Goal: Information Seeking & Learning: Learn about a topic

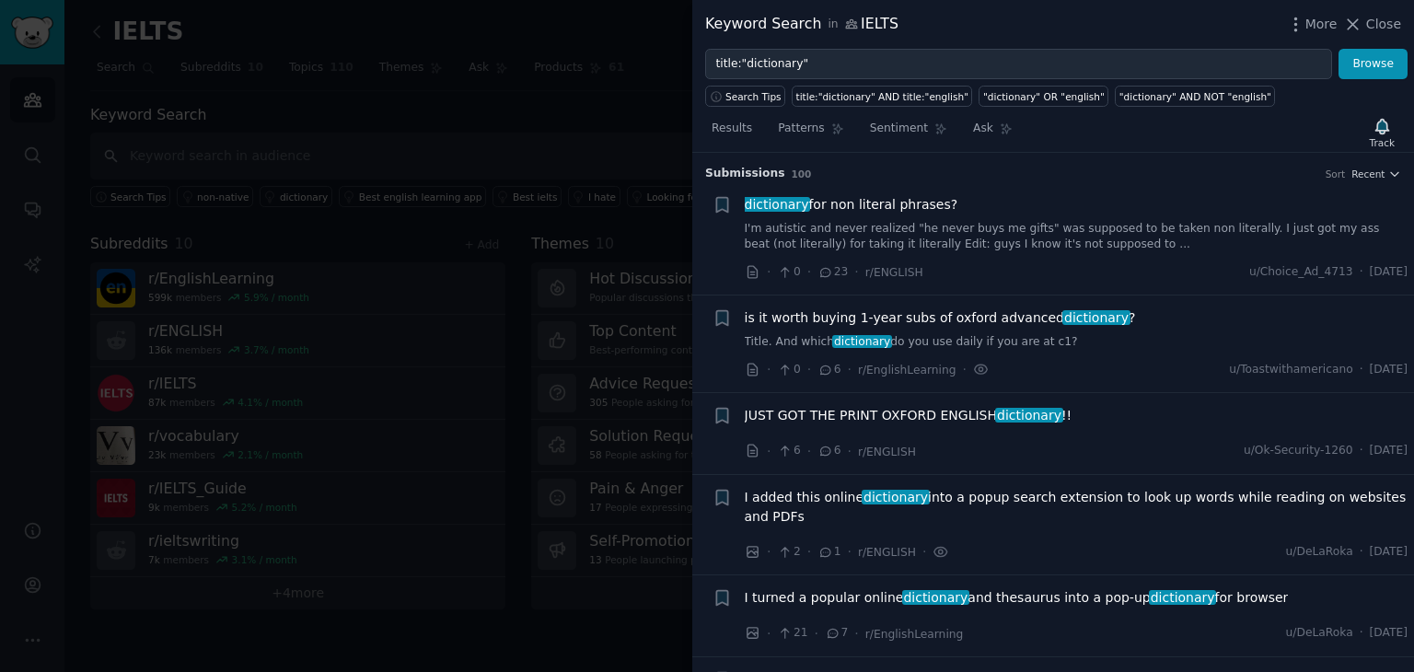
scroll to position [1289, 5]
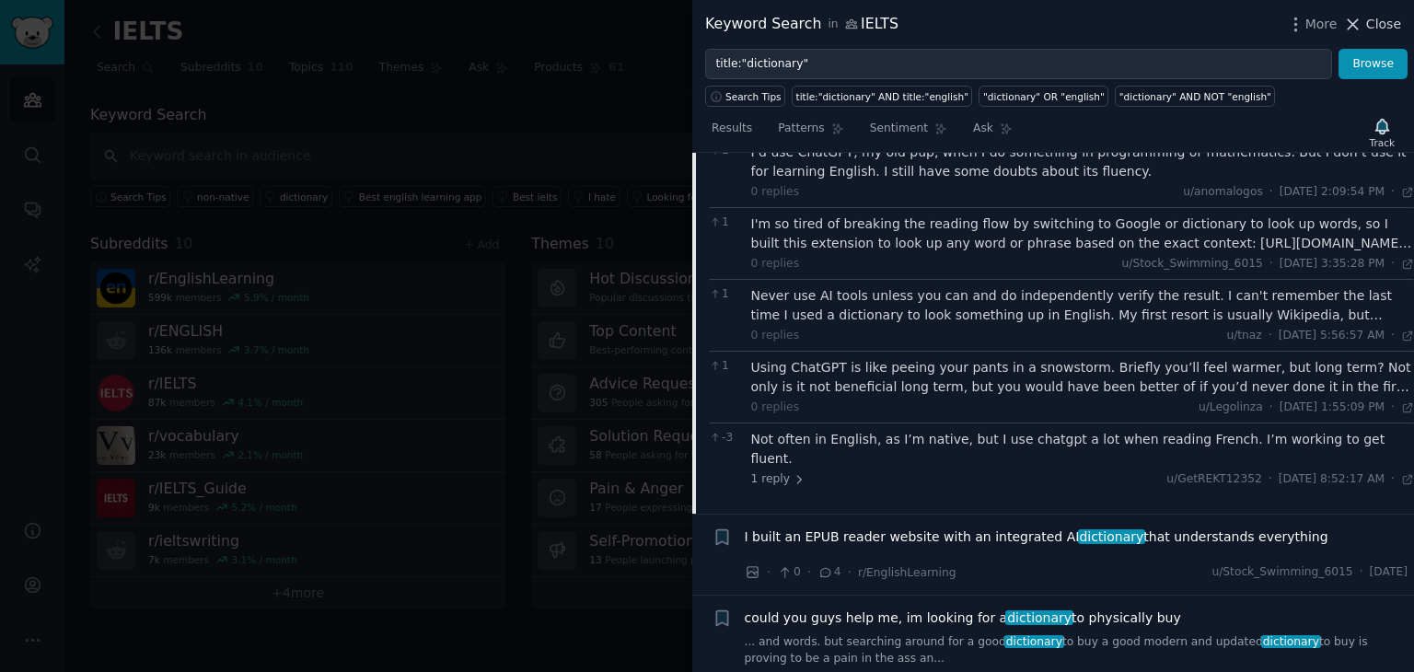
click at [1377, 24] on span "Close" at bounding box center [1383, 24] width 35 height 19
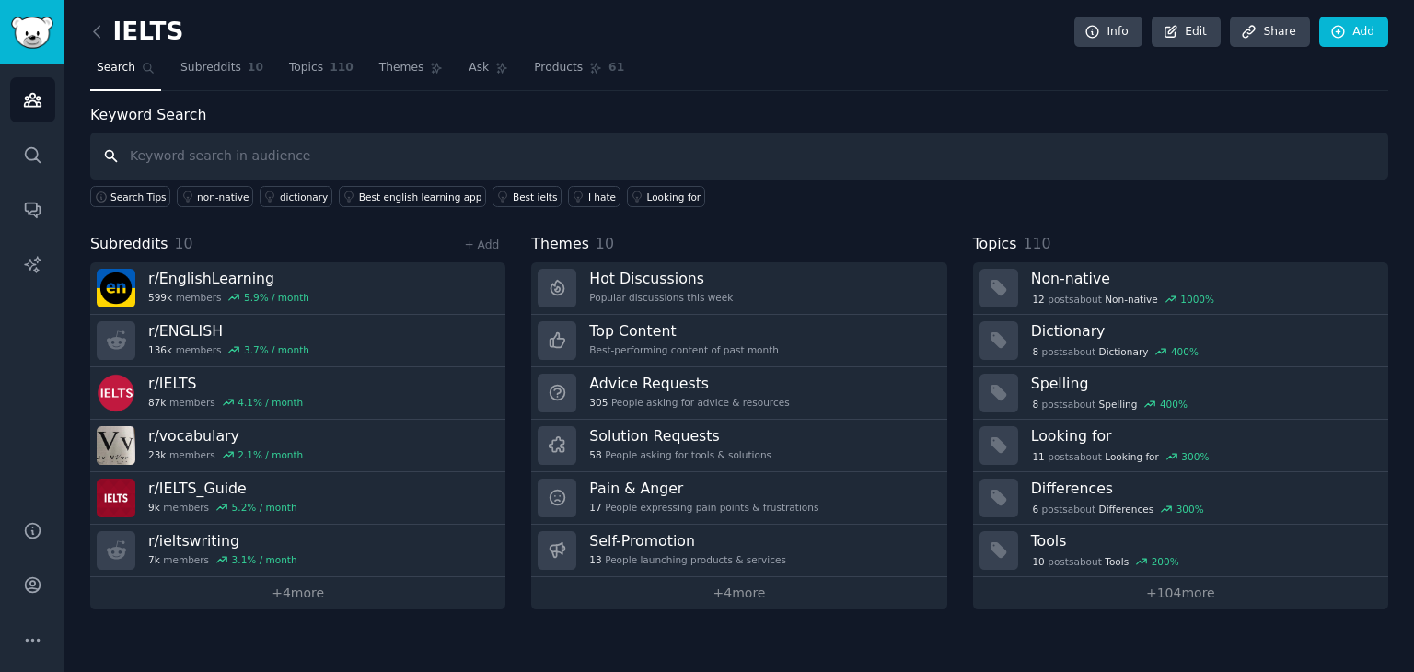
paste input "IELTS prep, vocabulary, practice test, speaking partner, motivation, lazy, Engl…"
type input "IELTS prep, vocabulary, practice test, speaking partner, motivation, lazy, Engl…"
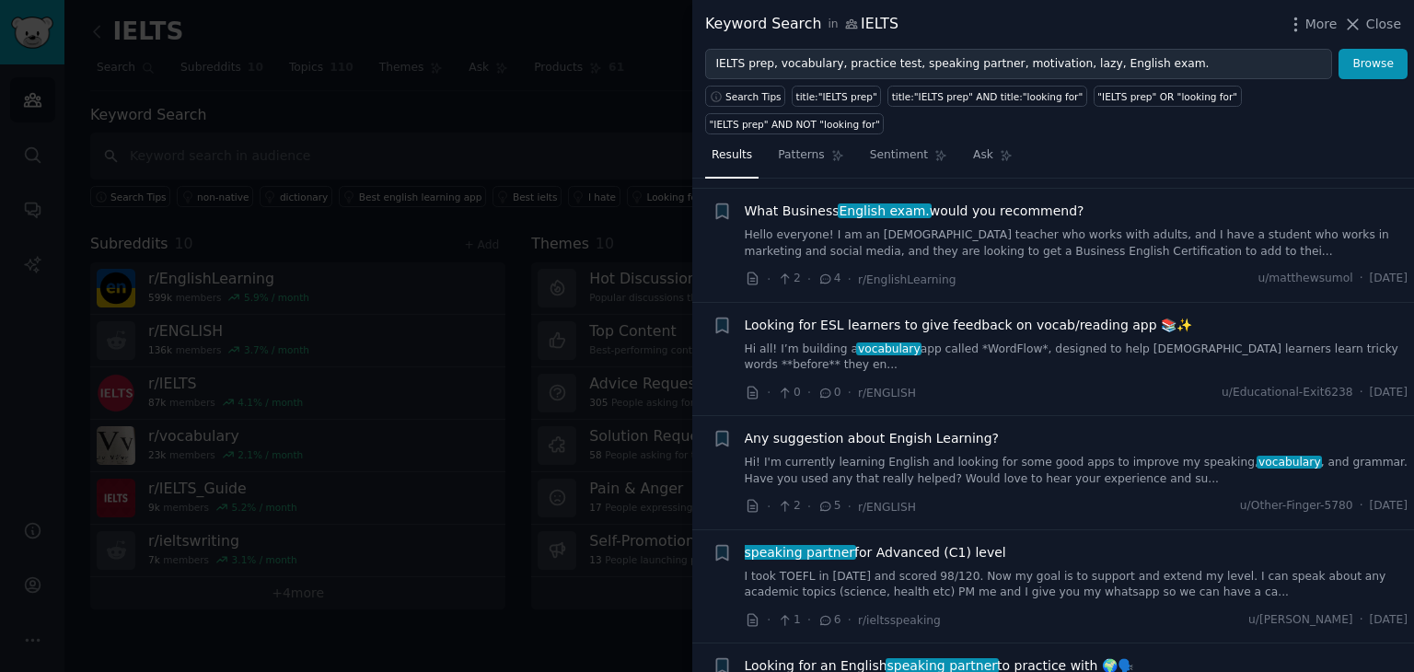
scroll to position [8127, 0]
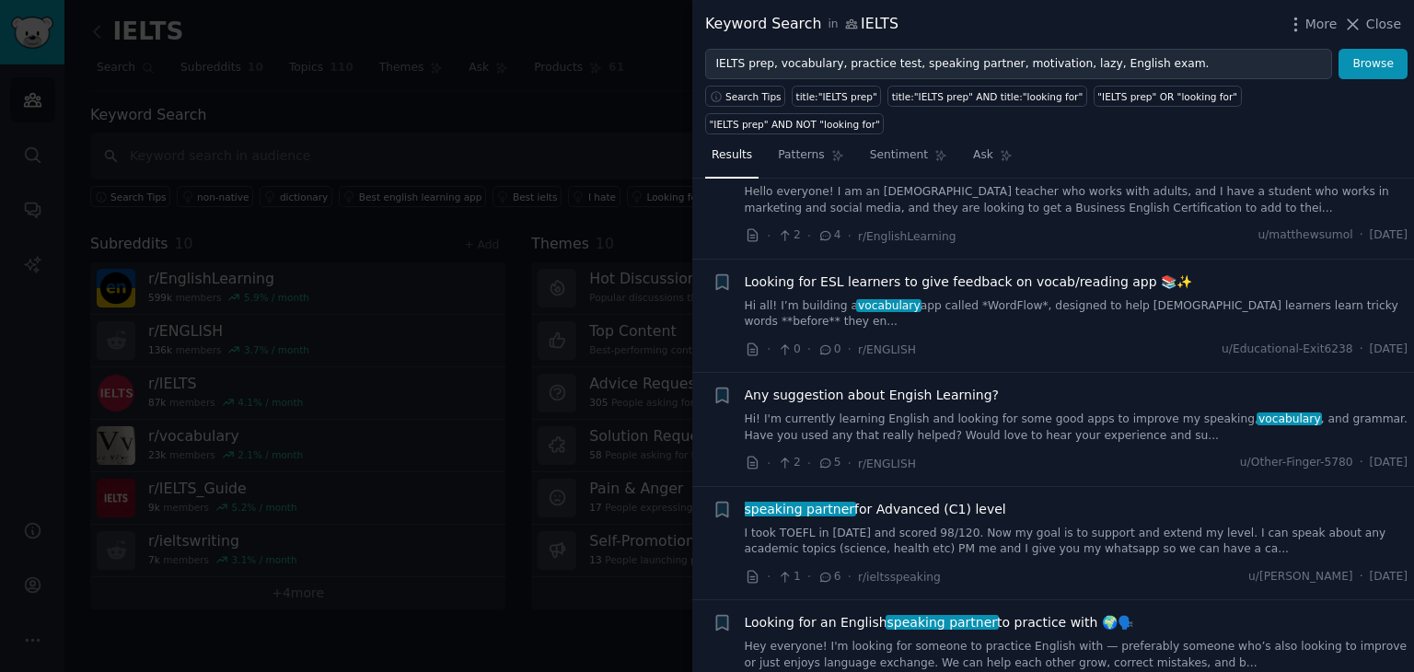
click at [364, 282] on div at bounding box center [707, 336] width 1414 height 672
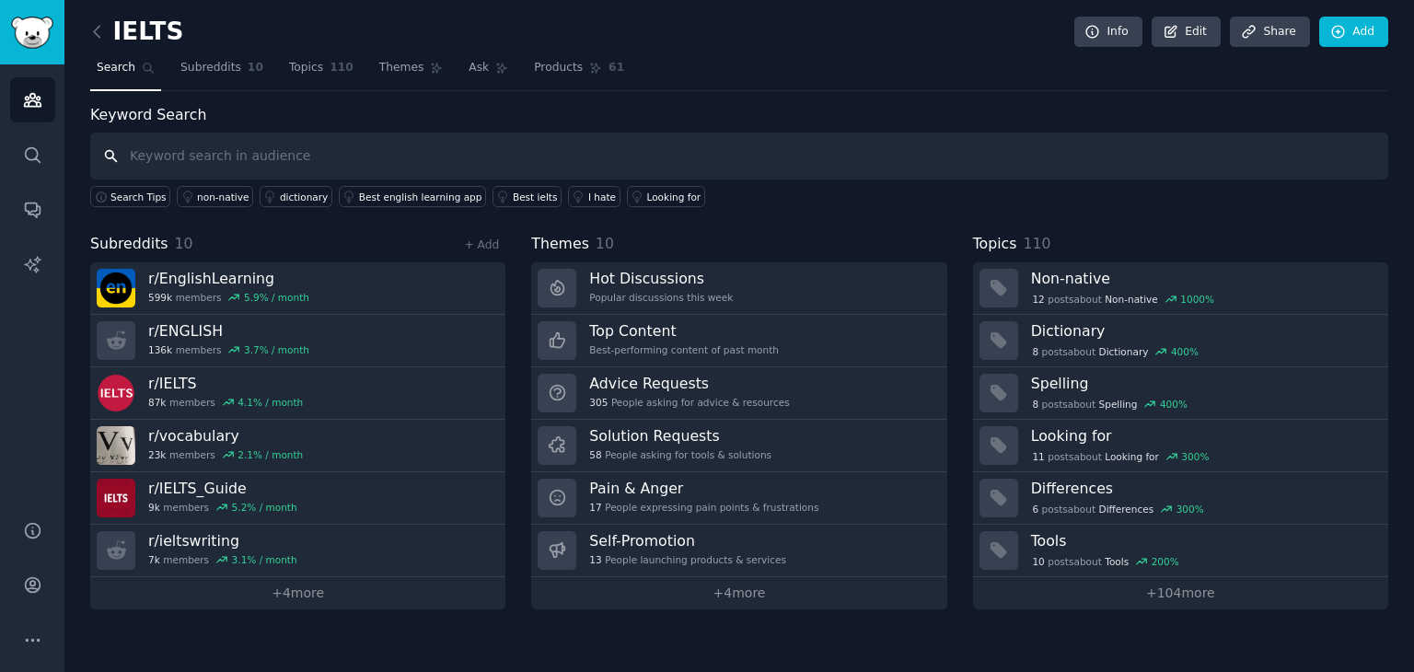
click at [421, 159] on input "text" at bounding box center [739, 156] width 1298 height 47
paste input "IELTS prep, vocabulary, practice test, speaking partner, motivation, lazy, Engl…"
type input "IELTS prep, vocabulary, practice test, speaking partner, motivation, lazy, Engl…"
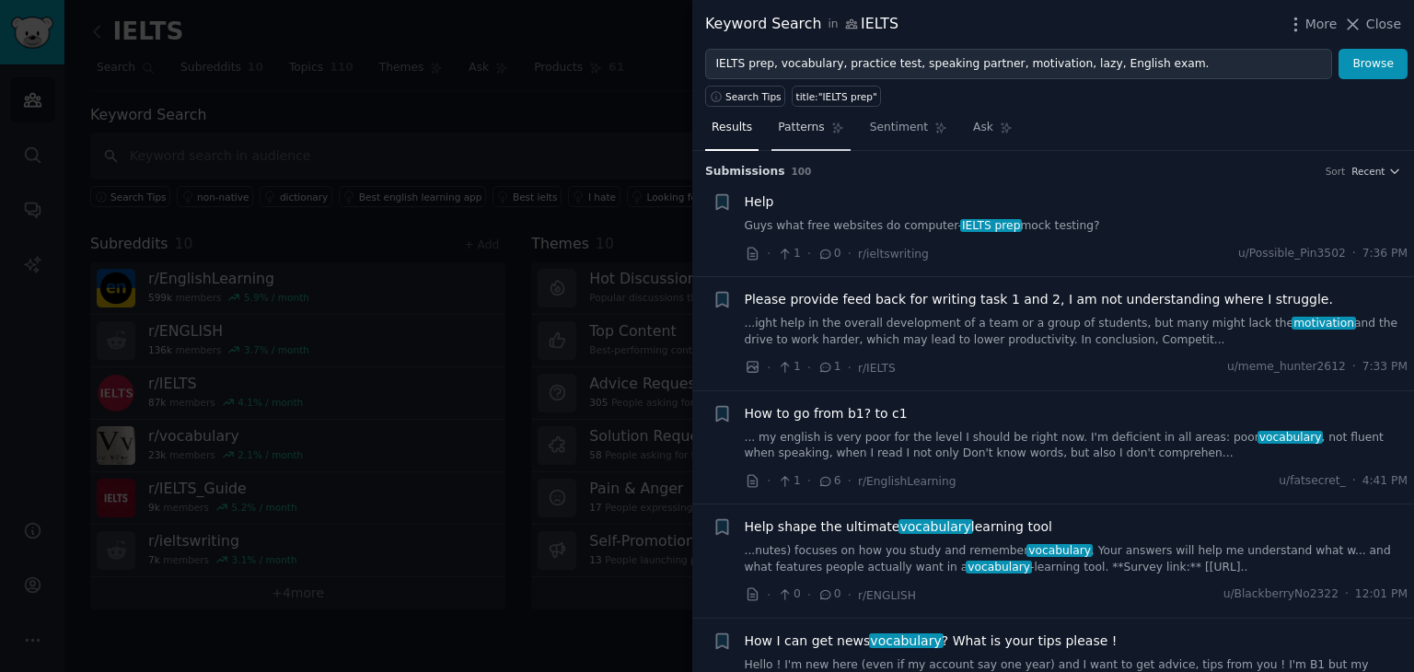
click at [804, 137] on link "Patterns" at bounding box center [811, 132] width 78 height 38
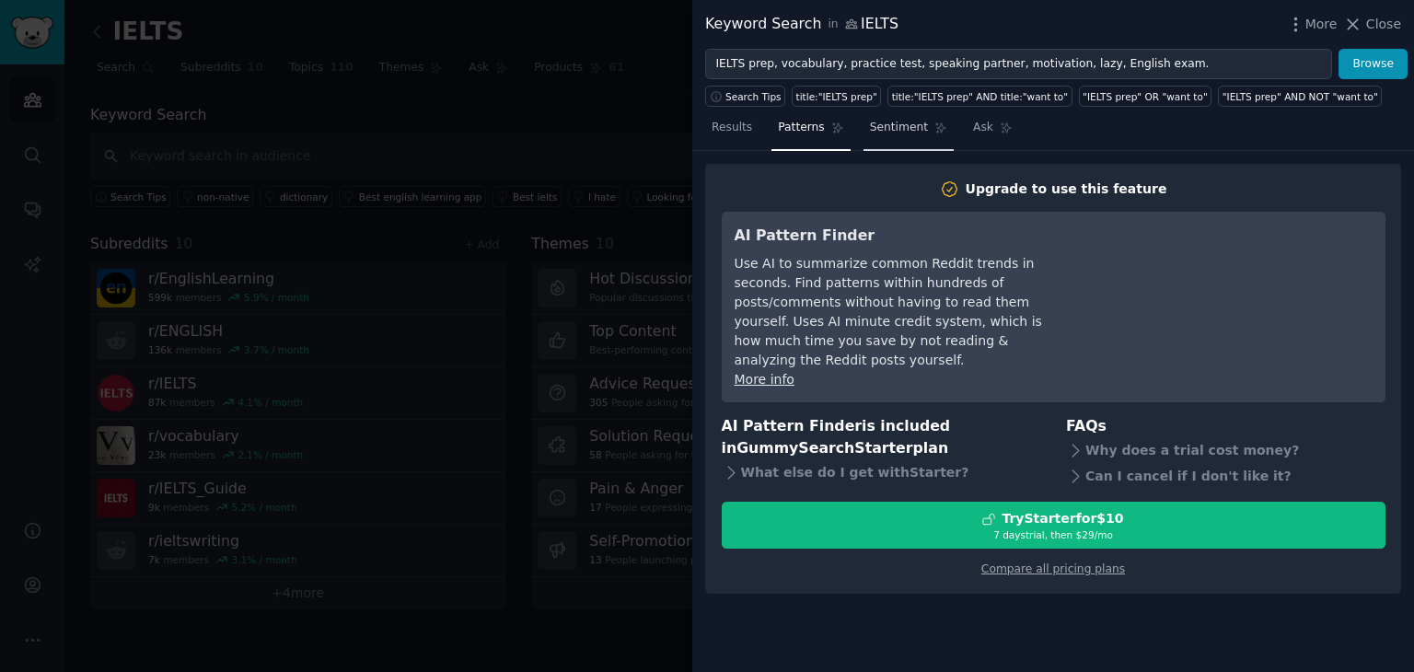
click at [906, 133] on span "Sentiment" at bounding box center [899, 128] width 58 height 17
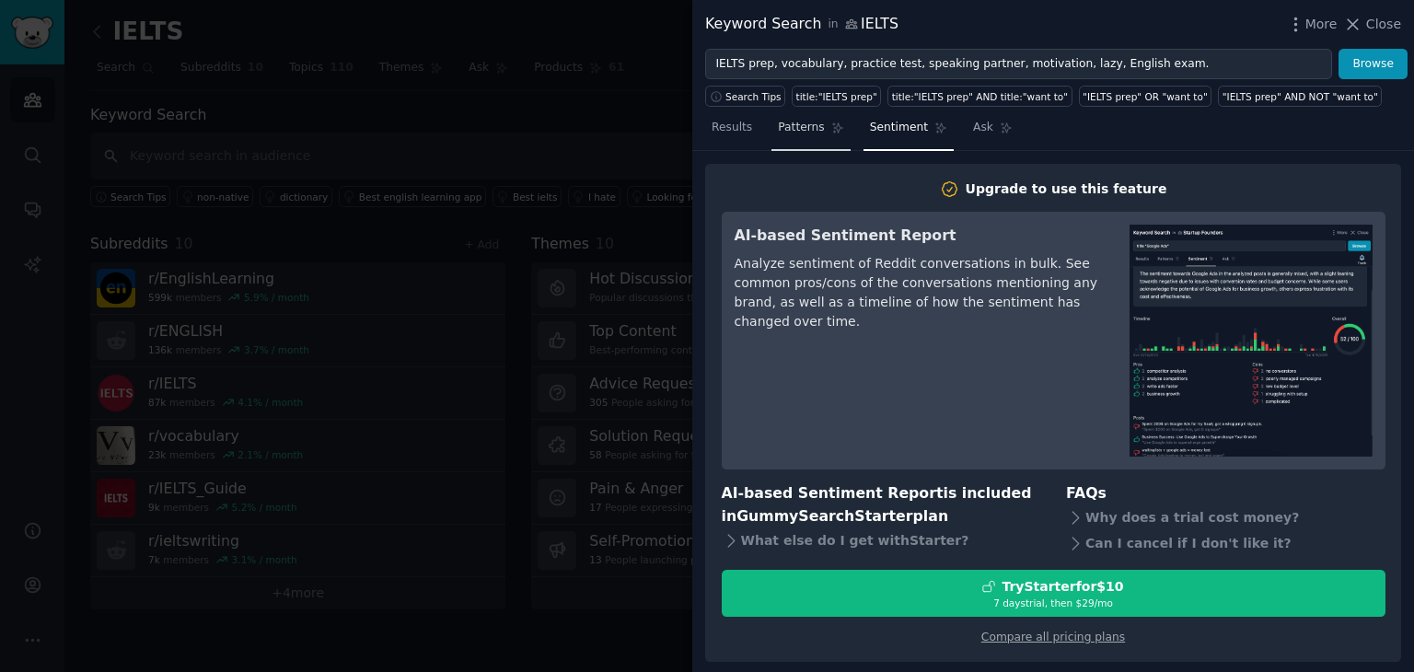
click at [792, 133] on span "Patterns" at bounding box center [801, 128] width 46 height 17
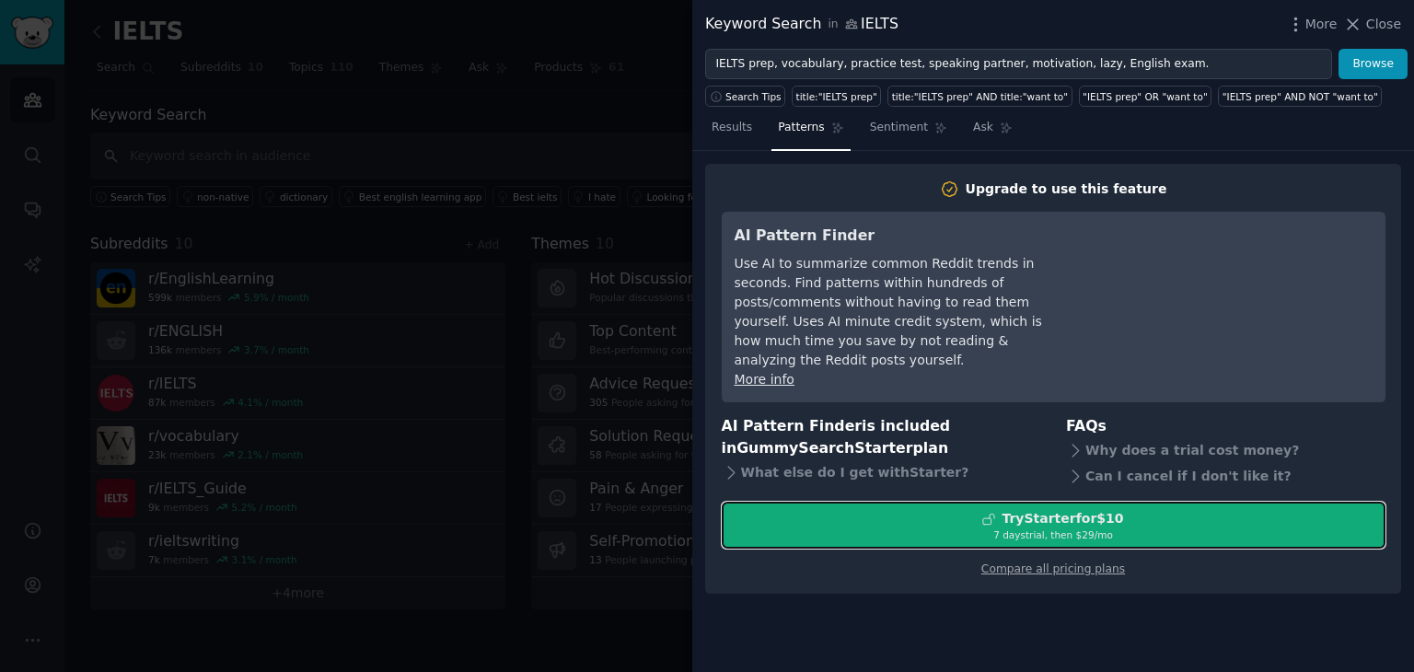
click at [1019, 509] on div "Try Starter for $10" at bounding box center [1063, 518] width 122 height 19
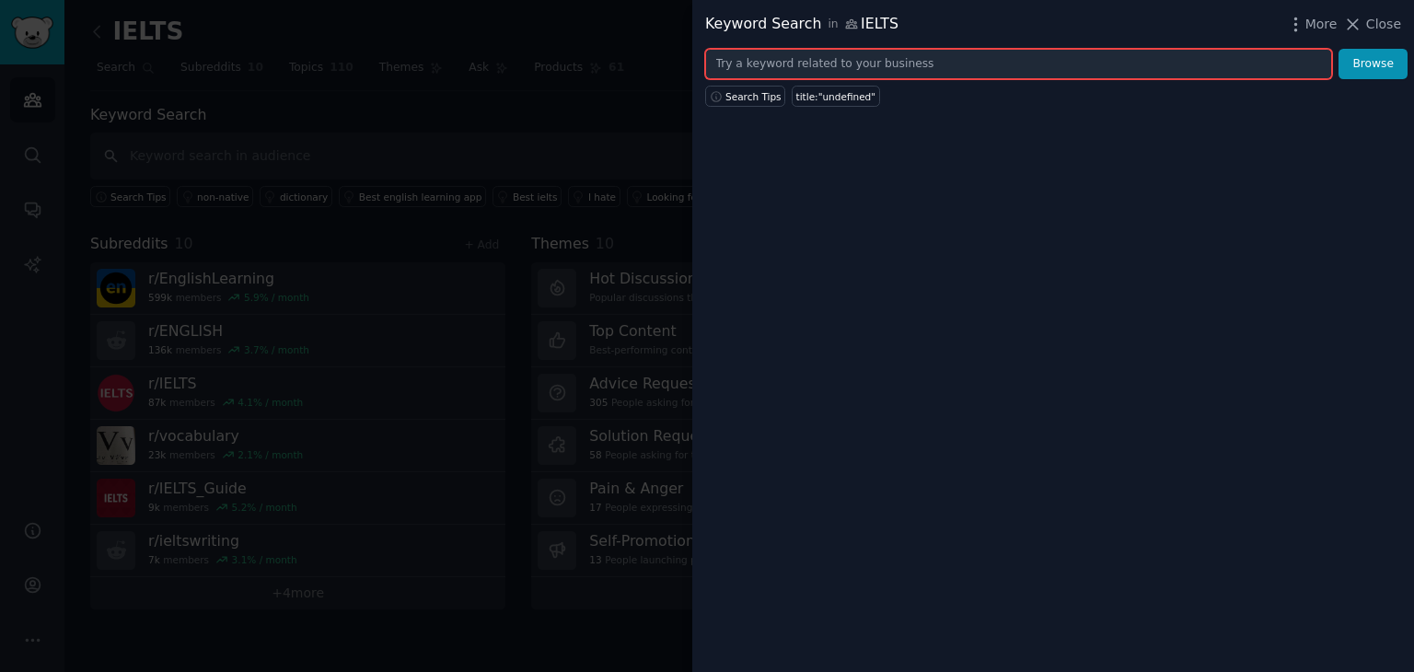
click at [761, 68] on input "text" at bounding box center [1018, 64] width 627 height 31
paste input "IELTS prep, vocabulary, practice test, speaking partner, motivation, lazy, Engl…"
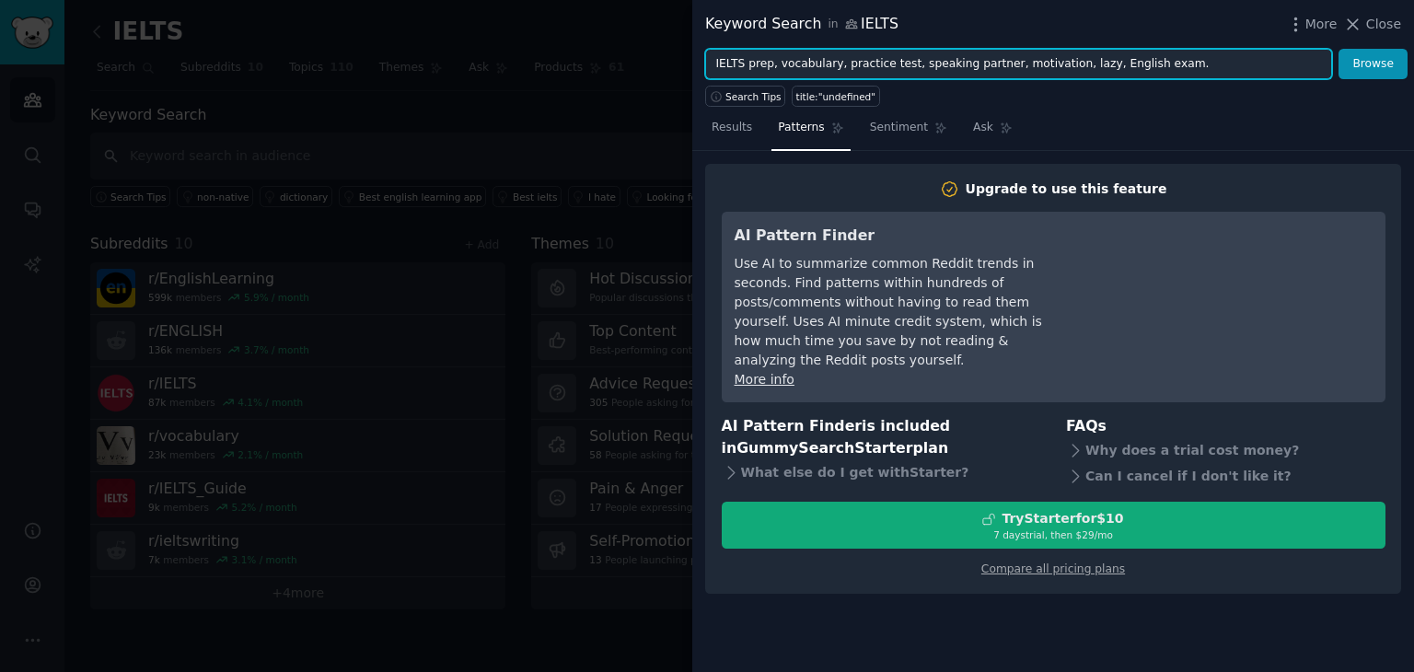
type input "IELTS prep, vocabulary, practice test, speaking partner, motivation, lazy, Engl…"
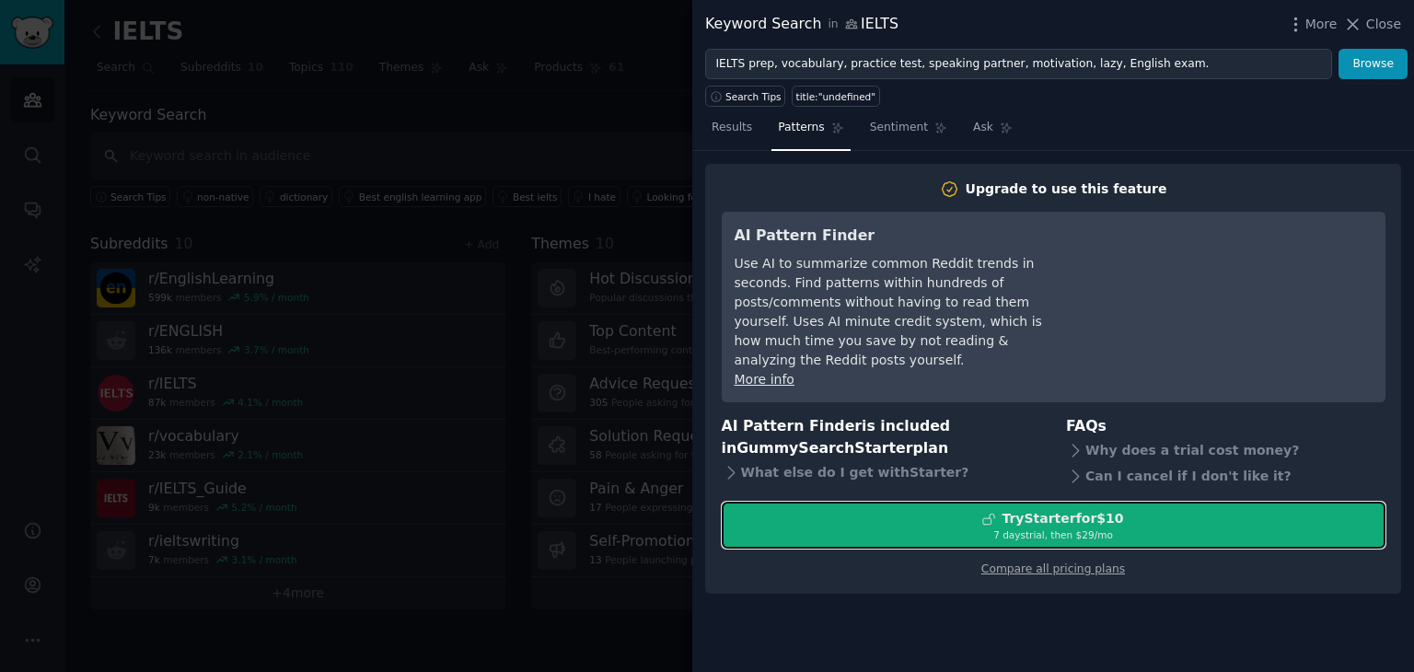
click at [960, 509] on div "Try Starter for $10" at bounding box center [1054, 518] width 662 height 19
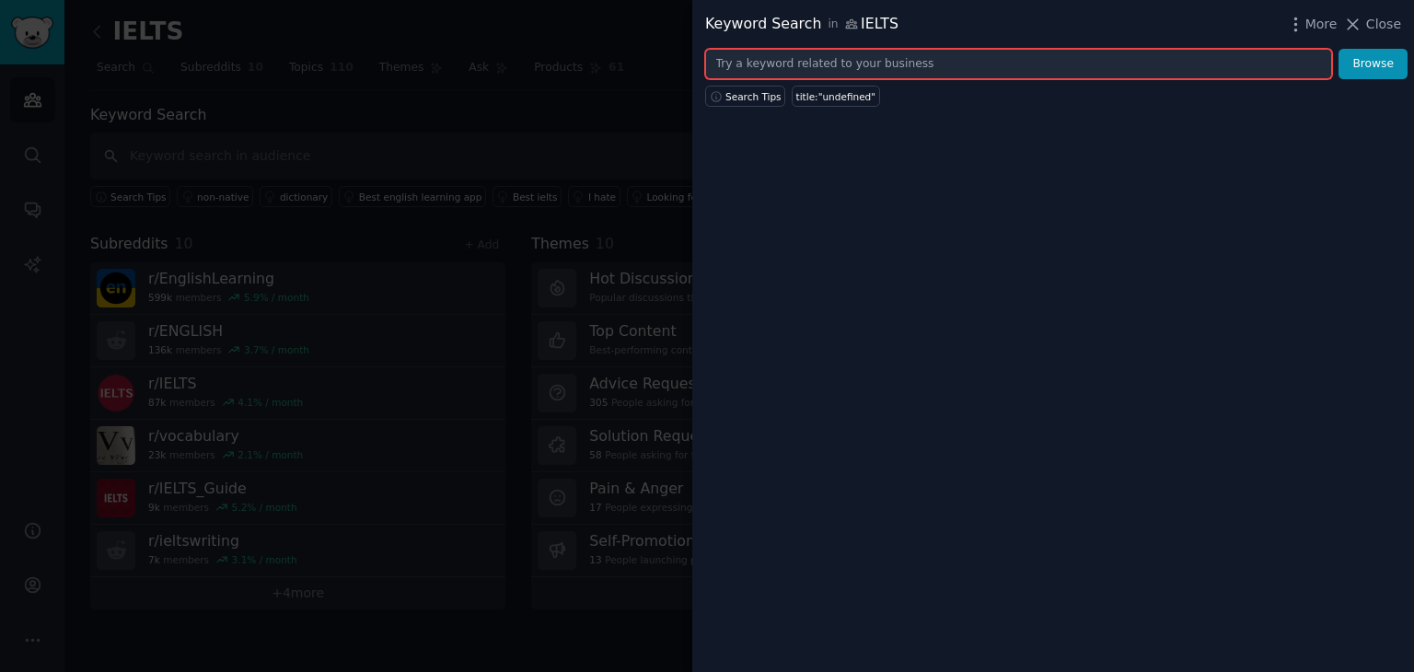
click at [815, 54] on input "text" at bounding box center [1018, 64] width 627 height 31
paste input "IELTS prep, vocabulary, practice test, speaking partner, motivation, lazy, Engl…"
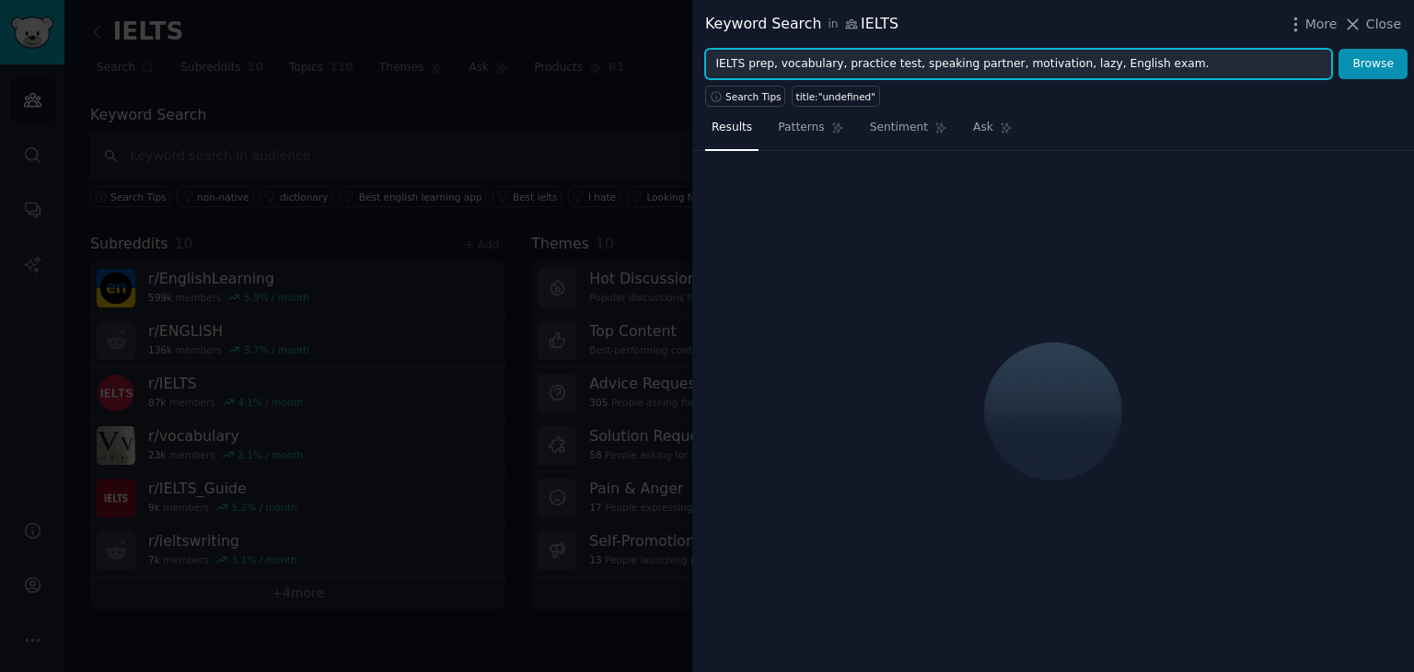
type input "IELTS prep, vocabulary, practice test, speaking partner, motivation, lazy, Engl…"
drag, startPoint x: 1202, startPoint y: 61, endPoint x: 656, endPoint y: 105, distance: 548.7
click at [656, 105] on div "Keyword Search in IELTS More Close IELTS prep, vocabulary, practice test, speak…" at bounding box center [707, 336] width 1414 height 672
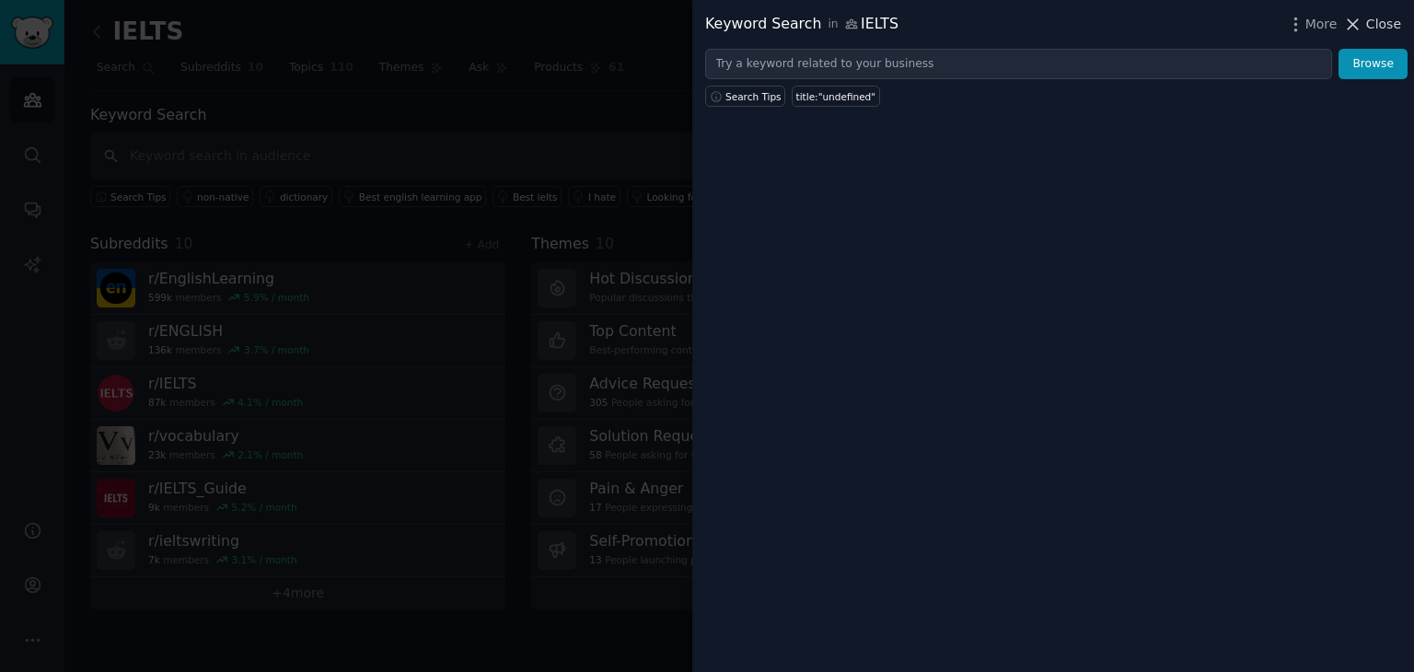
click at [1371, 27] on span "Close" at bounding box center [1383, 24] width 35 height 19
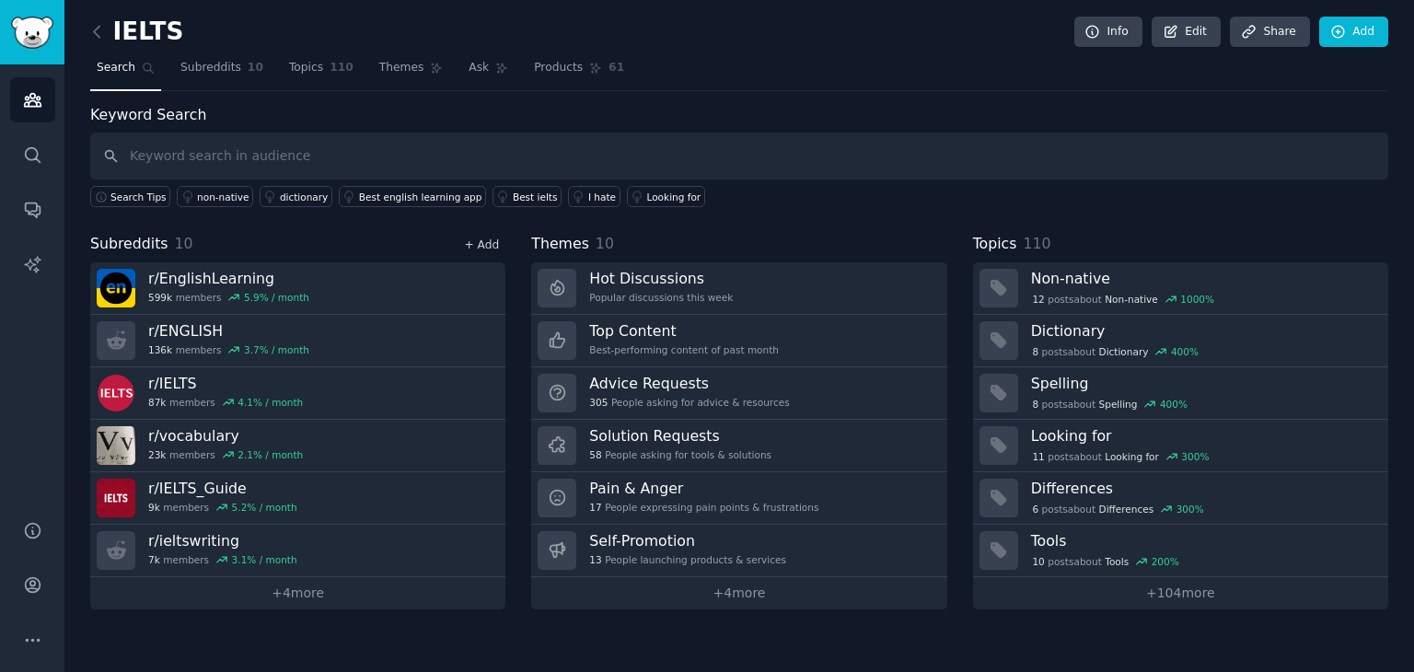
click at [490, 242] on link "+ Add" at bounding box center [481, 244] width 35 height 13
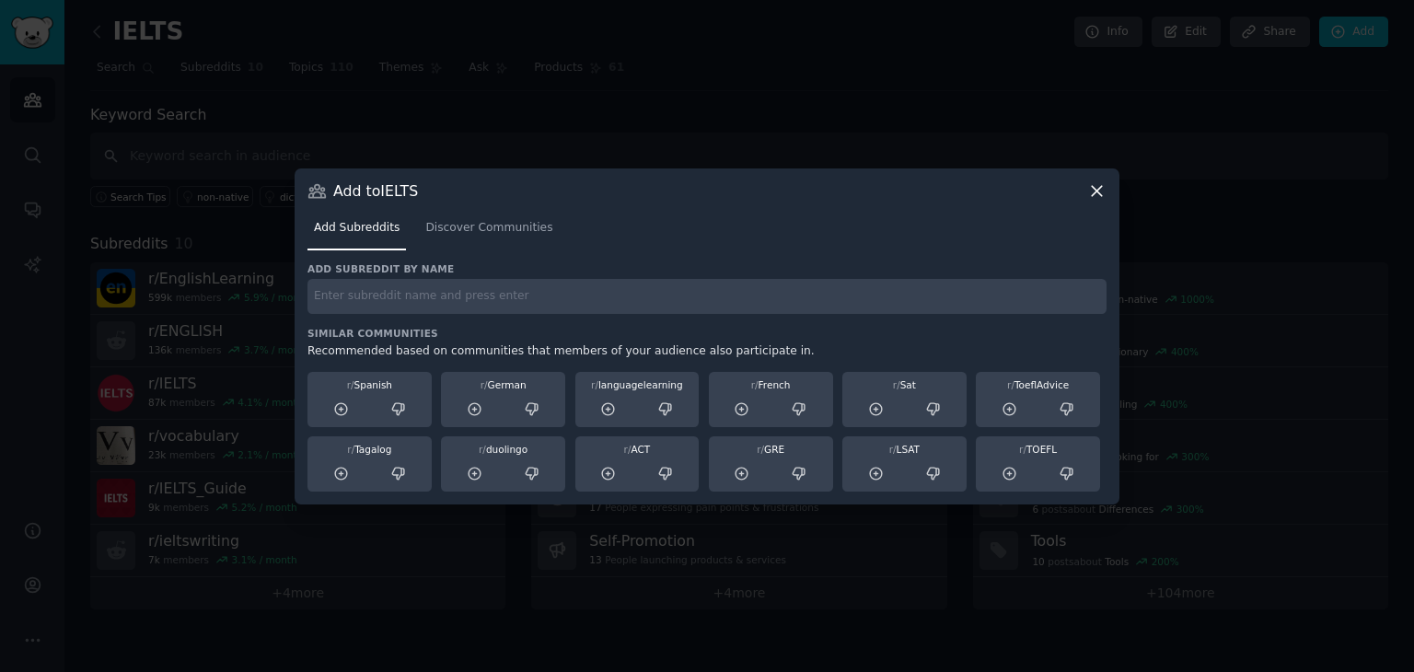
click at [445, 298] on input "text" at bounding box center [707, 297] width 799 height 36
type input "s"
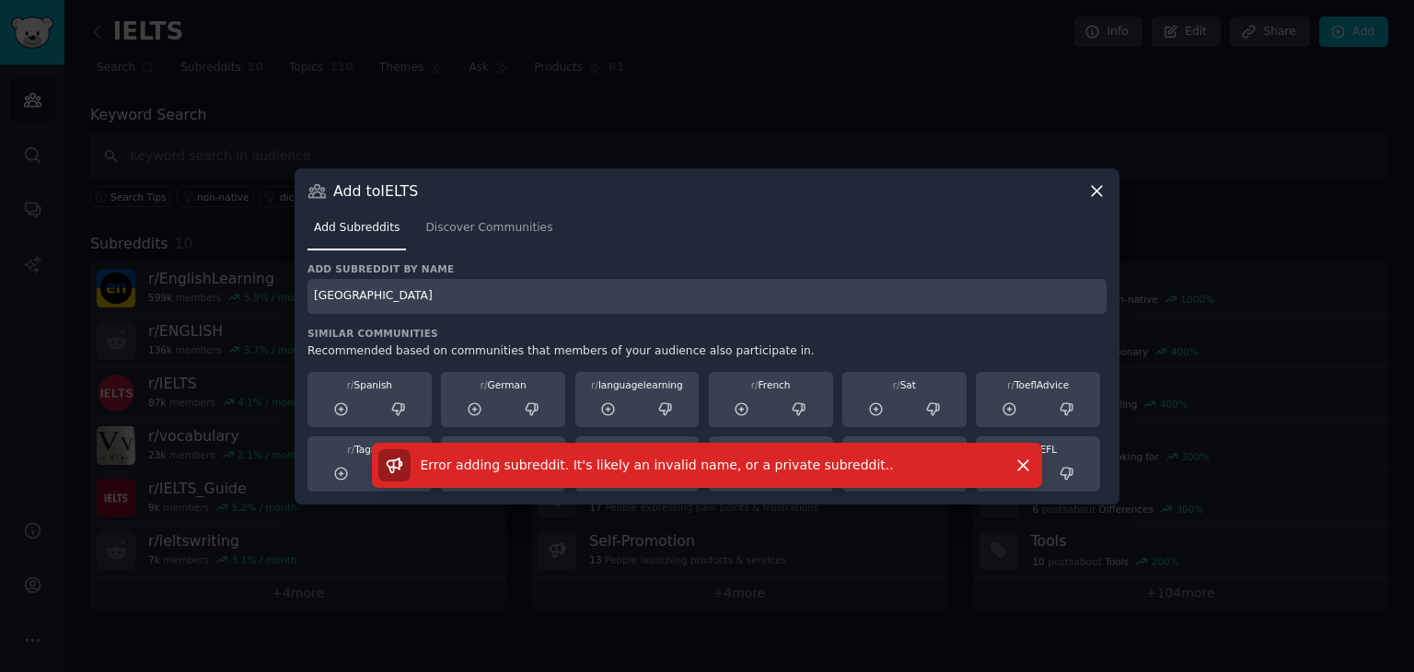
click at [345, 300] on input "saudi arabia" at bounding box center [707, 297] width 799 height 36
type input "saudiarabia"
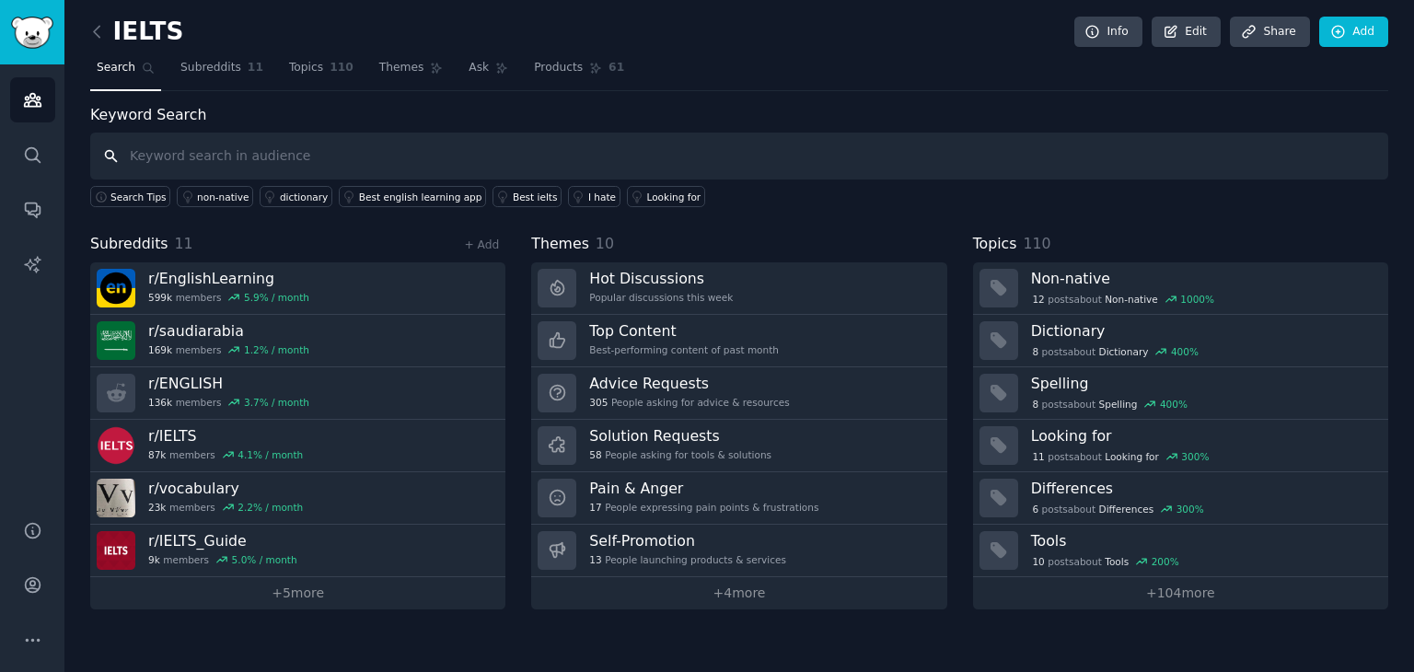
click at [379, 168] on input "text" at bounding box center [739, 156] width 1298 height 47
type input "h"
type input "ابتعاث"
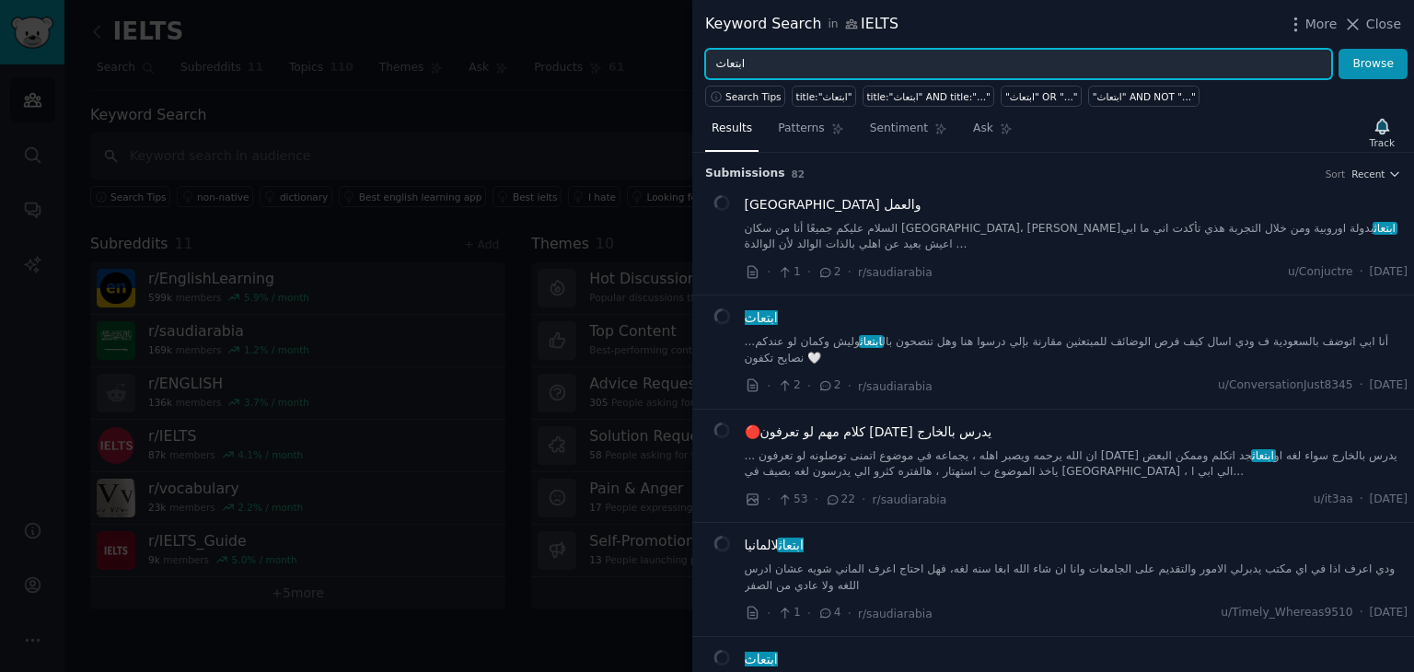
click at [744, 73] on input "ابتعاث" at bounding box center [1018, 64] width 627 height 31
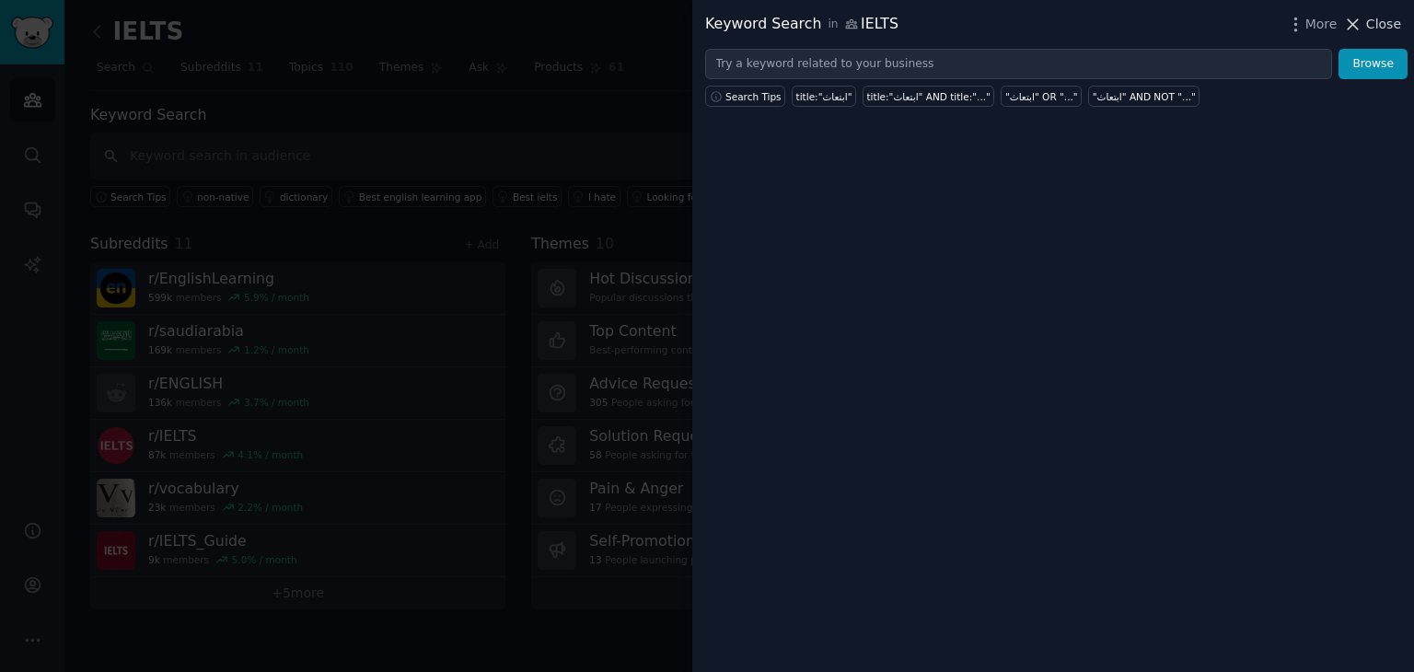
click at [1384, 19] on div "More Close" at bounding box center [1343, 24] width 115 height 23
click at [1384, 19] on span "Close" at bounding box center [1383, 24] width 35 height 19
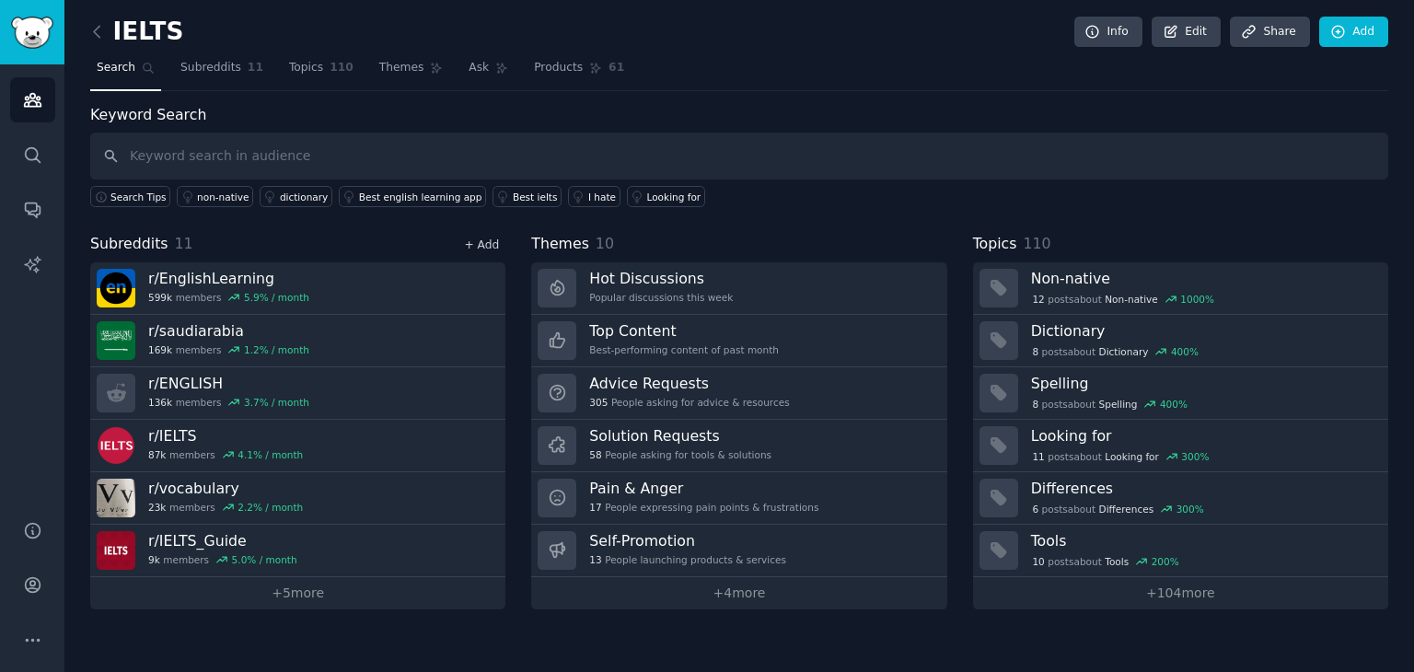
click at [493, 240] on link "+ Add" at bounding box center [481, 244] width 35 height 13
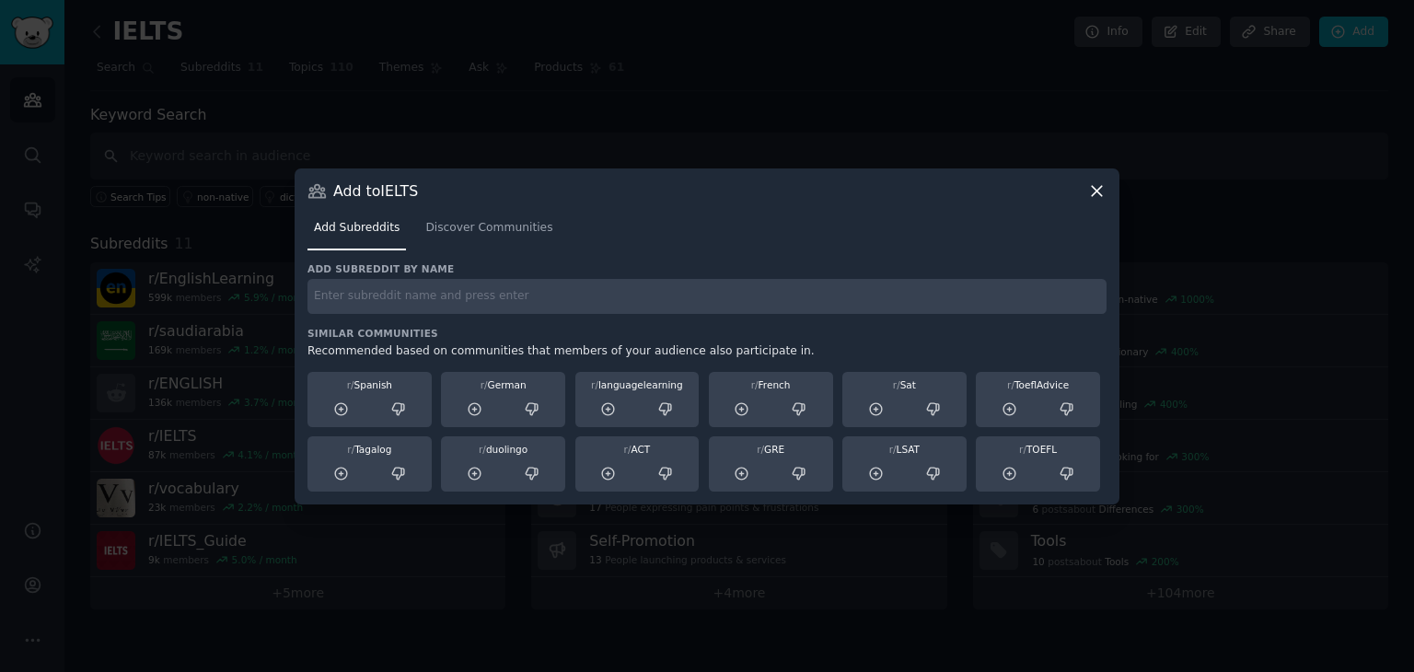
click at [383, 308] on input "text" at bounding box center [707, 297] width 799 height 36
paste input "ابتعاث"
type input "ابتعاث"
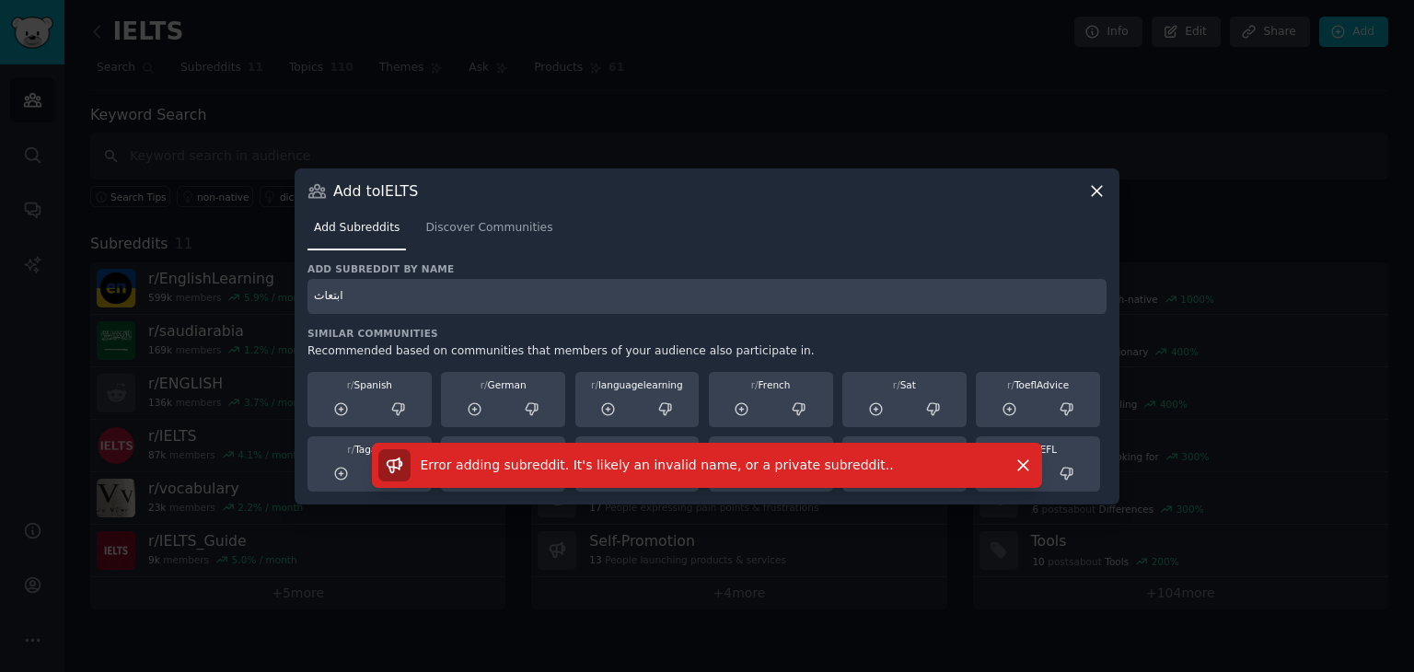
click at [326, 299] on input "ابتعاث" at bounding box center [707, 297] width 799 height 36
type input "س"
click at [842, 29] on div at bounding box center [707, 336] width 1414 height 672
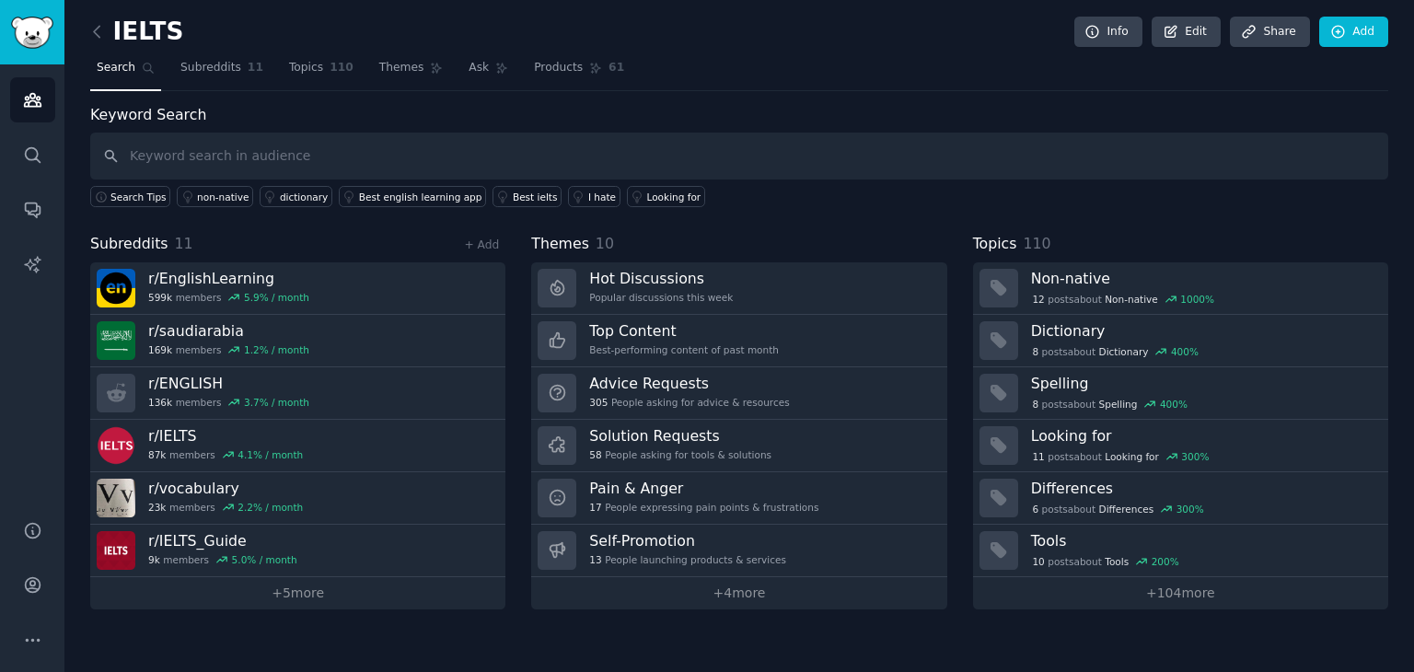
drag, startPoint x: 937, startPoint y: 99, endPoint x: 1255, endPoint y: 134, distance: 319.6
click at [1255, 134] on div "IELTS Info Edit Share Add Search Subreddits 11 Topics 110 Themes Ask Products 6…" at bounding box center [739, 318] width 1298 height 584
click at [295, 166] on input "text" at bounding box center [739, 156] width 1298 height 47
click at [621, 150] on input "text" at bounding box center [739, 156] width 1298 height 47
paste input "IELTS speaking IELTS speaking band IELTS speaking test IELTS speaking feedback …"
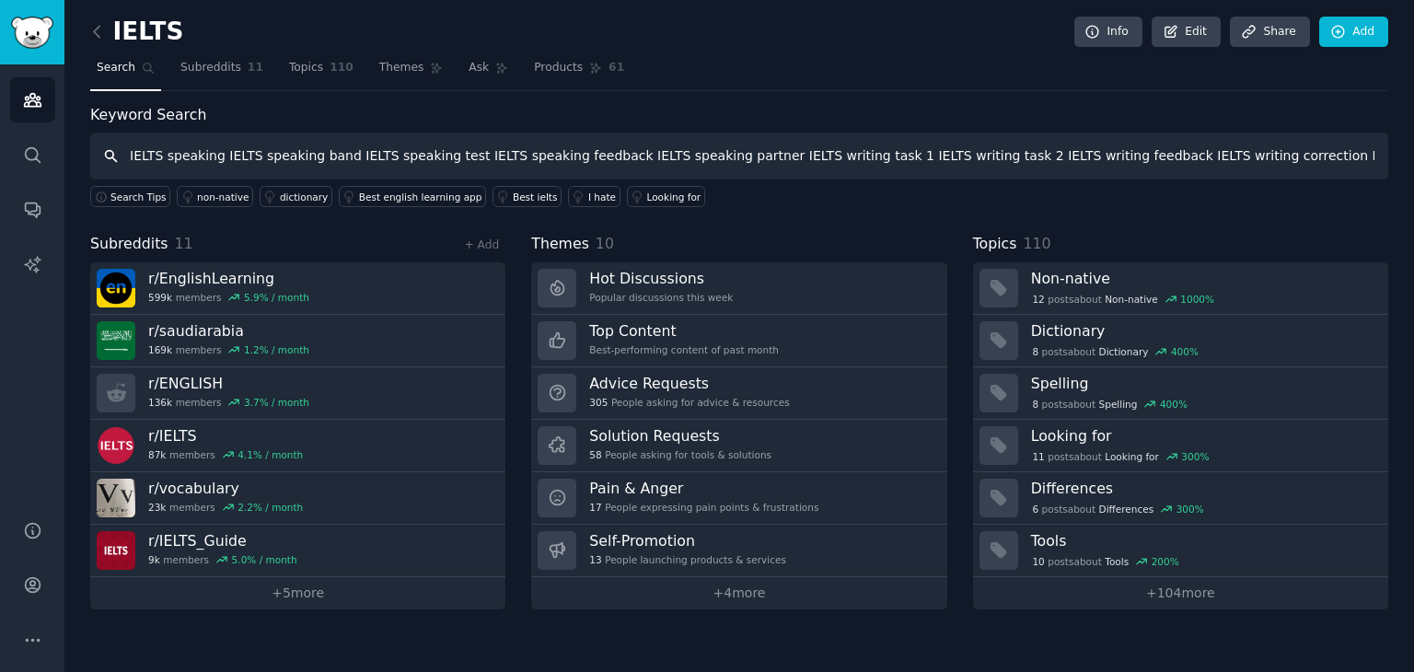
click at [996, 165] on input "IELTS speaking IELTS speaking band IELTS speaking test IELTS speaking feedback …" at bounding box center [739, 156] width 1298 height 47
paste input "Anki IELTS Quizlet IELTS Notion vocabulary Excel vocabulary list vocabulary fla…"
click at [1380, 153] on input "IELTS speaking IELTS speaking band IELTS speaking test IELTS speaking feedback …" at bounding box center [739, 156] width 1298 height 47
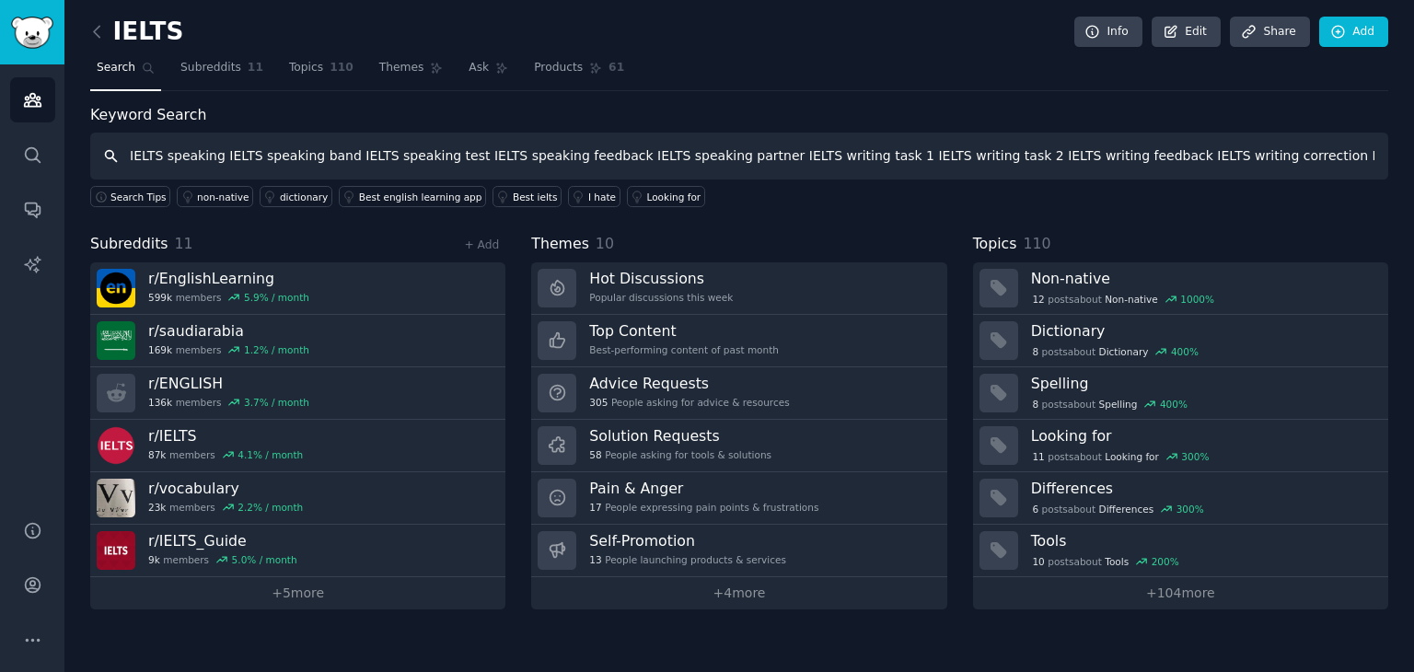
click at [1374, 156] on input "IELTS speaking IELTS speaking band IELTS speaking test IELTS speaking feedback …" at bounding box center [739, 156] width 1298 height 47
paste input "Anki IELTS Quizlet IELTS Notion vocabulary Excel vocabulary list vocabulary fla…"
click at [1381, 154] on input "IELTS speaking IELTS speaking band IELTS speaking test IELTS speaking feedback …" at bounding box center [739, 156] width 1298 height 47
paste input "IELTS price IELTS paid course IELTS tutor cost IELTS class cost IELTS coaching …"
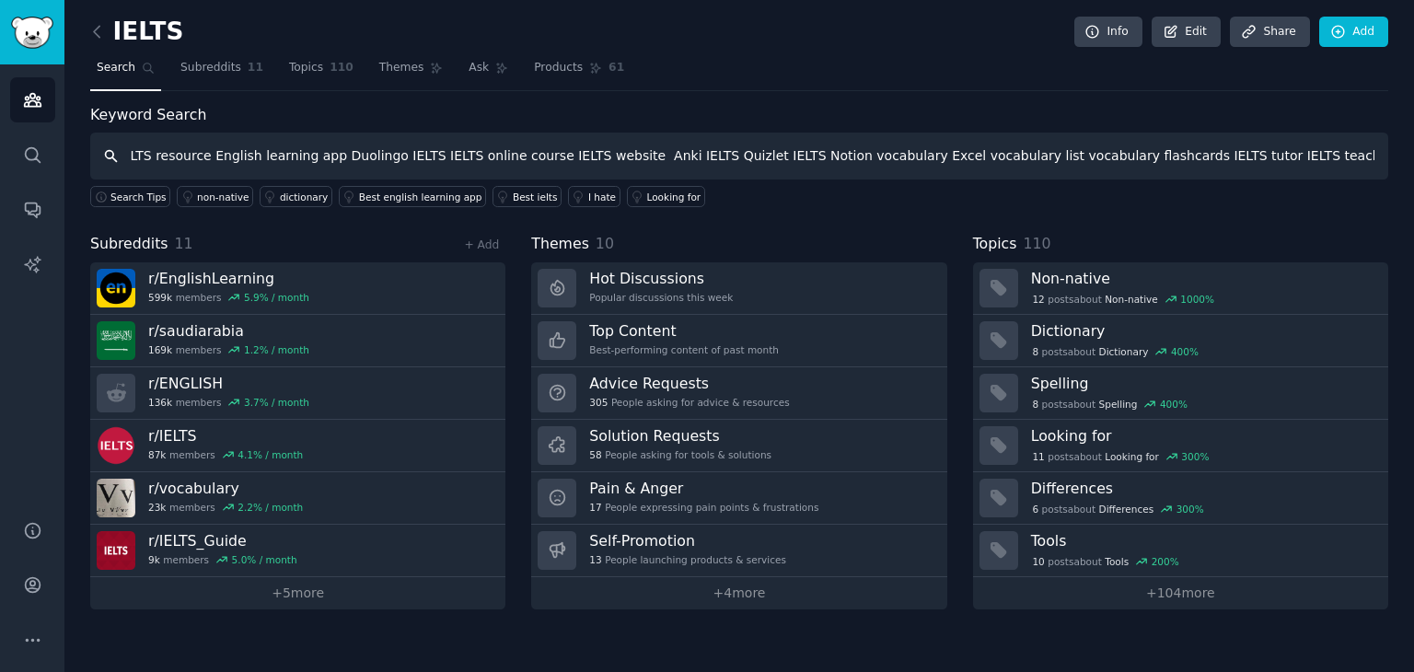
scroll to position [0, 4290]
type input "IELTS speaking IELTS speaking band IELTS speaking test IELTS speaking feedback …"
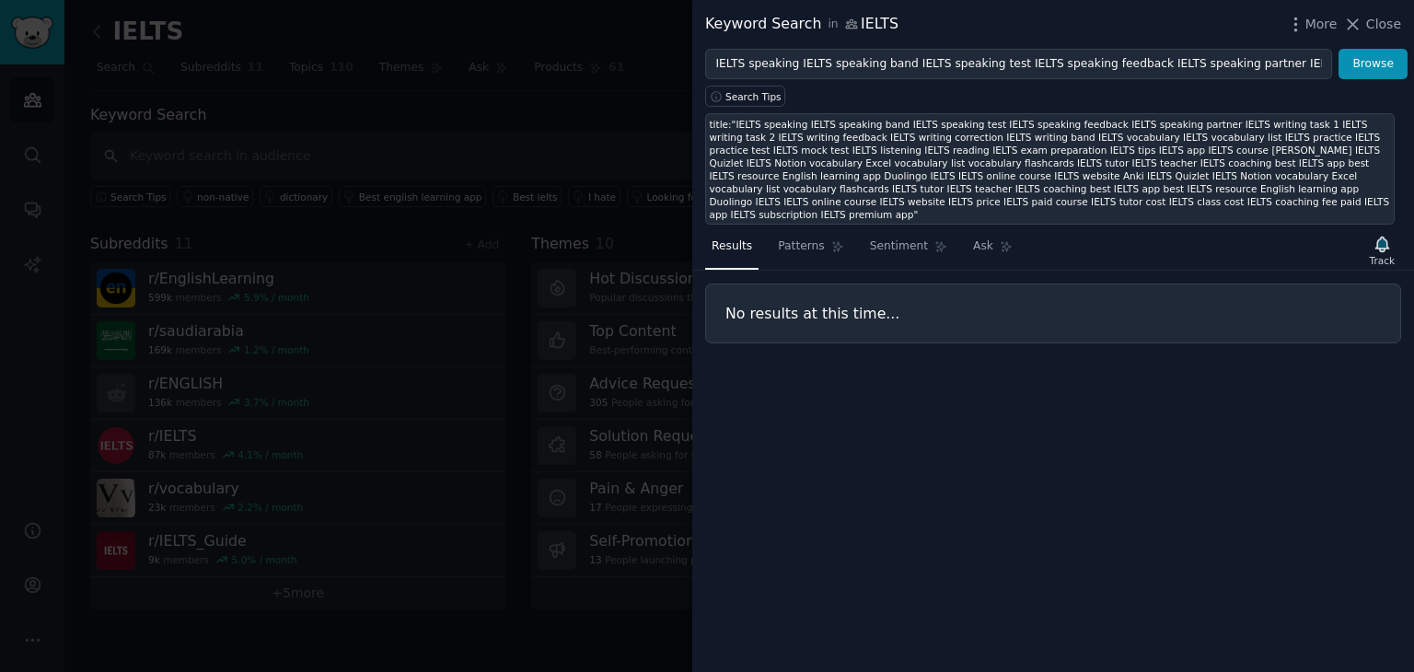
click at [955, 199] on div "title:"IELTS speaking IELTS speaking band IELTS speaking test IELTS speaking fe…" at bounding box center [1050, 169] width 681 height 103
type input "title:"IELTS speaking IELTS speaking band IELTS speaking test IELTS speaking fe…"
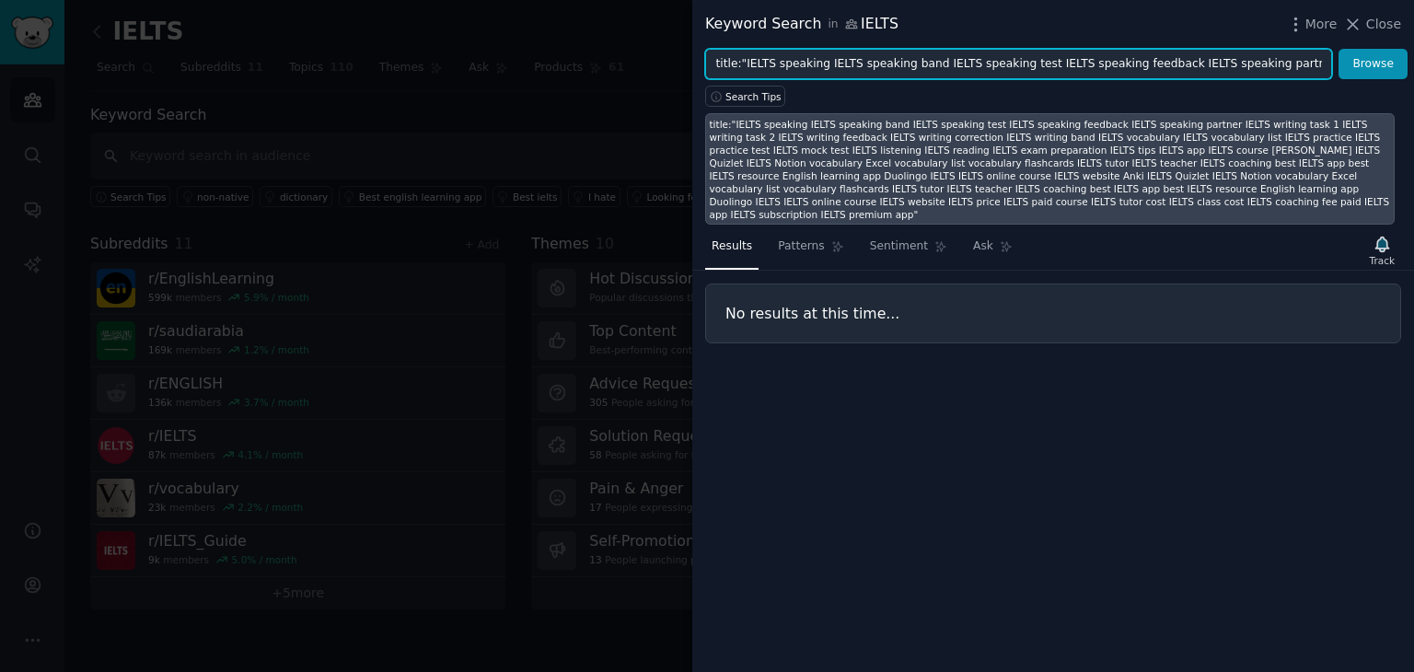
click at [1327, 64] on input "title:"IELTS speaking IELTS speaking band IELTS speaking test IELTS speaking fe…" at bounding box center [1018, 64] width 627 height 31
click at [818, 67] on input "title:"IELTS speaking IELTS speaking band IELTS speaking test IELTS speaking fe…" at bounding box center [1018, 64] width 627 height 31
click at [1218, 70] on input "title:"IELTS speaking IELTS speaking band IELTS speaking test IELTS speaking fe…" at bounding box center [1018, 64] width 627 height 31
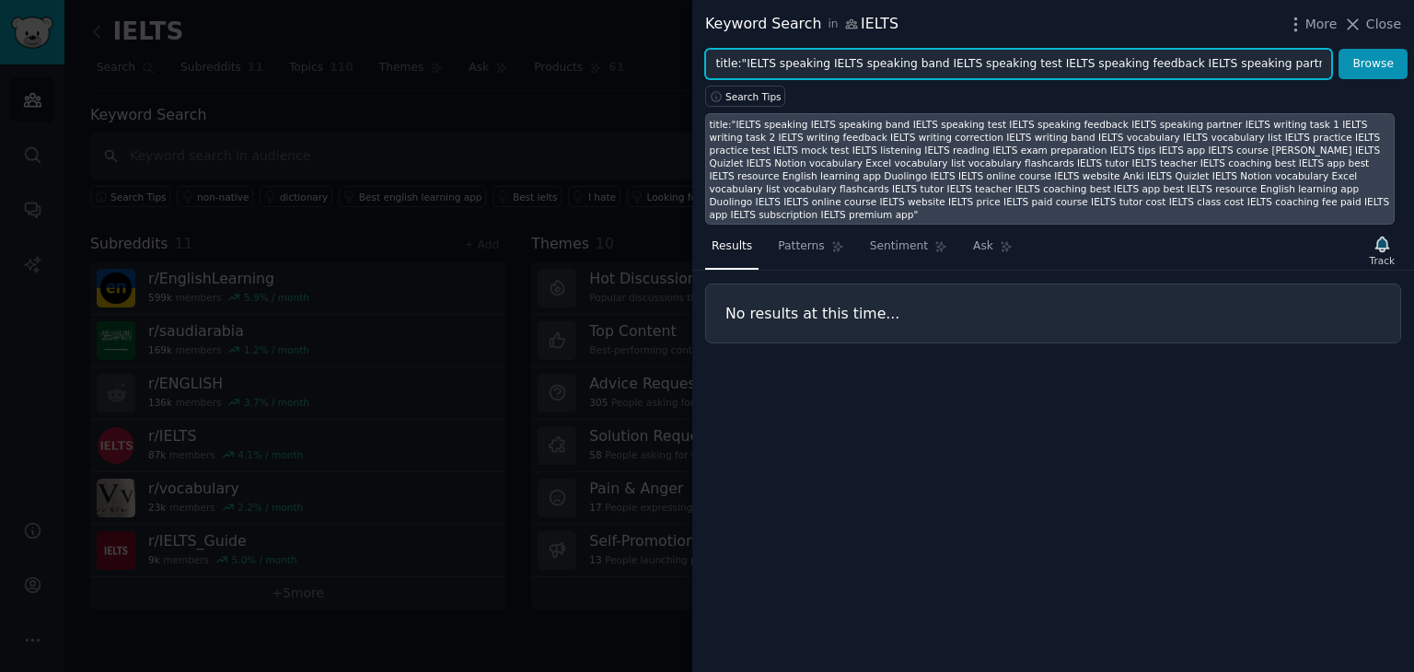
click at [1218, 70] on input "title:"IELTS speaking IELTS speaking band IELTS speaking test IELTS speaking fe…" at bounding box center [1018, 64] width 627 height 31
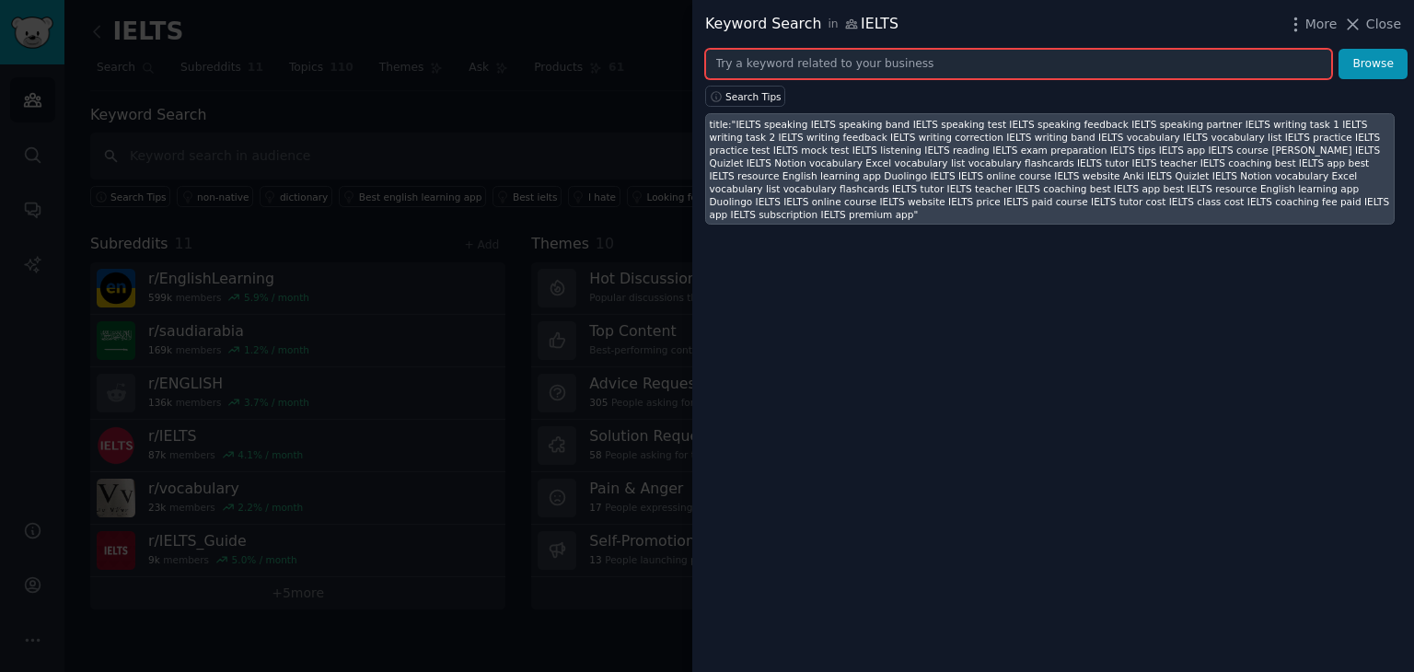
paste input "IELTS speaking band, IELTS writing task, IELTS writing task 2, IELTS vocabulary…"
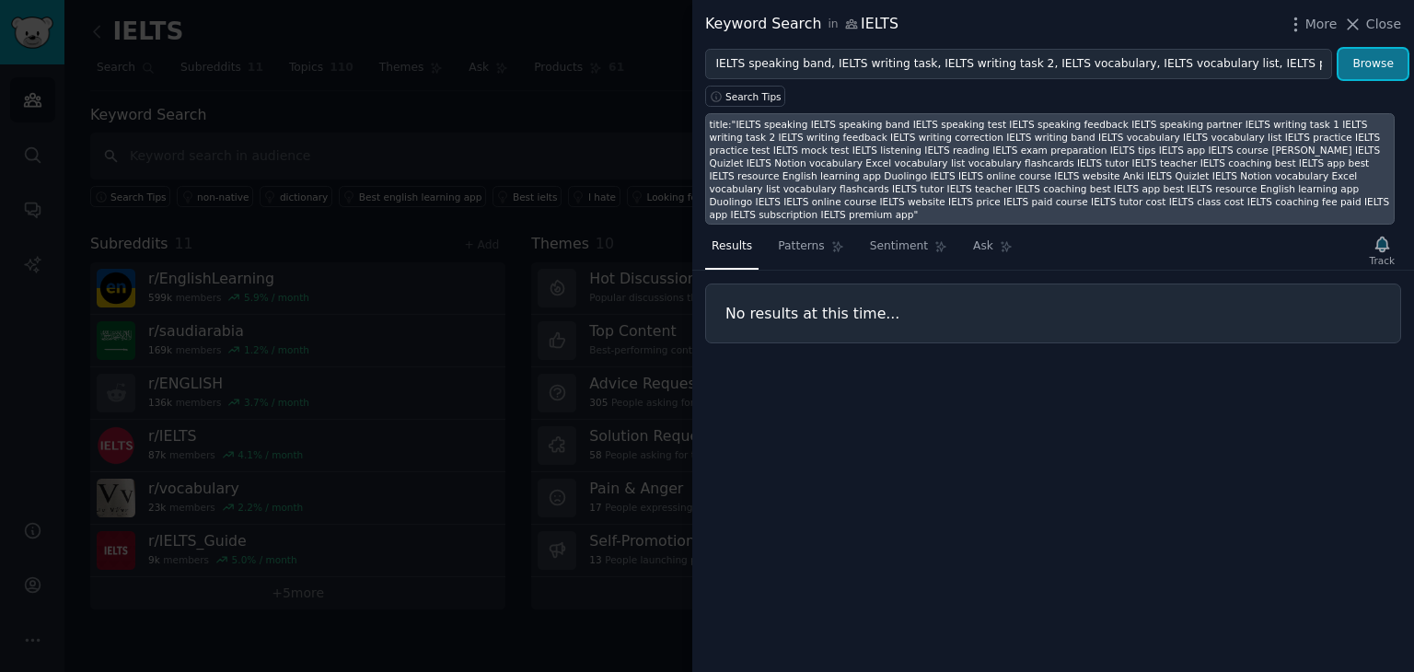
click at [1366, 54] on button "Browse" at bounding box center [1373, 64] width 69 height 31
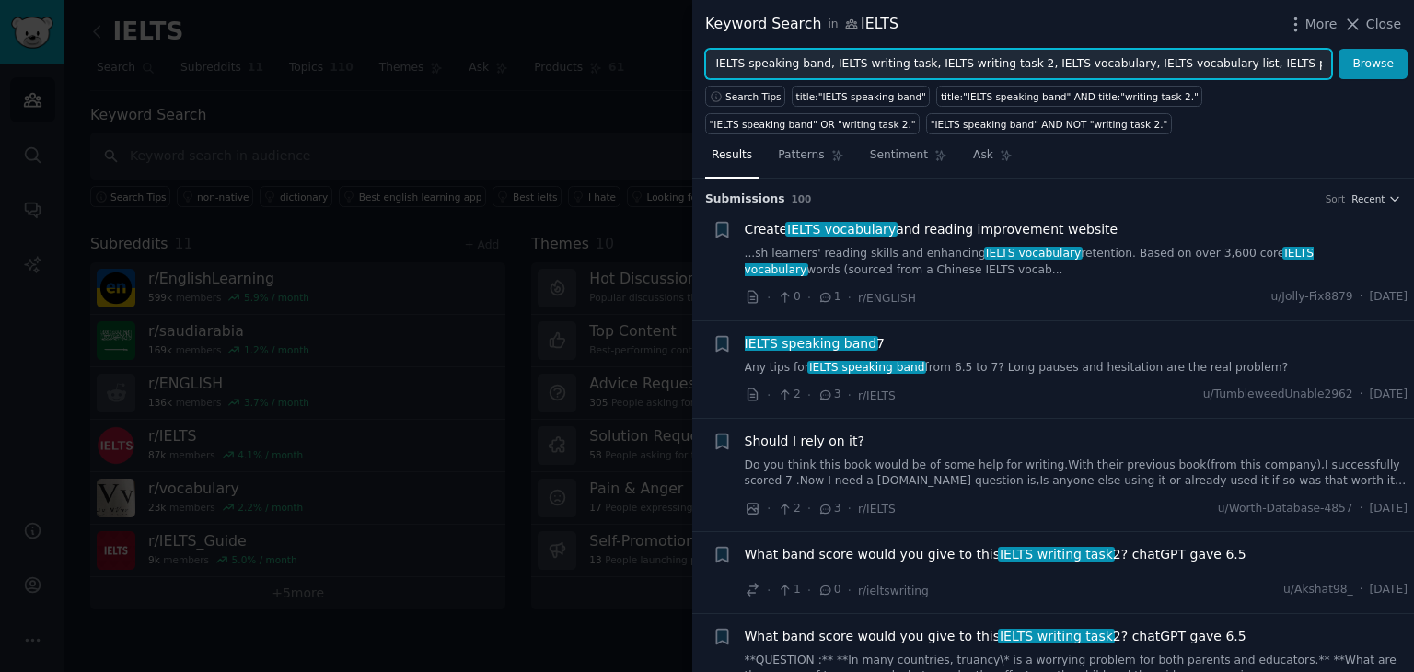
click at [1174, 64] on input "IELTS speaking band, IELTS writing task, IELTS writing task 2, IELTS vocabulary…" at bounding box center [1018, 64] width 627 height 31
paste input "“Anki IELTS” “Quizlet IELTS” “Notion vocabulary” “IELTS tutor”"
click at [1079, 64] on input "IELTS speaking band, IELTS writing task, IELTS writing task 2, IELTS vocabulary…" at bounding box center [1018, 64] width 627 height 31
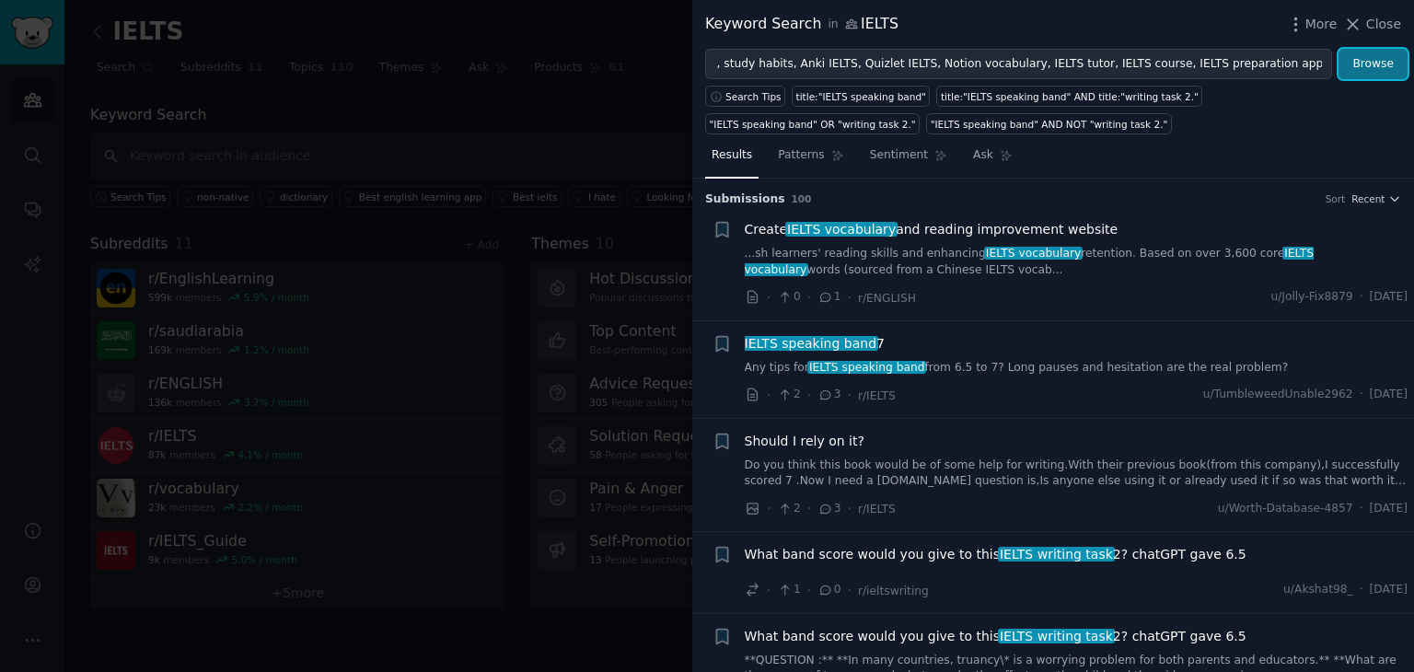
scroll to position [0, 0]
click at [1359, 67] on button "Browse" at bounding box center [1373, 64] width 69 height 31
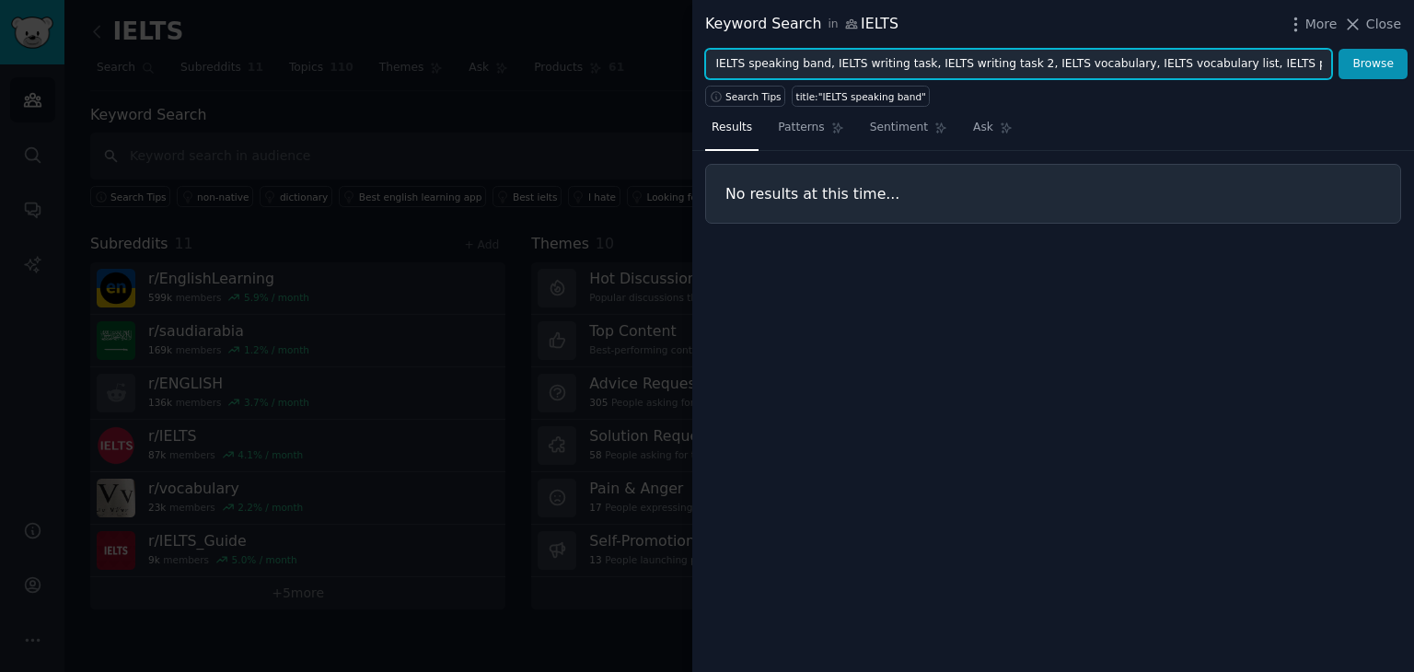
click at [1053, 52] on input "IELTS speaking band, IELTS writing task, IELTS writing task 2, IELTS vocabulary…" at bounding box center [1018, 64] width 627 height 31
drag, startPoint x: 1048, startPoint y: 65, endPoint x: 1287, endPoint y: 67, distance: 239.4
click at [1287, 67] on input "IELTS speaking band, IELTS writing task, IELTS writing task 2, IELTS vocabulary…" at bounding box center [1018, 64] width 627 height 31
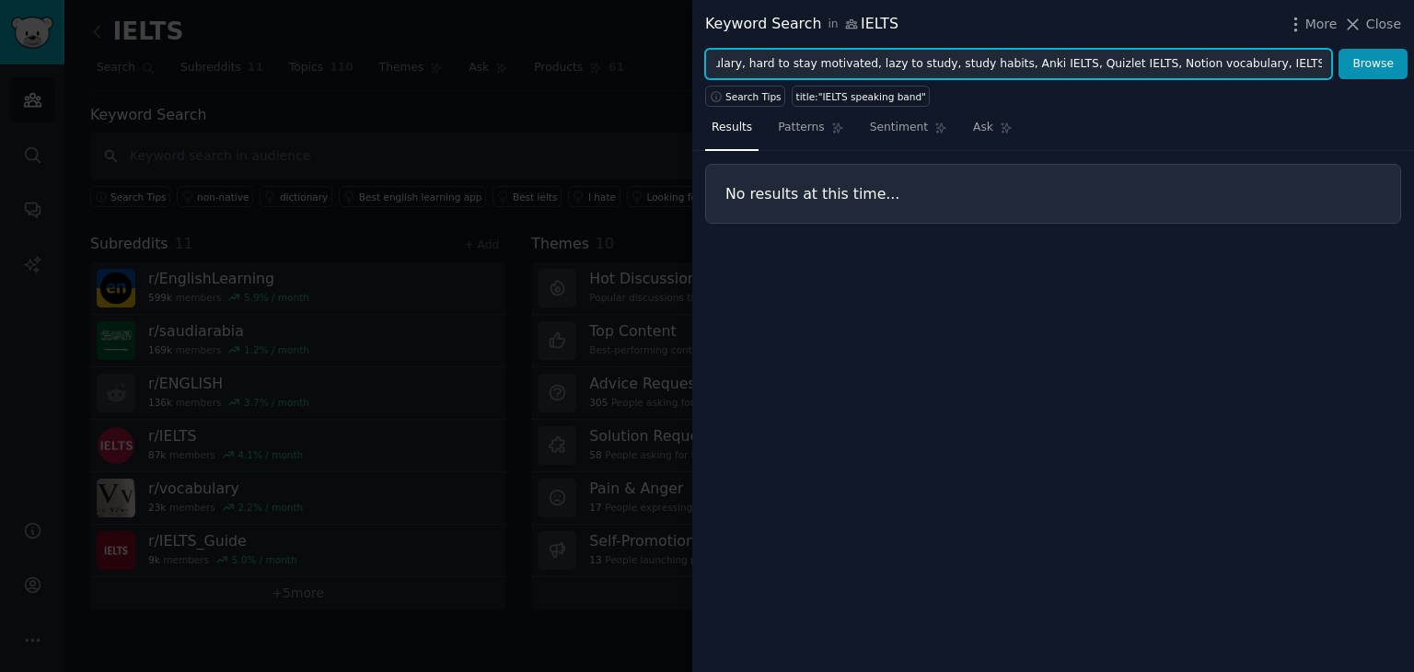
drag, startPoint x: 1287, startPoint y: 67, endPoint x: 1340, endPoint y: 56, distance: 54.5
click at [1340, 56] on form "IELTS speaking band, IELTS writing task, IELTS writing task 2, IELTS vocabulary…" at bounding box center [1056, 64] width 702 height 31
click at [1339, 49] on button "Browse" at bounding box center [1373, 64] width 69 height 31
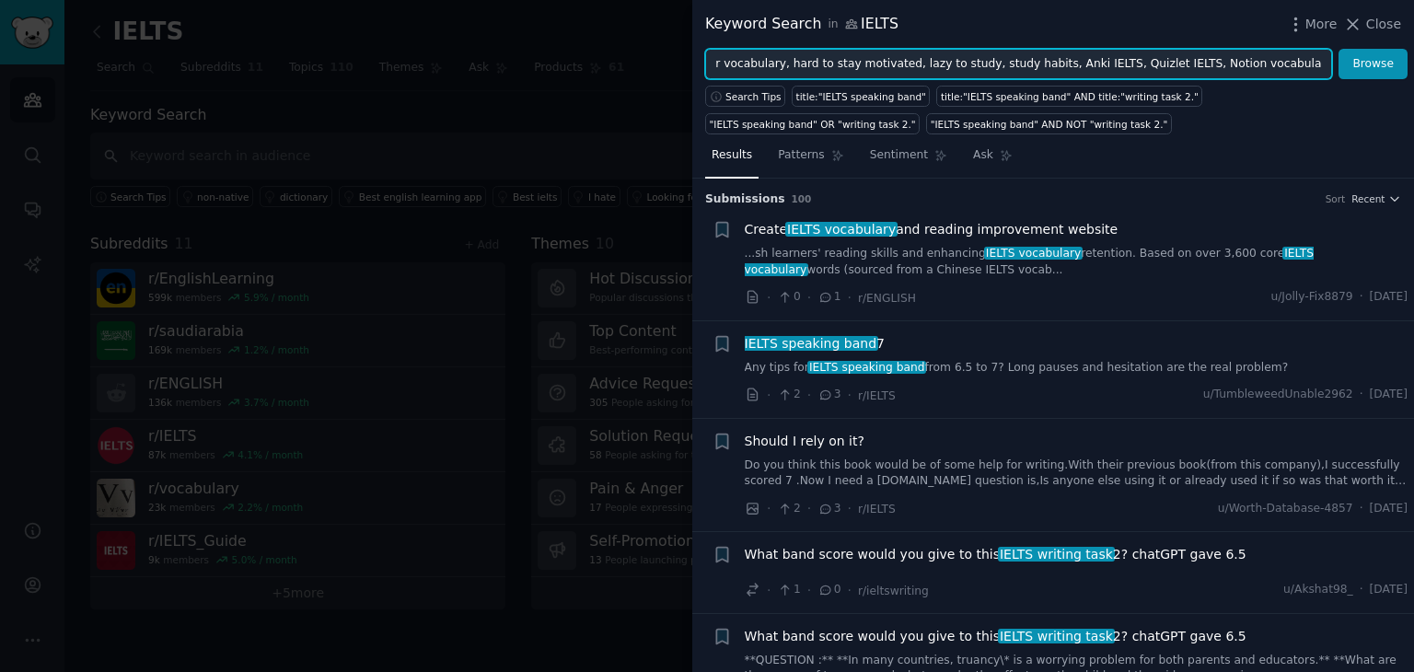
scroll to position [0, 0]
click at [1330, 64] on input "IELTS speaking band, IELTS writing task, IELTS writing task 2, IELTS vocabulary…" at bounding box center [1018, 64] width 627 height 31
click at [1322, 64] on input "IELTS speaking band, IELTS writing task, IELTS writing task 2, IELTS vocabulary…" at bounding box center [1018, 64] width 627 height 31
click at [1339, 49] on button "Browse" at bounding box center [1373, 64] width 69 height 31
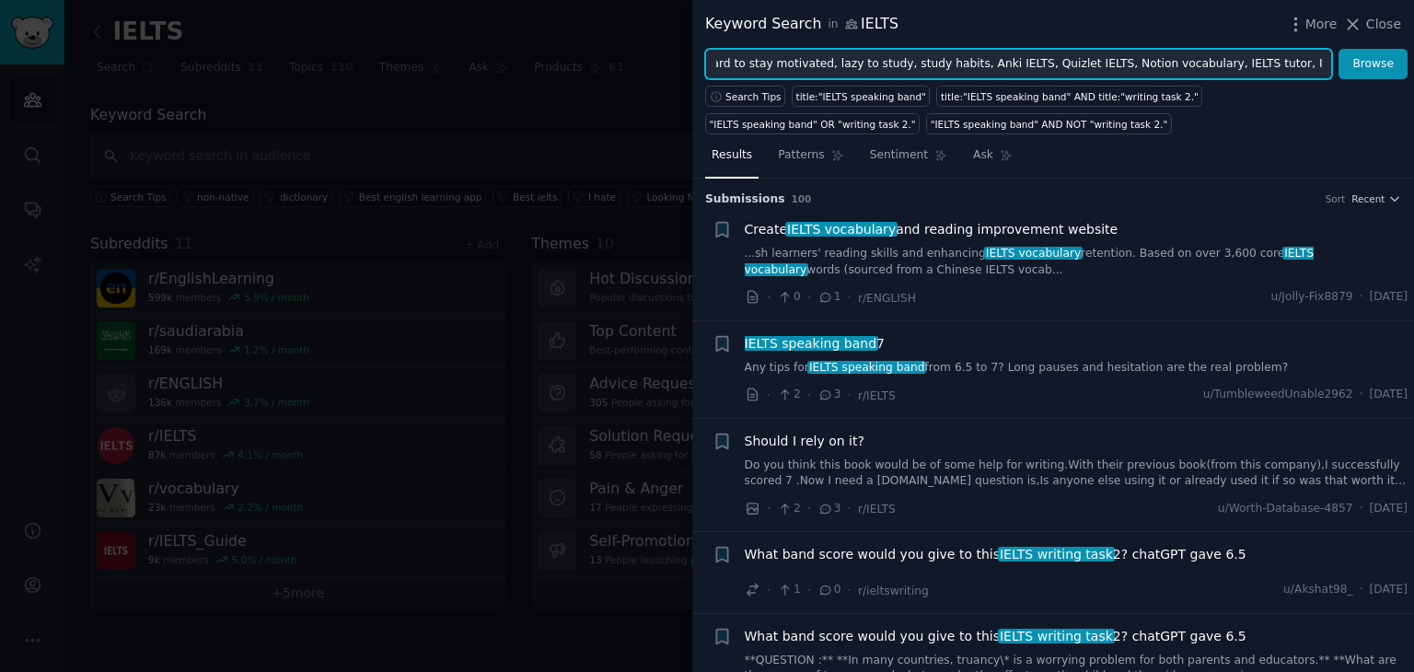
scroll to position [0, 1253]
click at [1339, 49] on button "Browse" at bounding box center [1373, 64] width 69 height 31
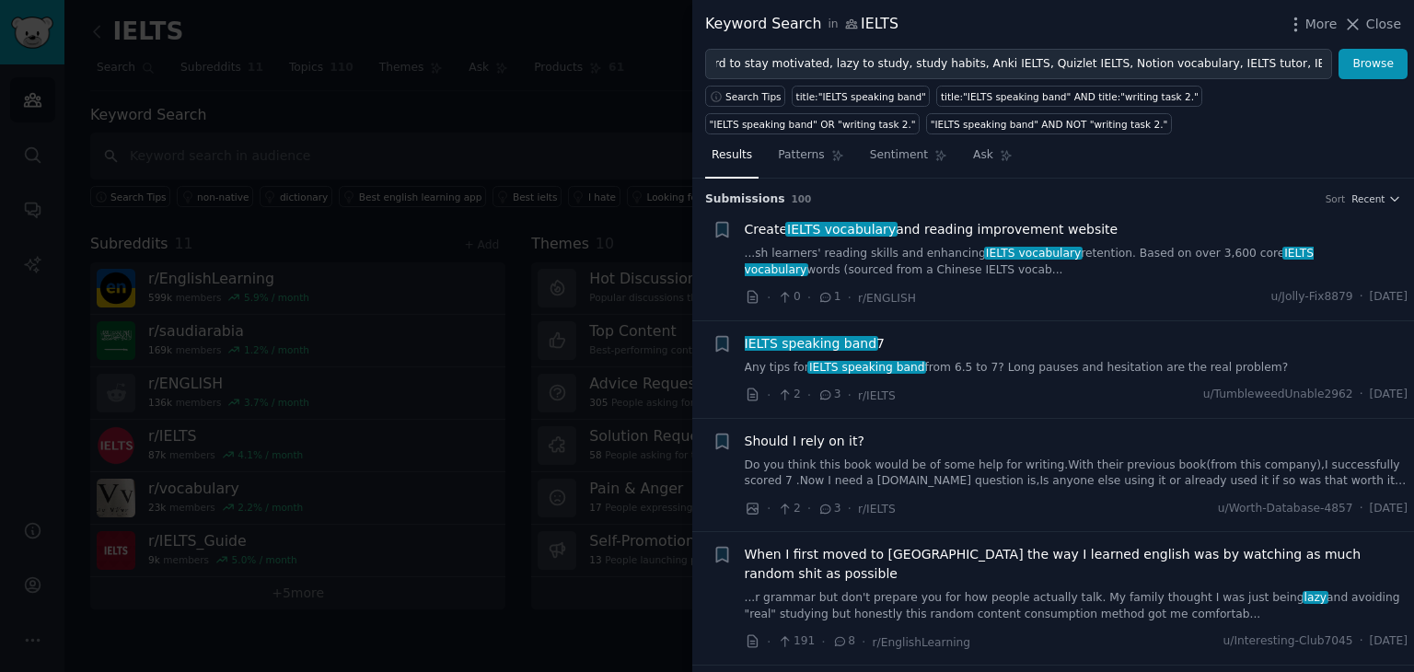
scroll to position [0, 0]
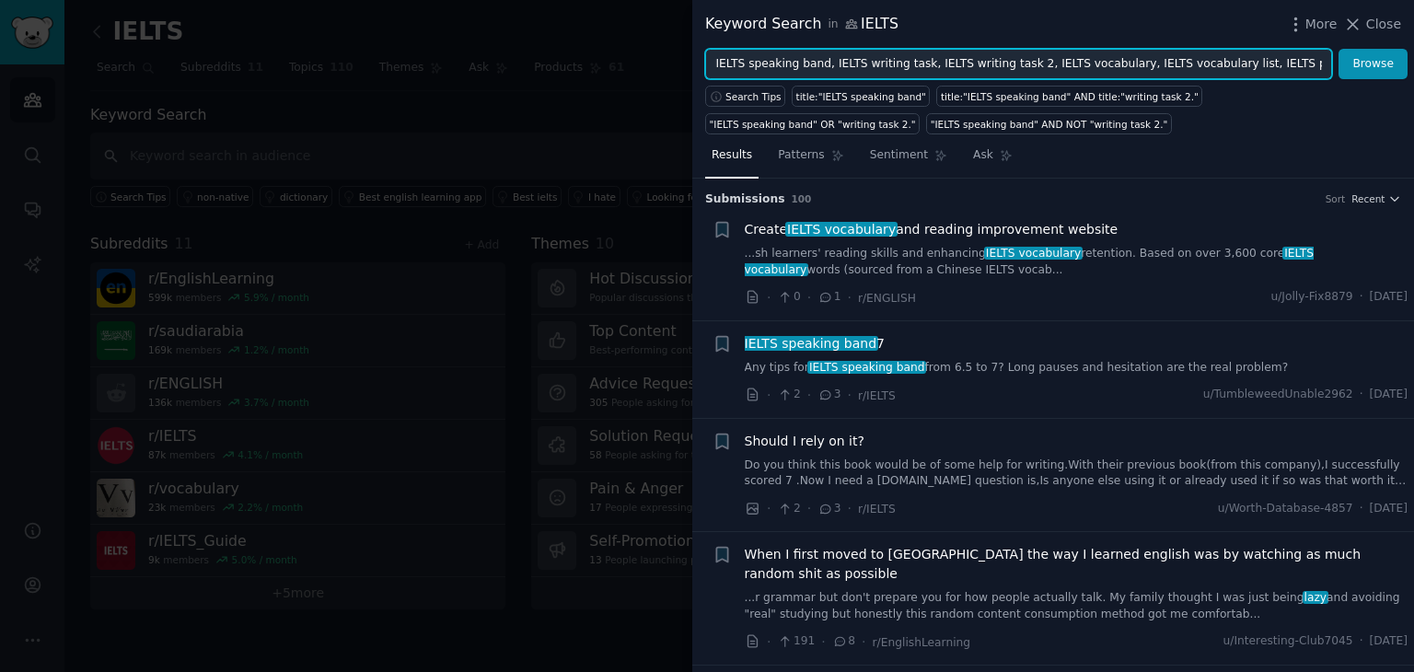
click at [1324, 69] on input "IELTS speaking band, IELTS writing task, IELTS writing task 2, IELTS vocabulary…" at bounding box center [1018, 64] width 627 height 31
click at [1339, 49] on button "Browse" at bounding box center [1373, 64] width 69 height 31
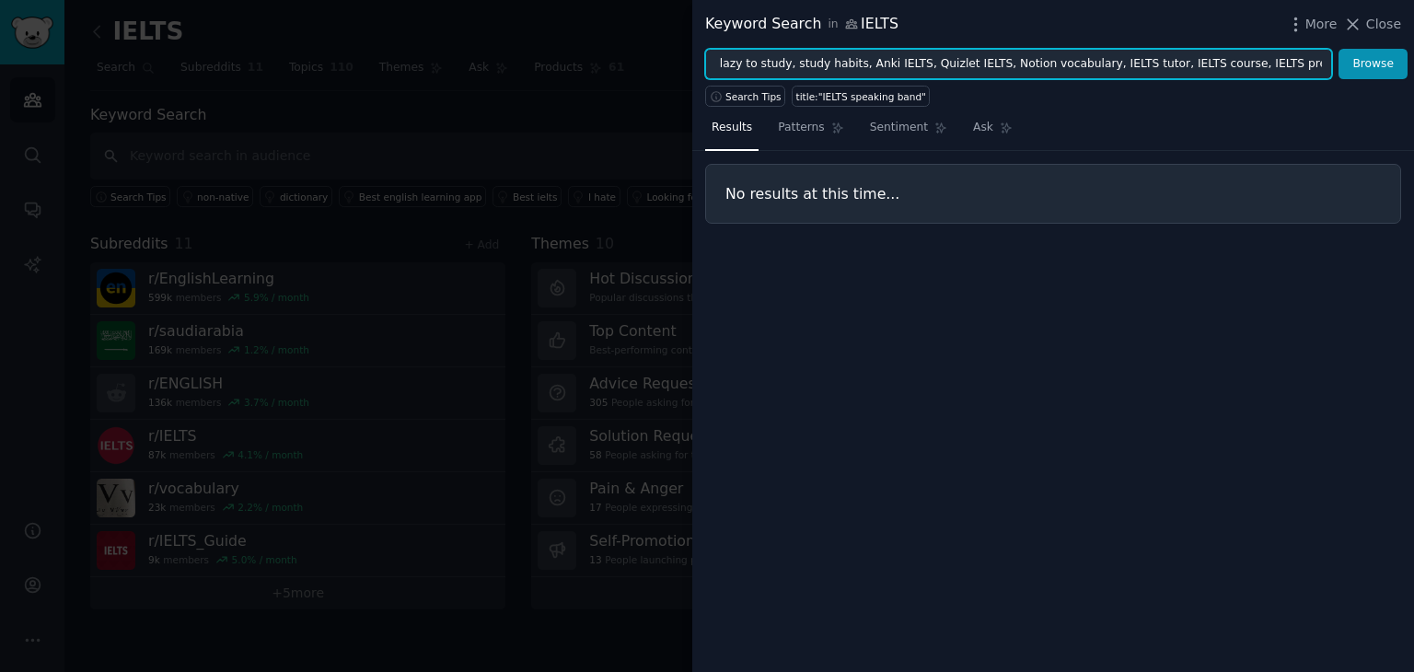
click at [1250, 64] on input "IELTS speaking band, IELTS writing task, IELTS writing task 2, IELTS vocabulary…" at bounding box center [1018, 64] width 627 height 31
type input "IELTS speaking band, IELTS writing task, IELTS writing task 2, IELTS vocabulary…"
click at [1339, 49] on button "Browse" at bounding box center [1373, 64] width 69 height 31
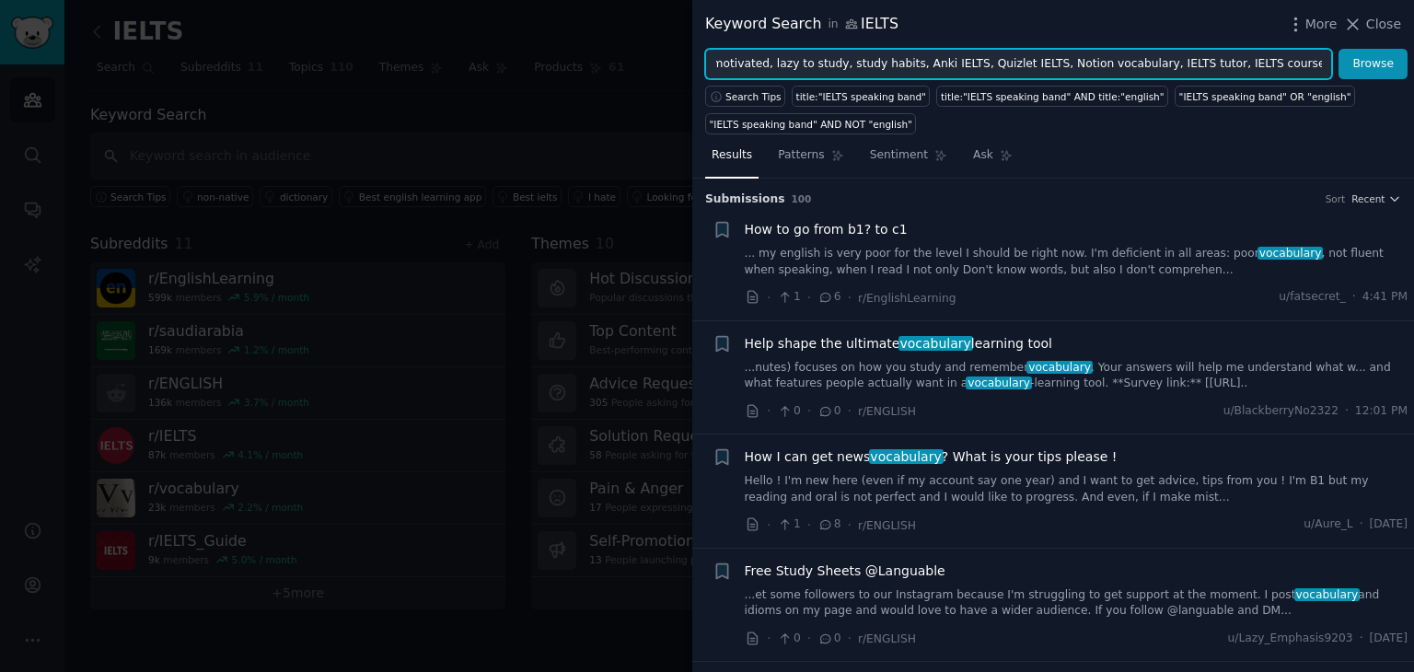
scroll to position [0, 0]
click at [725, 90] on span "Search Tips" at bounding box center [753, 96] width 56 height 13
click at [804, 60] on input "IELTS speaking band, IELTS writing task, IELTS writing task 2, IELTS vocabulary…" at bounding box center [1018, 64] width 627 height 31
click at [736, 97] on span "Search Tips" at bounding box center [753, 96] width 56 height 13
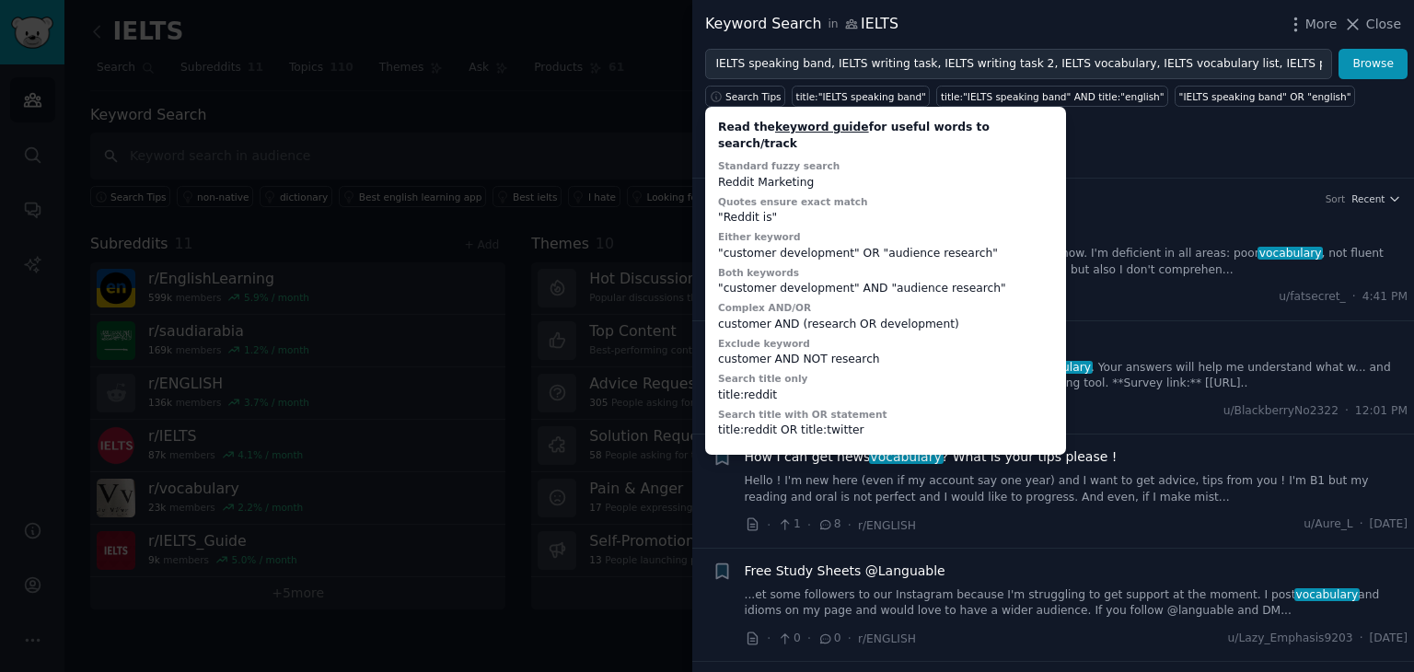
click at [1074, 174] on div "Results Patterns Sentiment Ask" at bounding box center [1053, 160] width 722 height 38
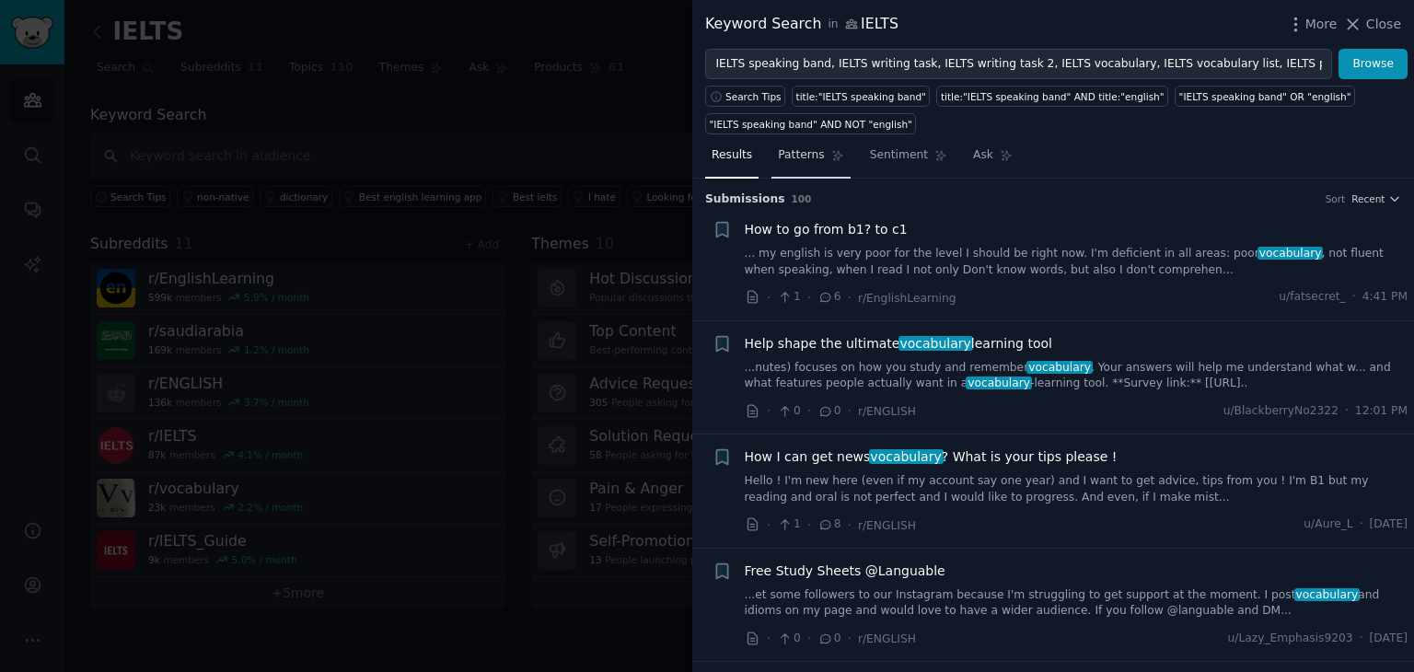
click at [810, 163] on link "Patterns" at bounding box center [811, 160] width 78 height 38
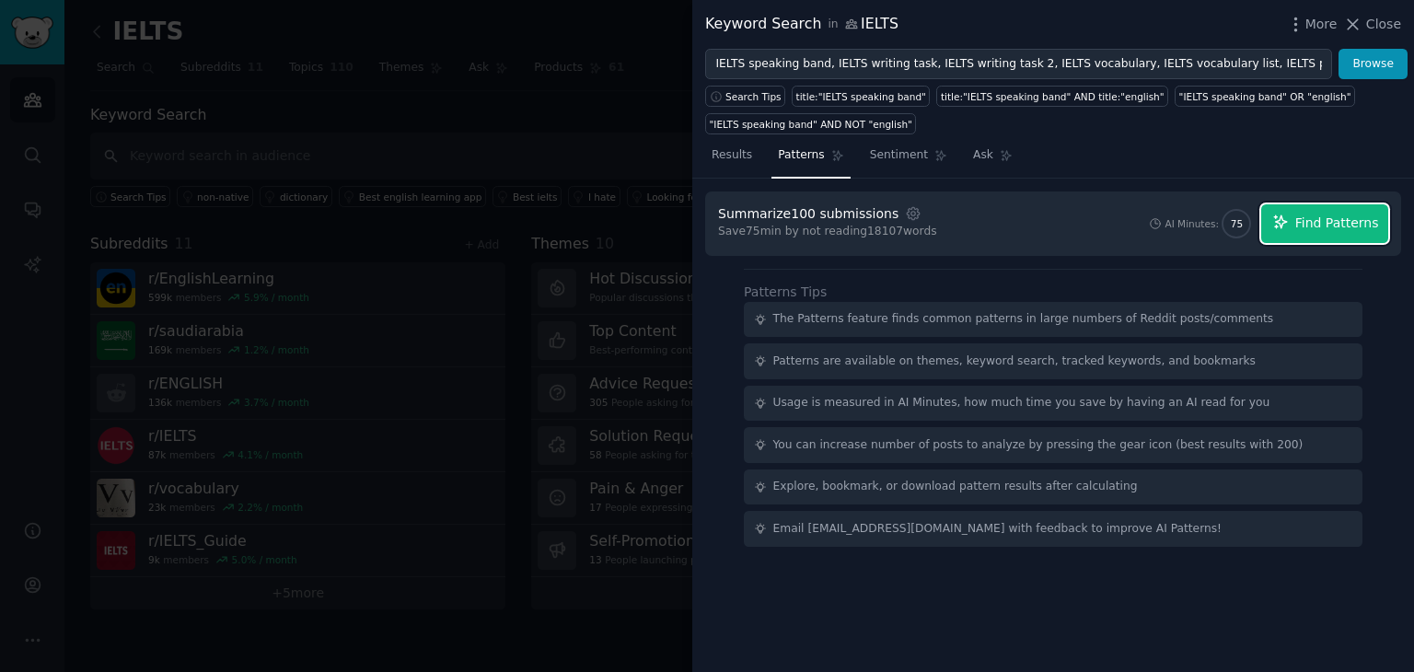
click at [1297, 223] on button "Find Patterns" at bounding box center [1324, 223] width 127 height 39
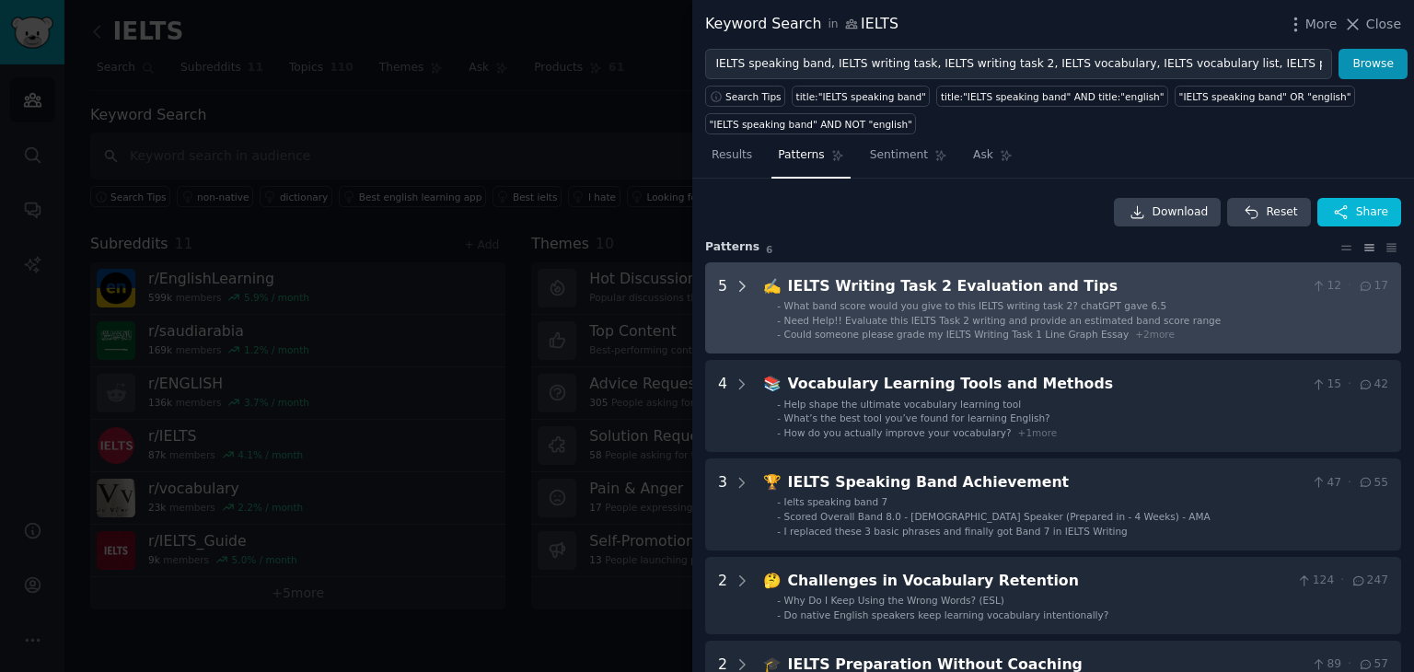
click at [739, 275] on div at bounding box center [742, 308] width 17 height 66
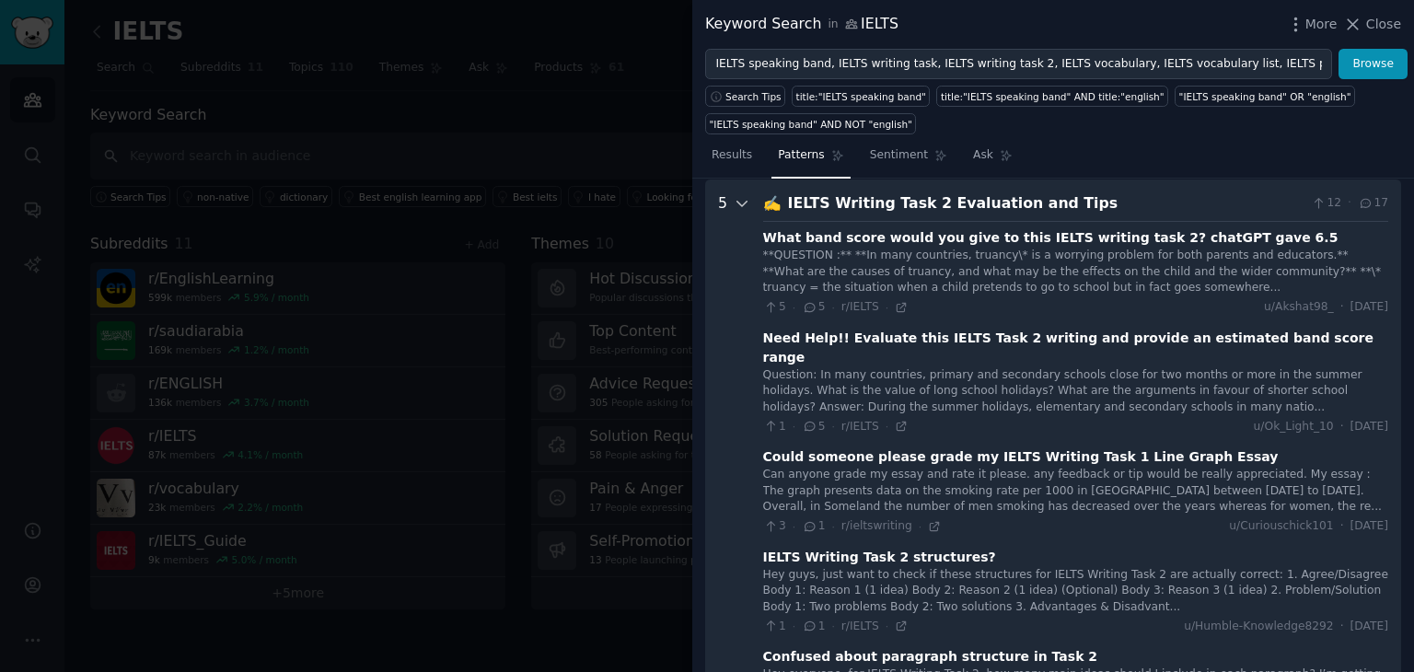
scroll to position [84, 0]
click at [737, 203] on icon at bounding box center [742, 202] width 17 height 17
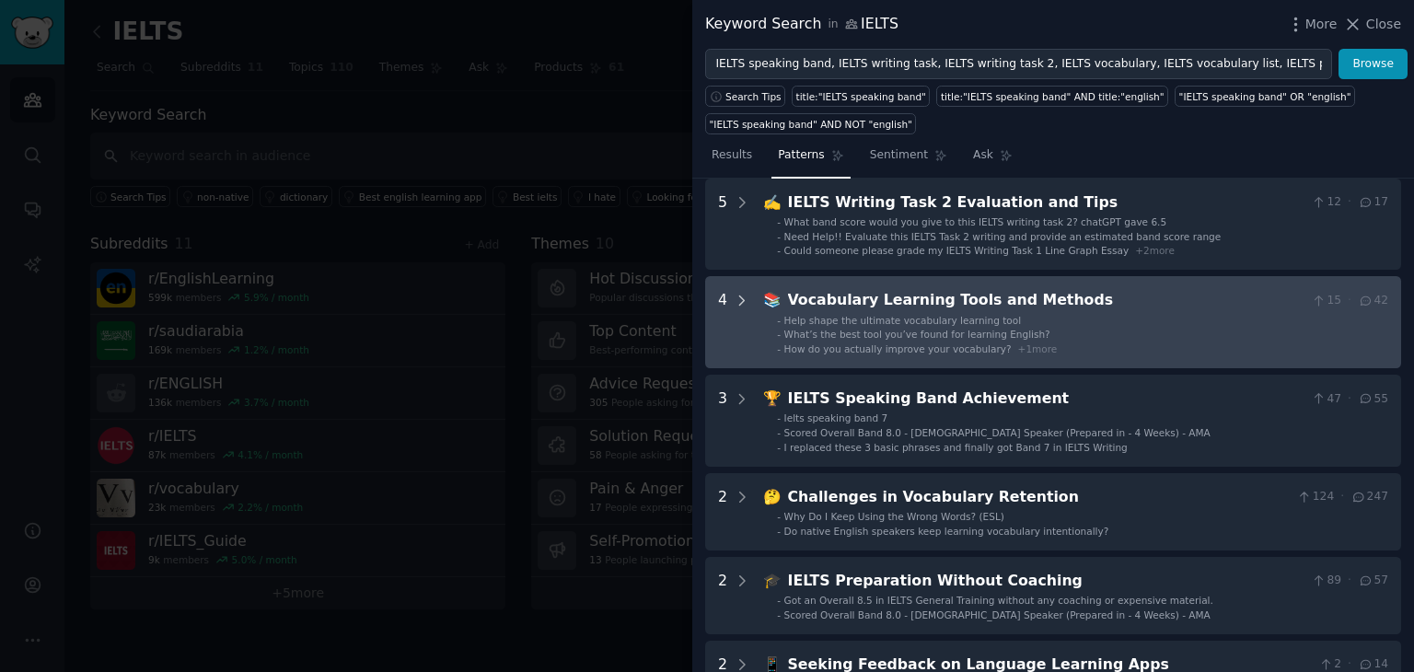
click at [737, 299] on icon at bounding box center [742, 301] width 17 height 17
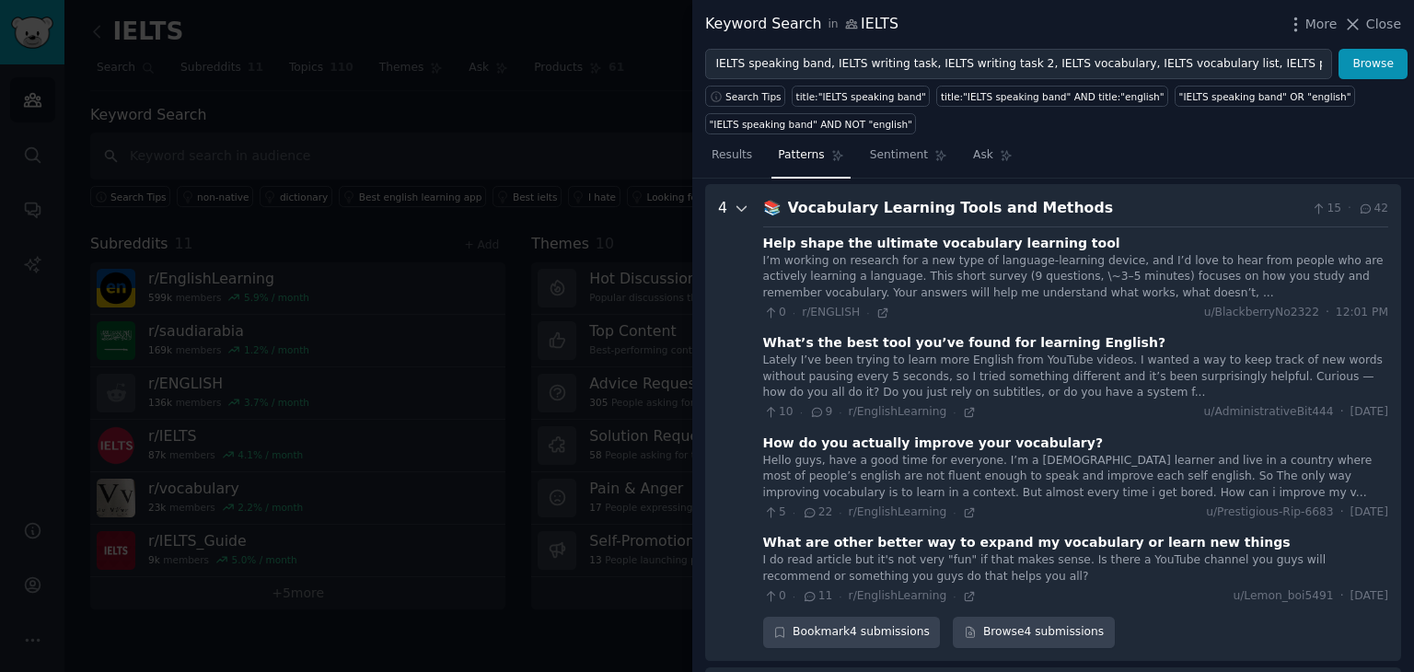
scroll to position [181, 0]
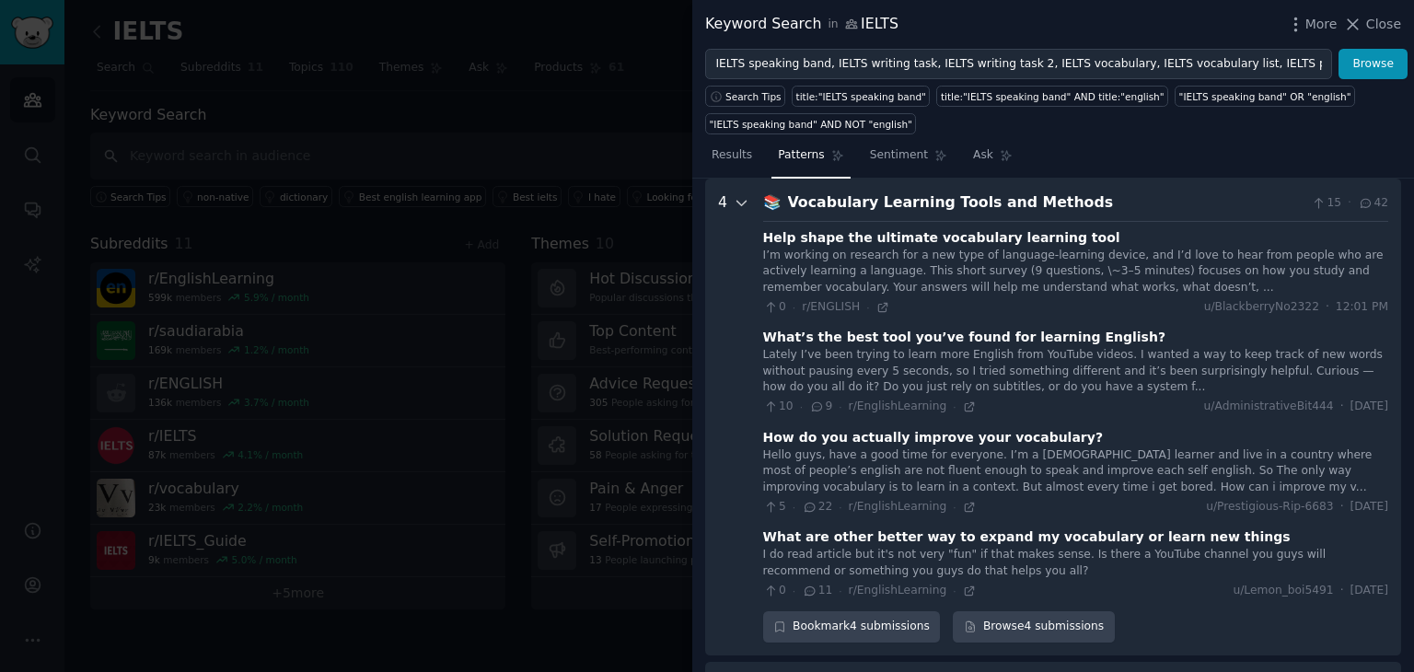
click at [742, 201] on icon at bounding box center [741, 203] width 9 height 5
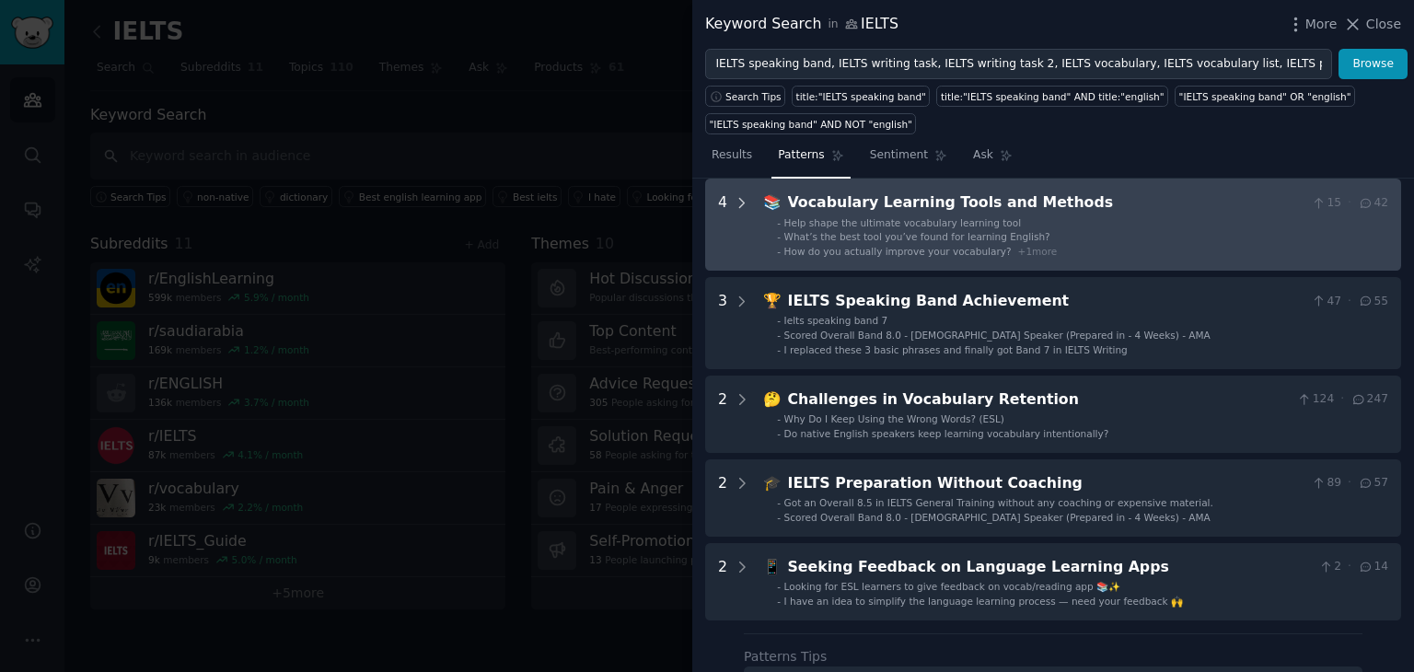
click at [742, 201] on icon at bounding box center [742, 202] width 5 height 9
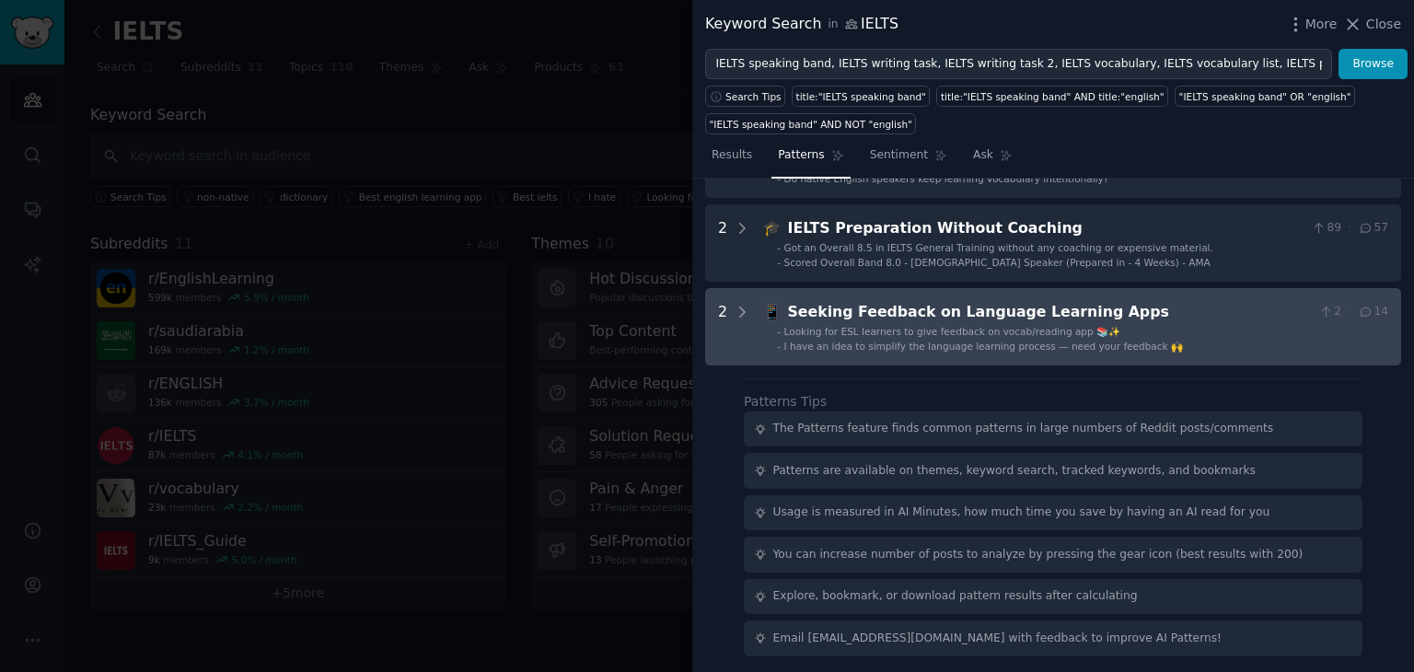
scroll to position [822, 0]
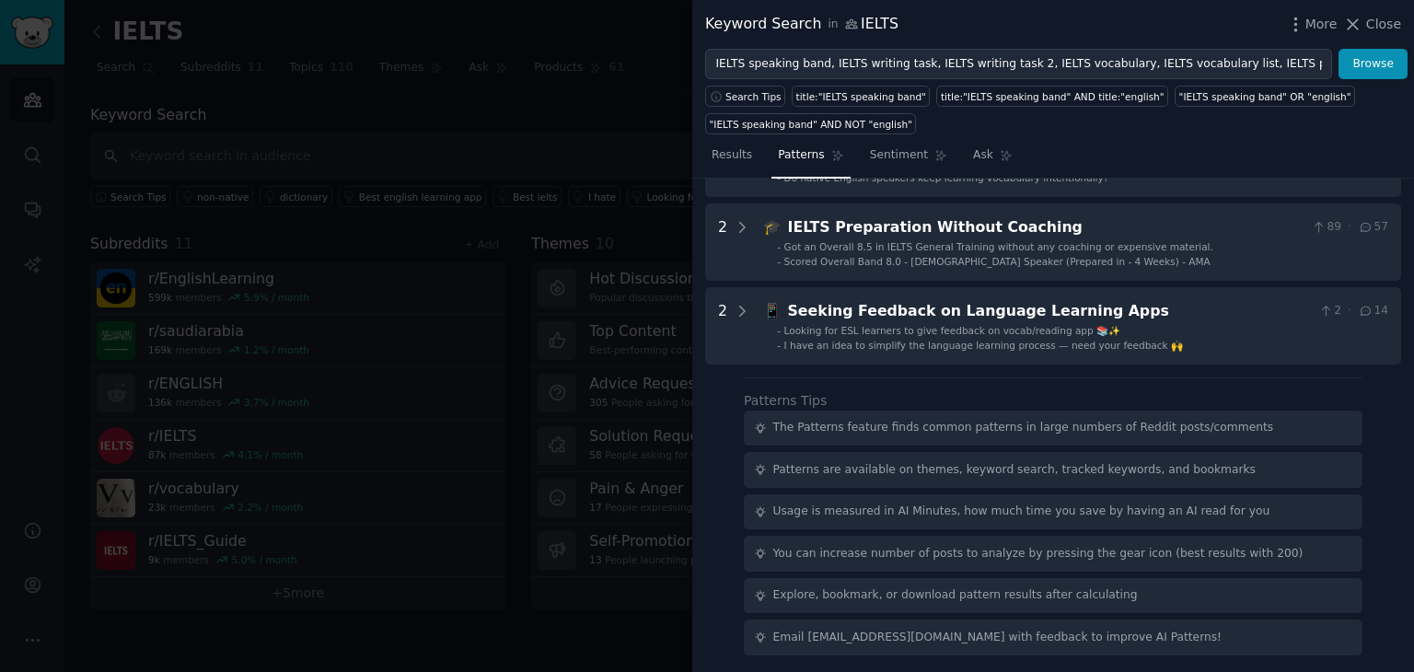
click at [788, 462] on div "Patterns are available on themes, keyword search, tracked keywords, and bookmar…" at bounding box center [1014, 470] width 482 height 17
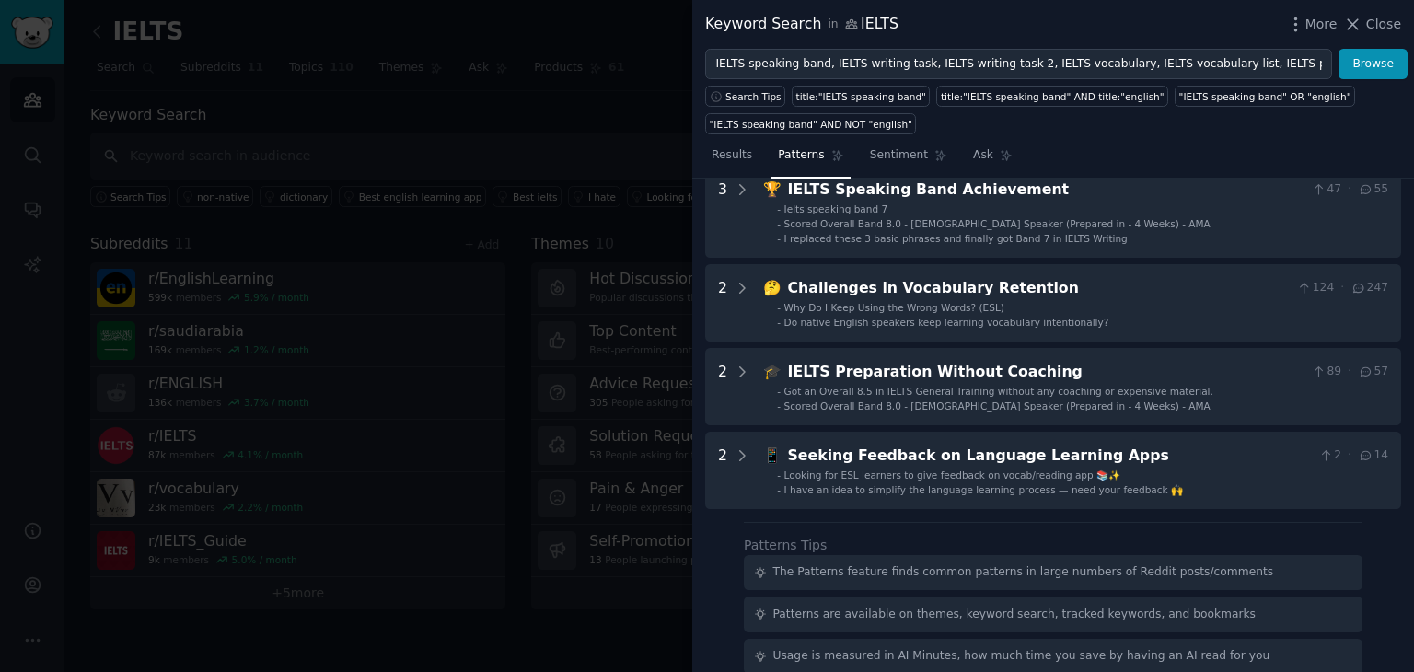
scroll to position [660, 0]
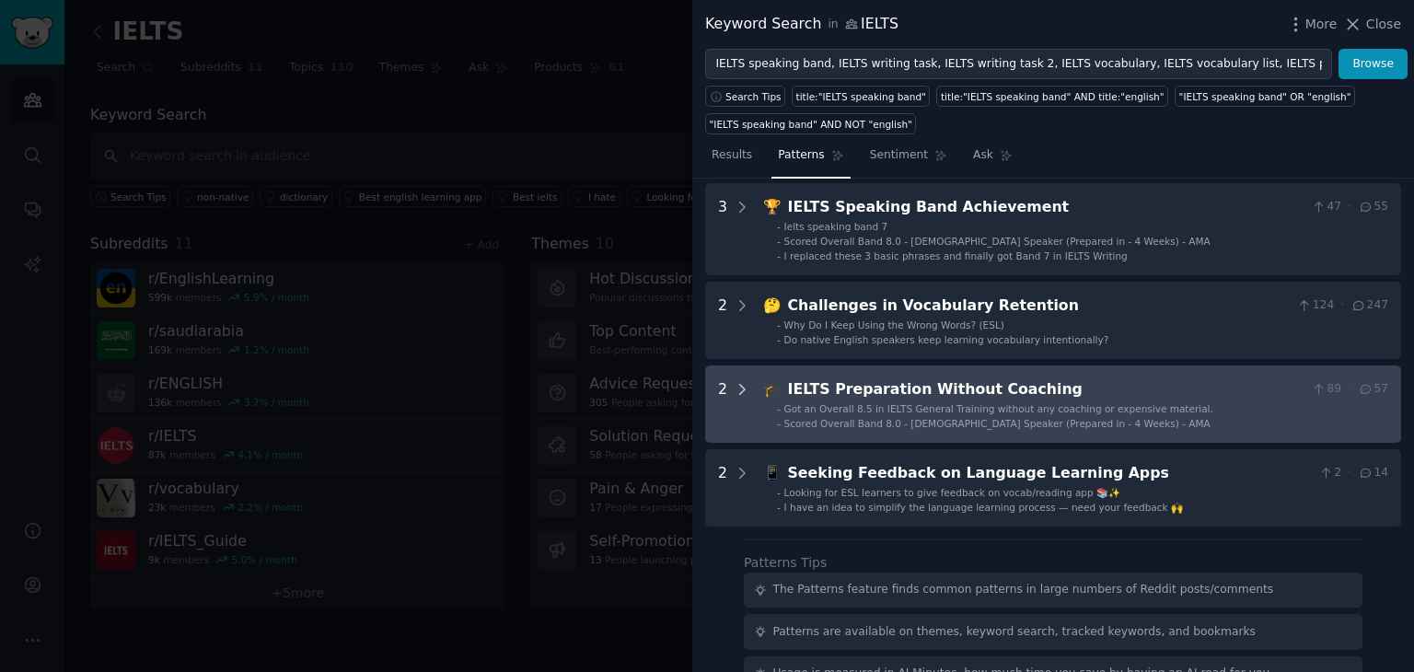
click at [734, 388] on icon at bounding box center [742, 389] width 17 height 17
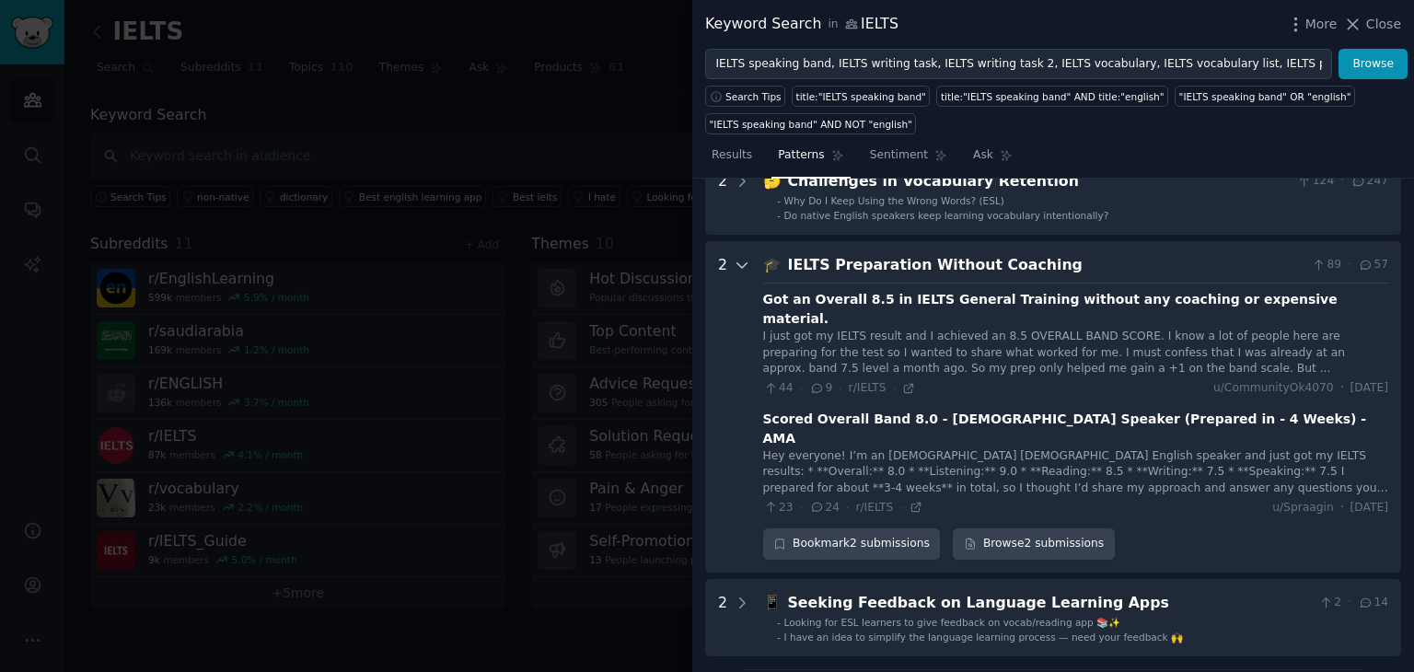
scroll to position [846, 0]
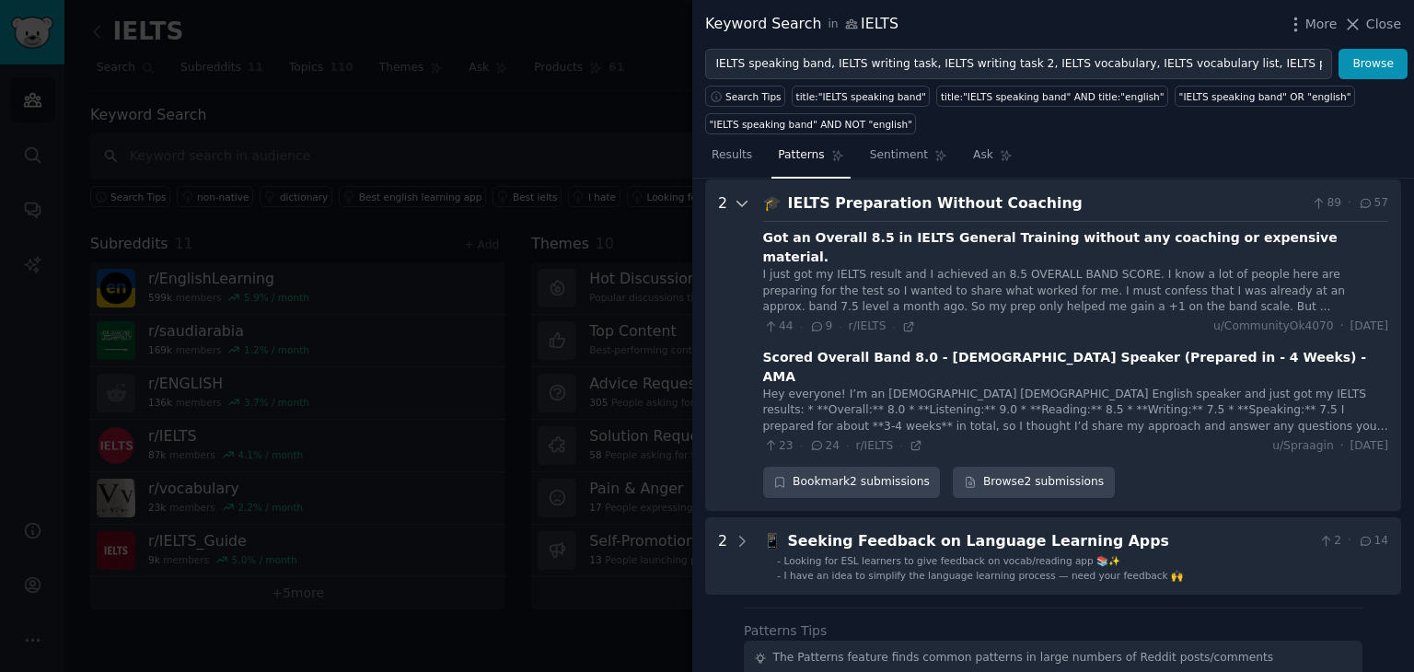
click at [740, 202] on icon at bounding box center [742, 203] width 17 height 17
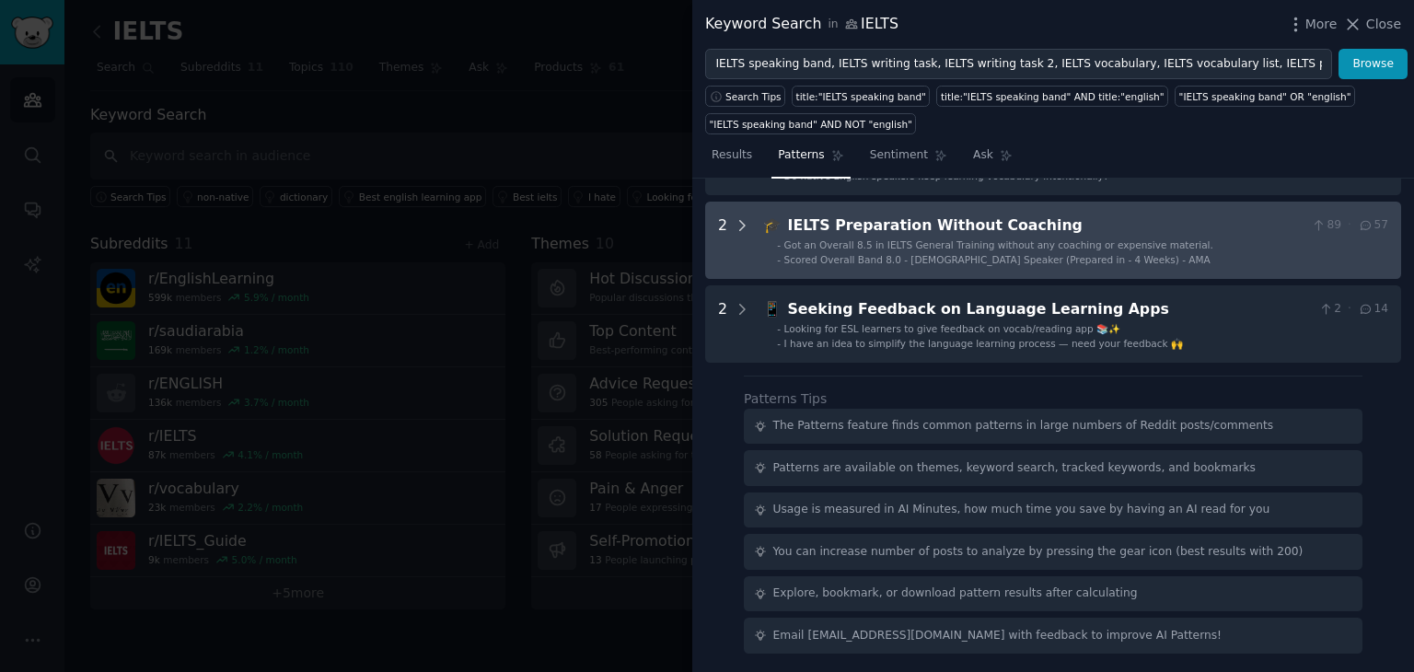
scroll to position [822, 0]
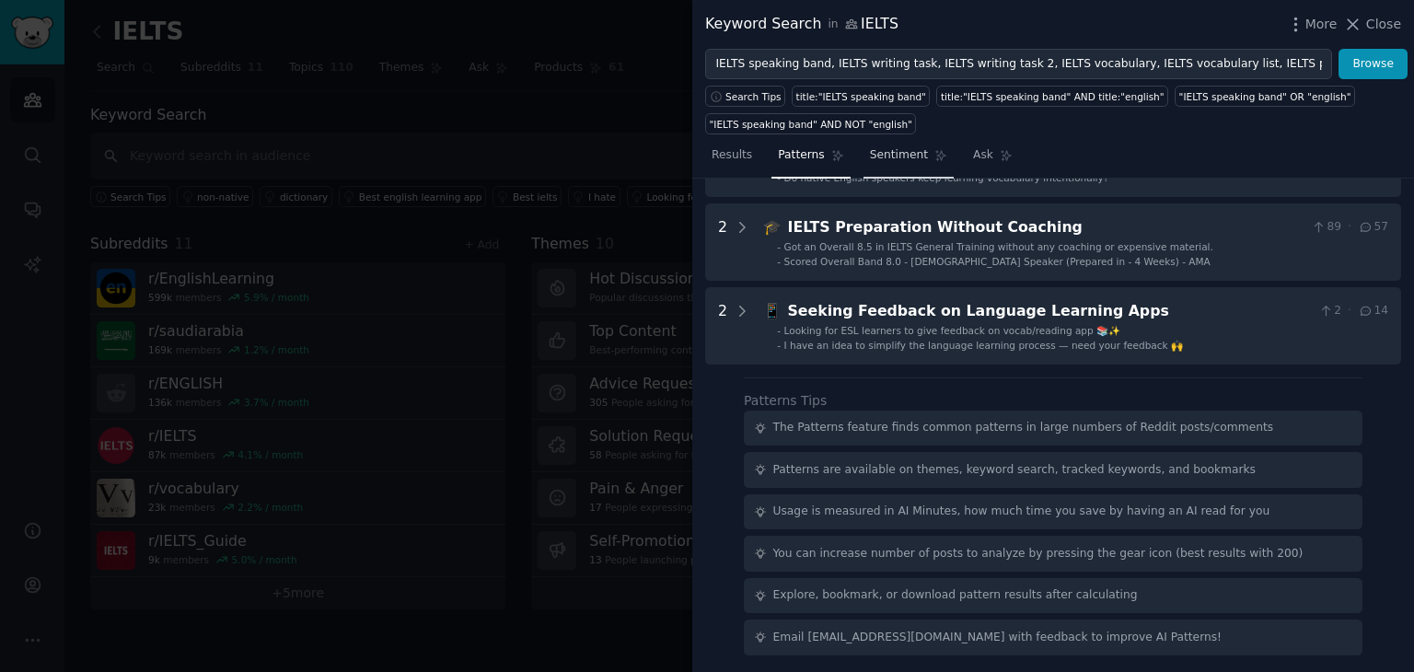
click at [887, 144] on link "Sentiment" at bounding box center [909, 160] width 90 height 38
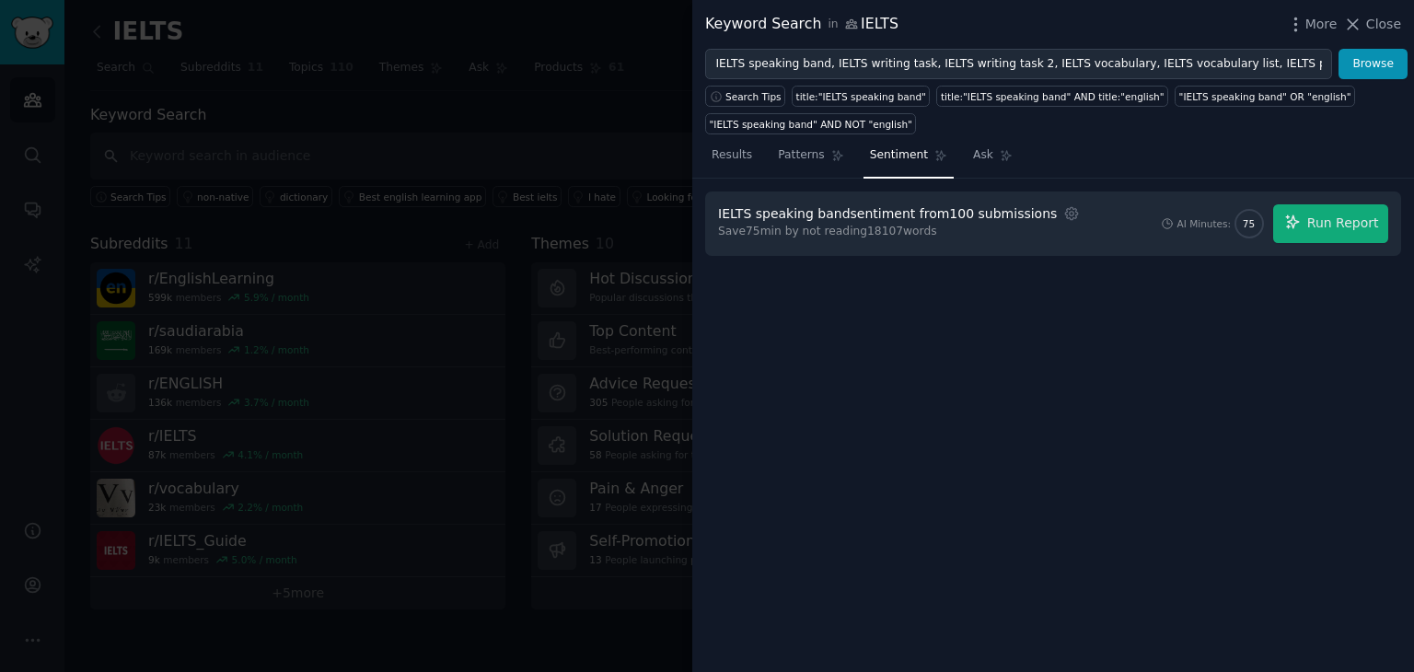
click at [1056, 218] on div "IELTS speaking band sentiment from 100 submissions Settings Save 75 min by not …" at bounding box center [1053, 223] width 670 height 39
click at [1307, 215] on button "Run Report" at bounding box center [1330, 223] width 115 height 39
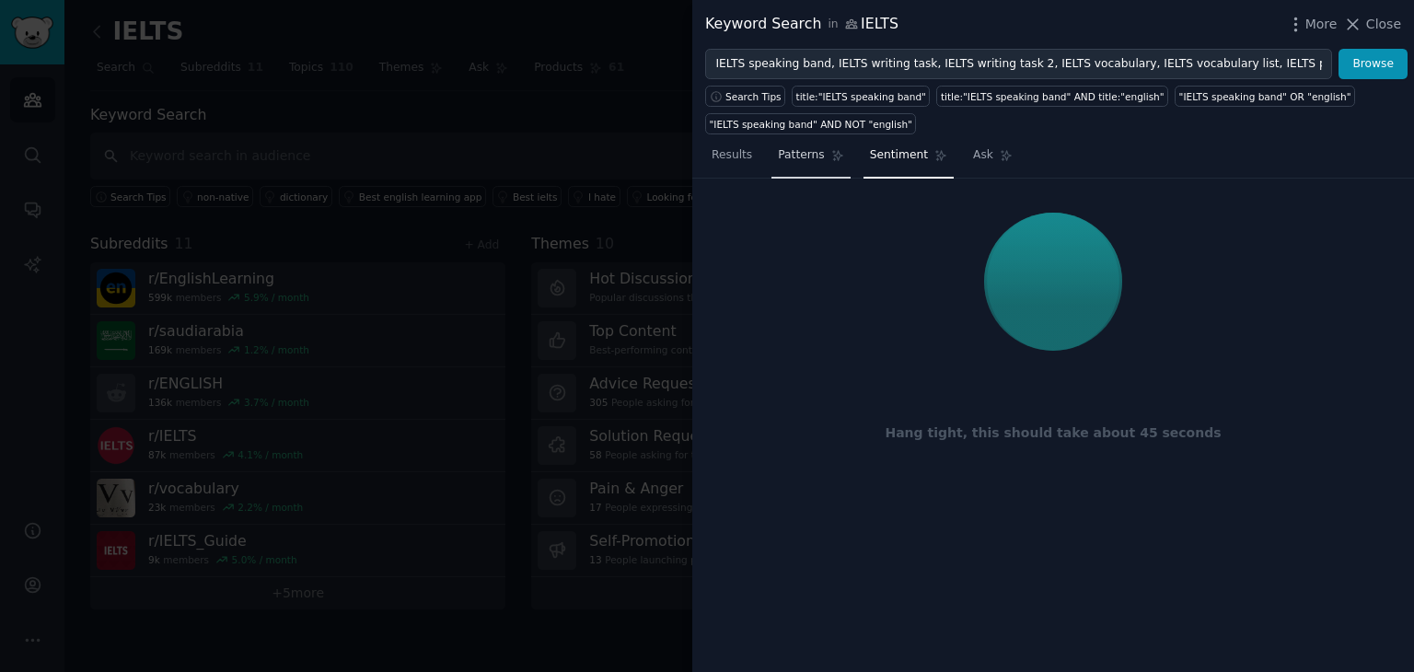
click at [799, 147] on span "Patterns" at bounding box center [801, 155] width 46 height 17
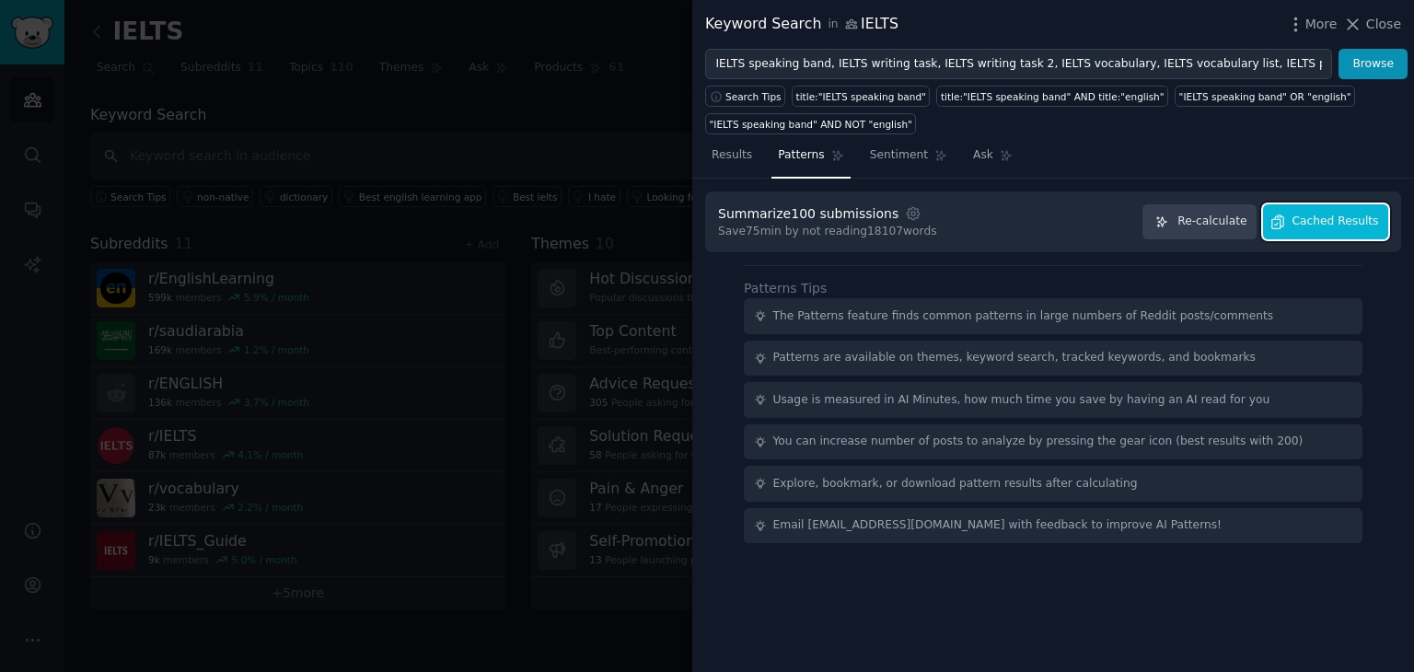
click at [1307, 221] on span "Cached Results" at bounding box center [1336, 222] width 87 height 17
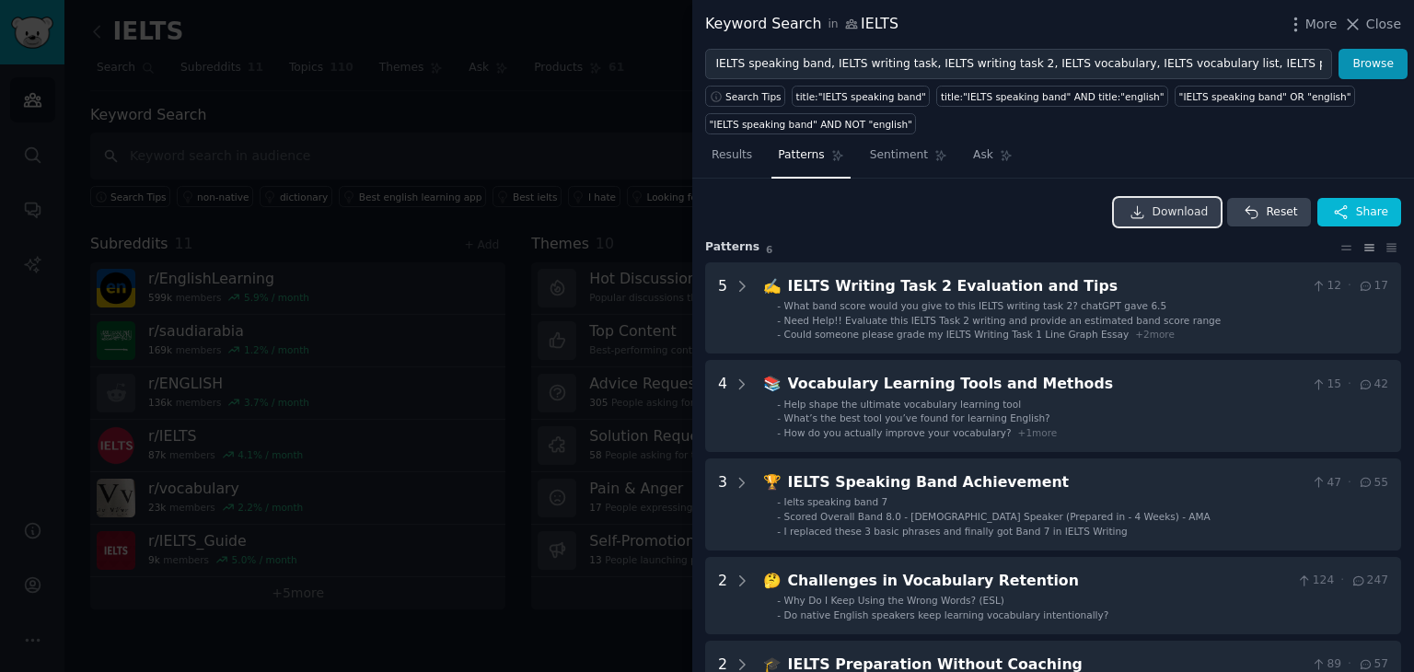
click at [1196, 224] on link "Download" at bounding box center [1168, 212] width 108 height 29
click at [899, 172] on link "Sentiment" at bounding box center [909, 160] width 90 height 38
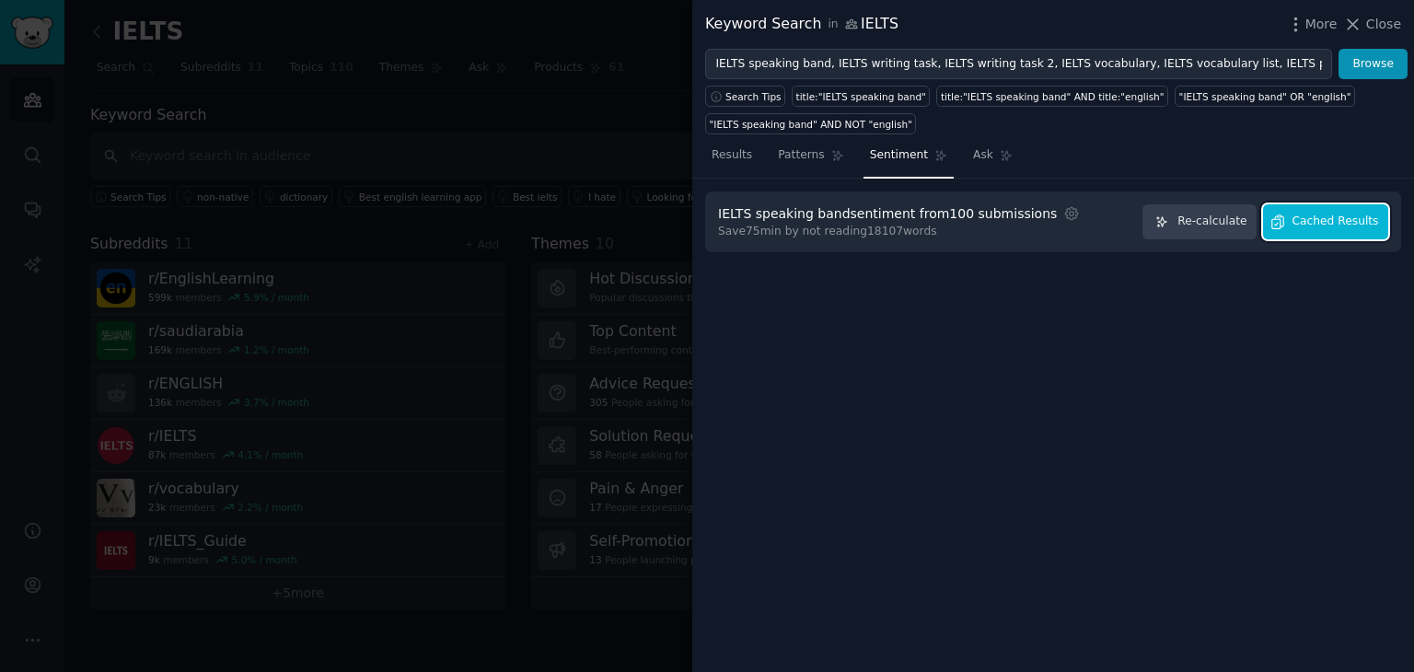
click at [1329, 215] on span "Cached Results" at bounding box center [1336, 222] width 87 height 17
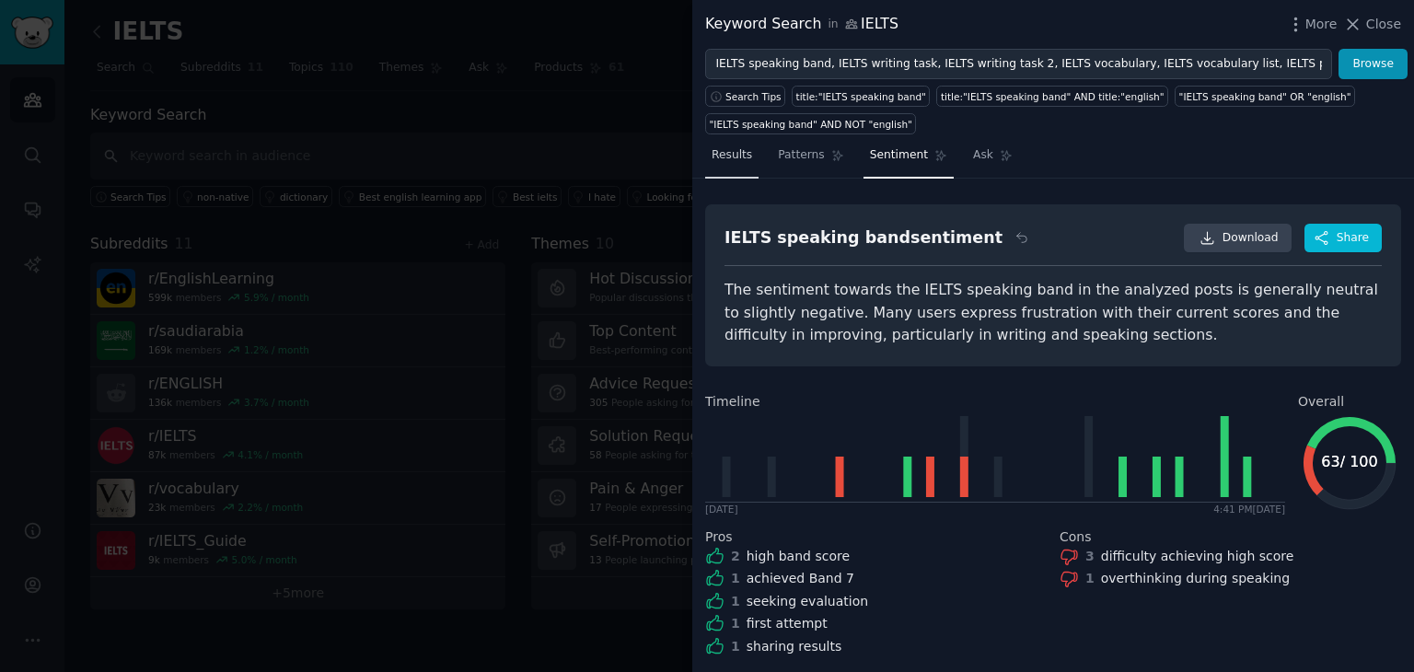
click at [735, 159] on span "Results" at bounding box center [732, 155] width 41 height 17
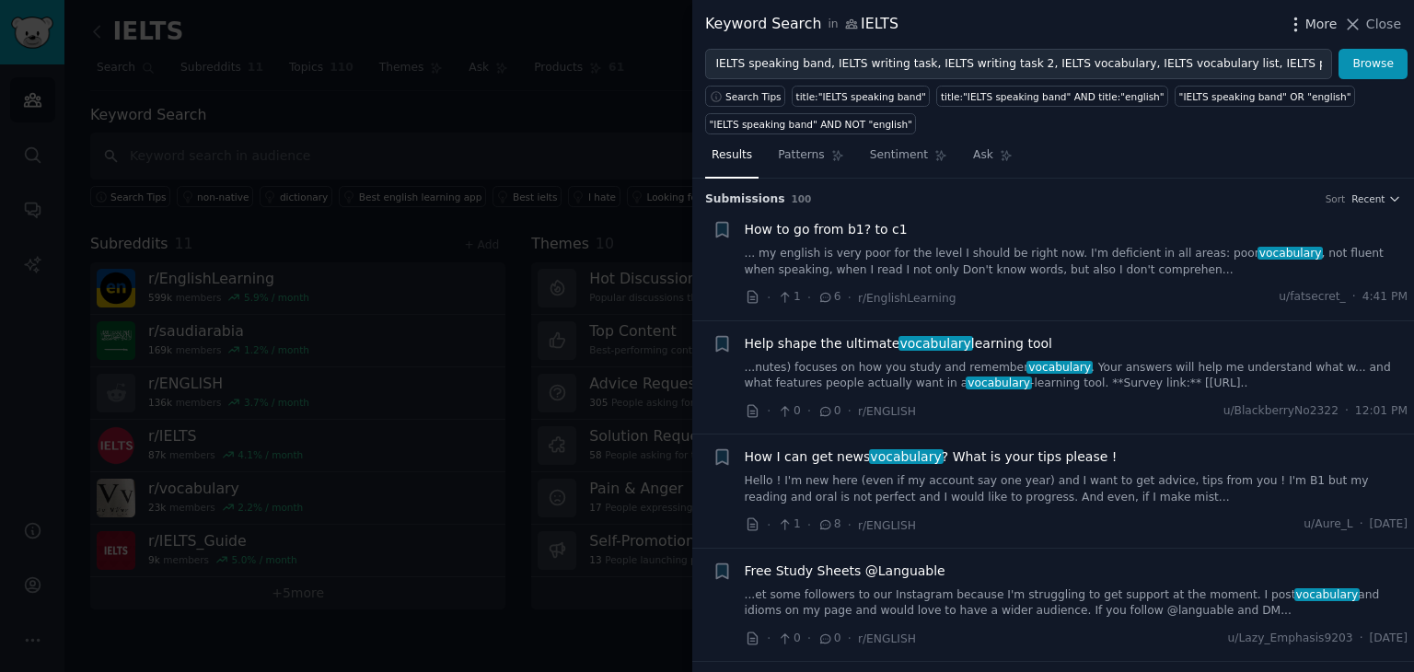
click at [1294, 27] on icon "button" at bounding box center [1295, 24] width 19 height 19
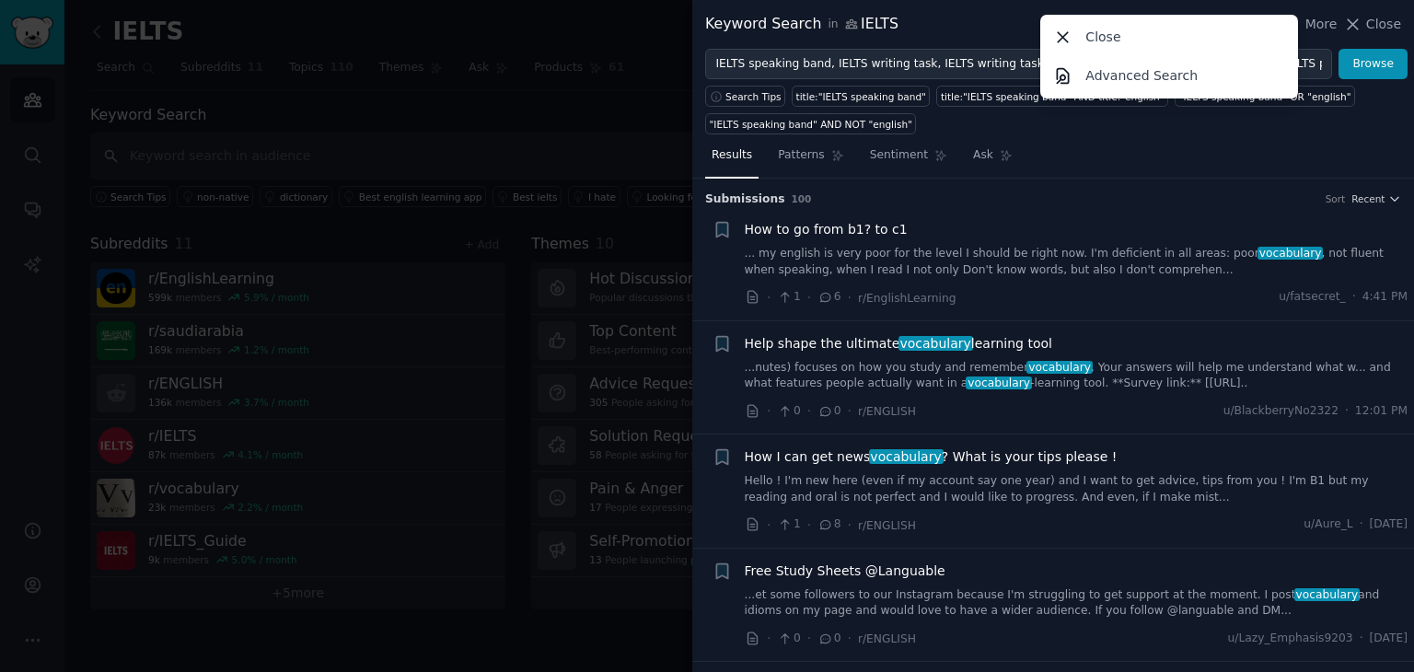
click at [957, 18] on div "Keyword Search in IELTS More Close Advanced Search Close" at bounding box center [1053, 24] width 696 height 23
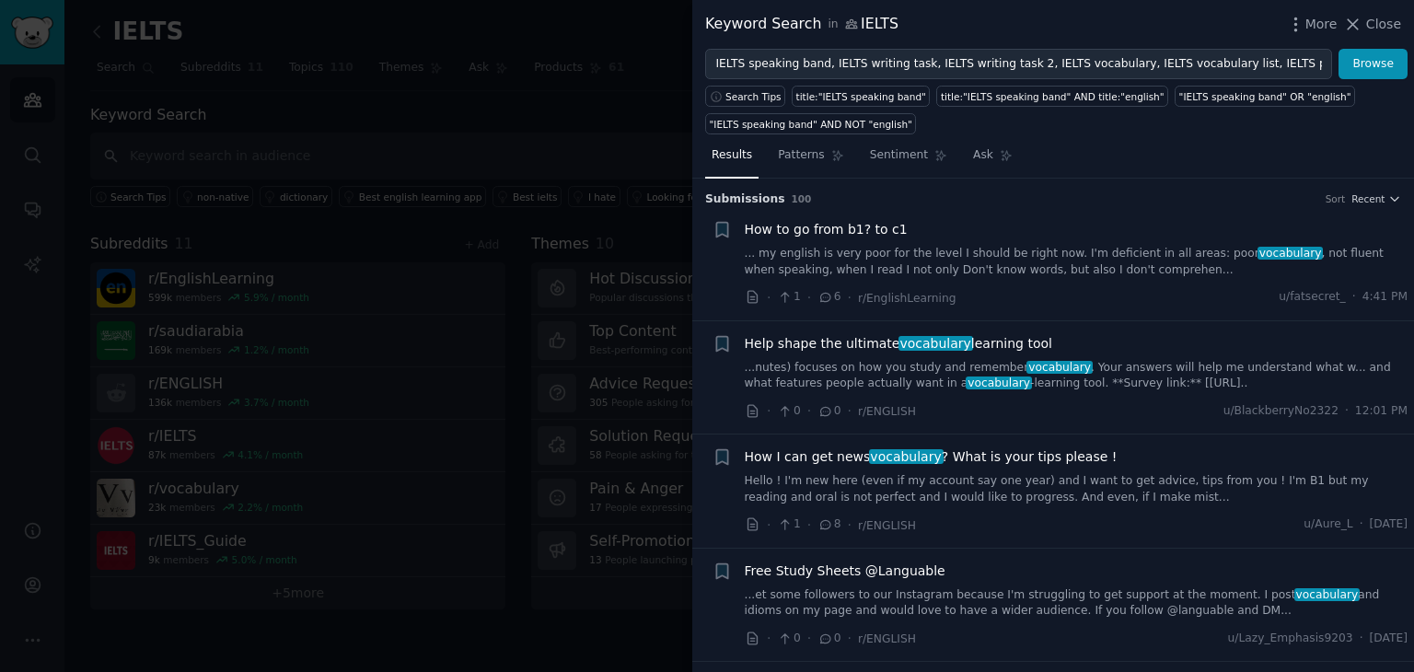
click at [794, 20] on div "Keyword Search in IELTS" at bounding box center [801, 24] width 193 height 23
click at [828, 21] on span "in" at bounding box center [833, 25] width 10 height 17
click at [846, 20] on icon at bounding box center [851, 24] width 11 height 8
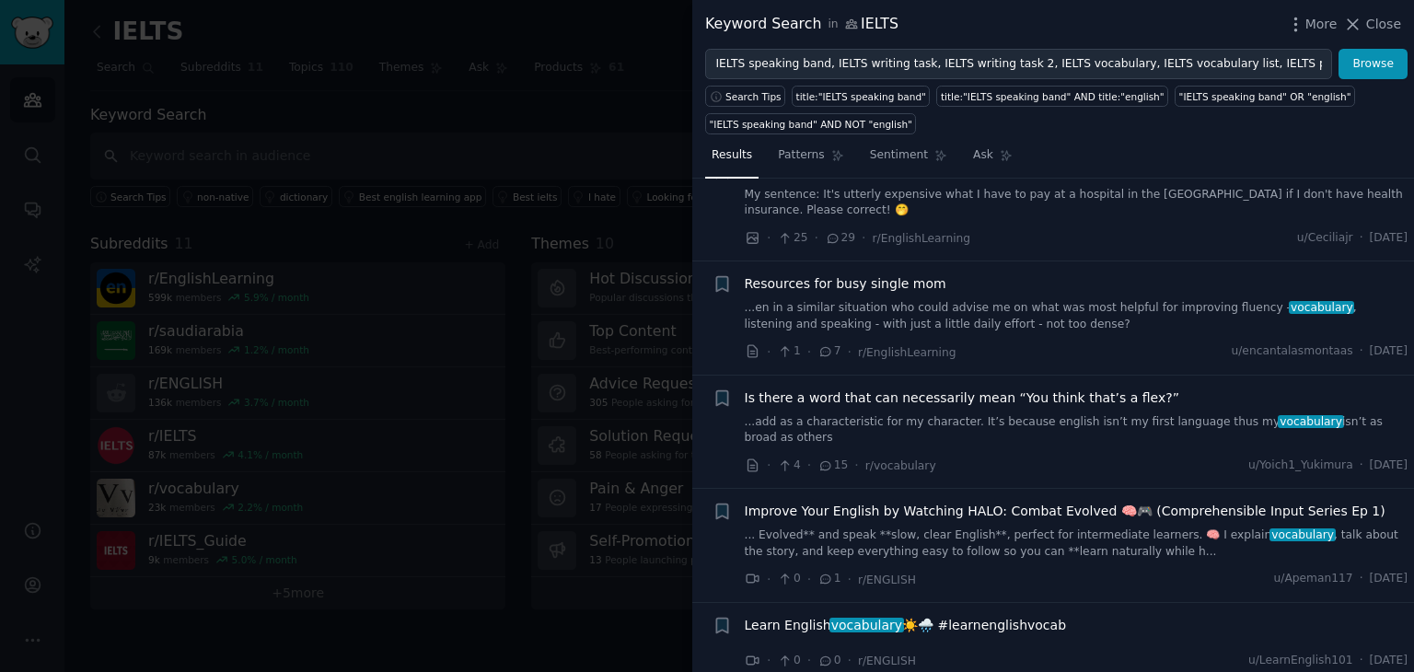
scroll to position [8754, 0]
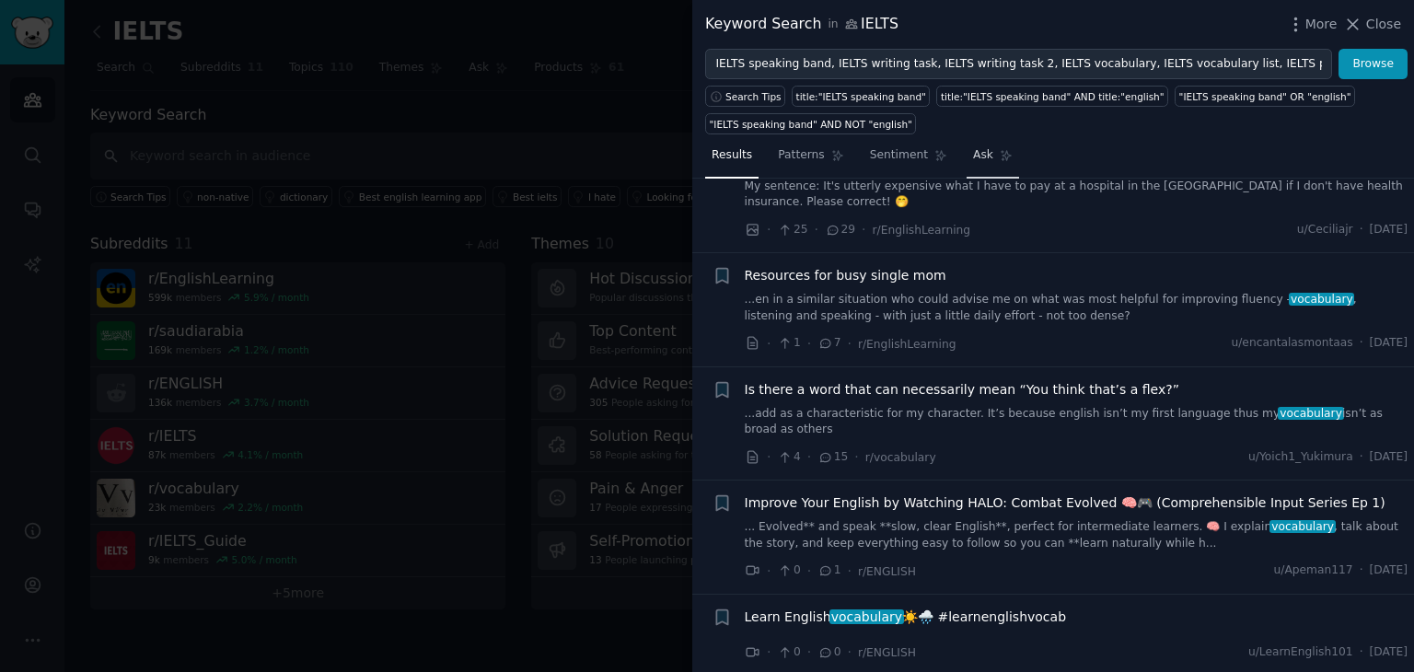
click at [978, 166] on link "Ask" at bounding box center [993, 160] width 52 height 38
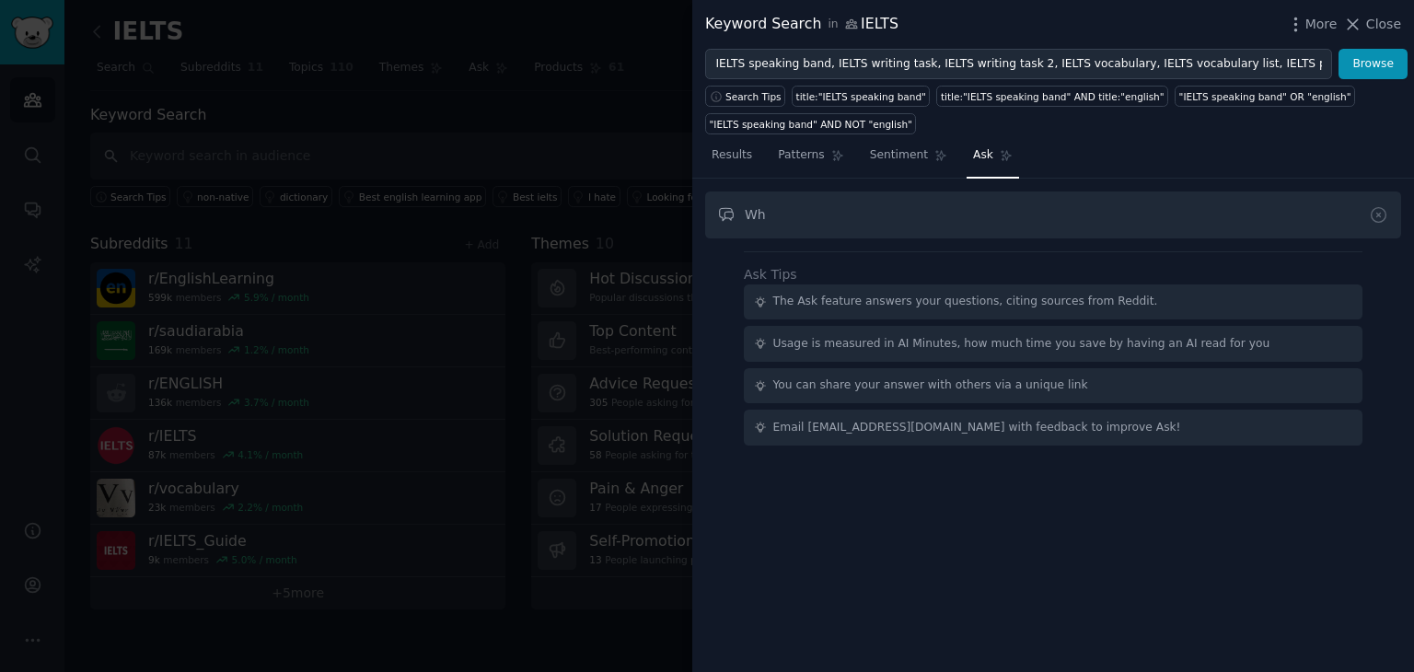
type input "W"
type input "Is vocabulary an issue for IELTS takers"
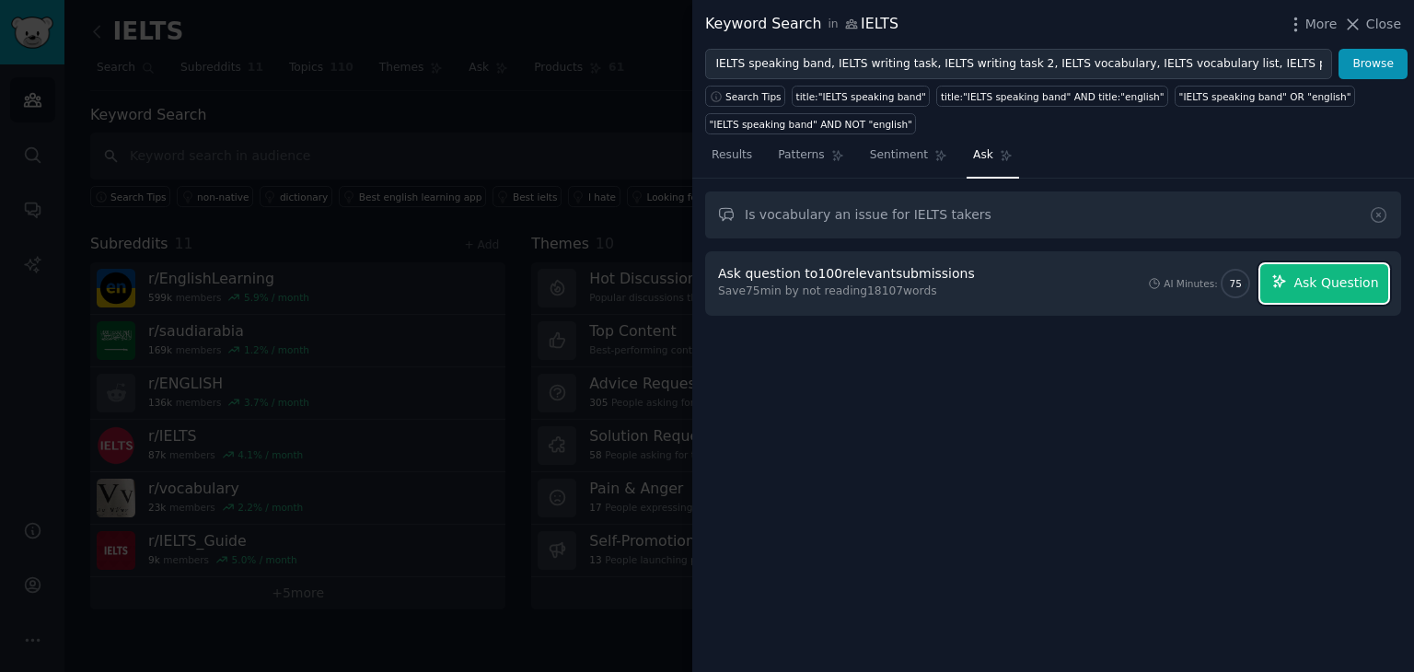
click at [1306, 290] on span "Ask Question" at bounding box center [1336, 282] width 85 height 19
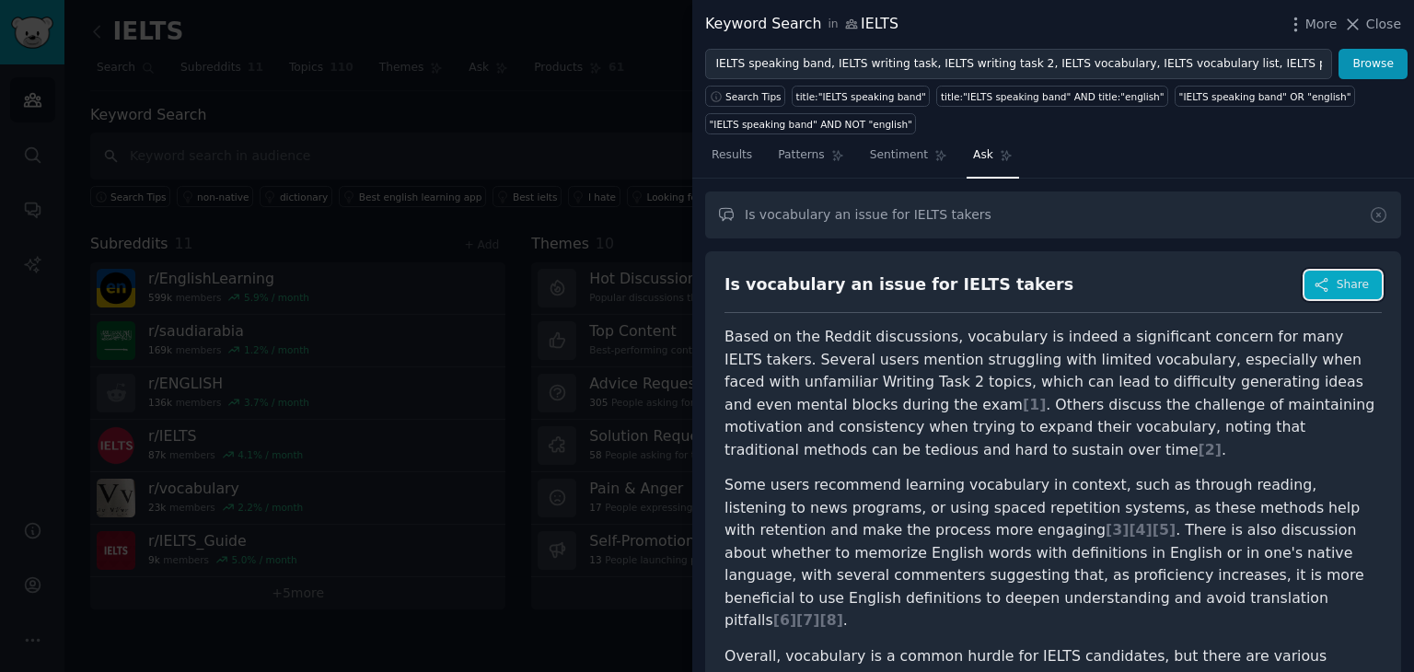
click at [1330, 285] on button "Share" at bounding box center [1343, 285] width 77 height 29
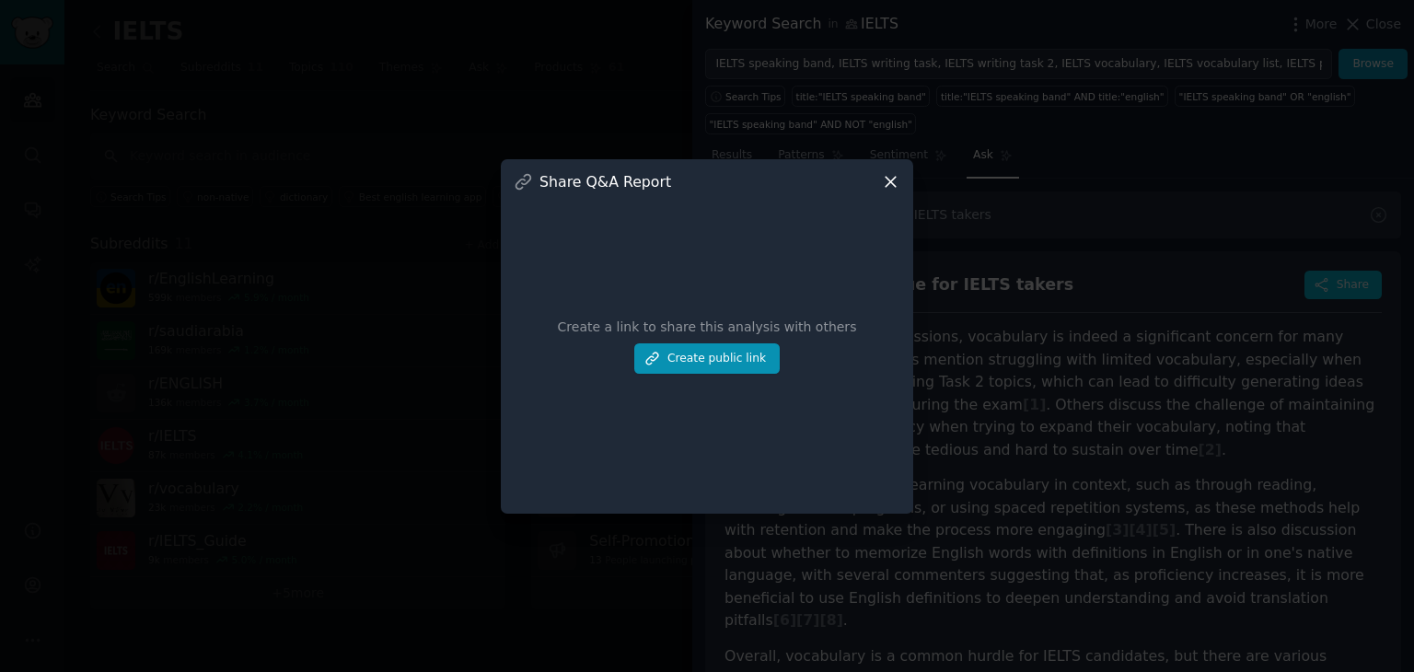
click at [892, 183] on icon at bounding box center [891, 182] width 10 height 10
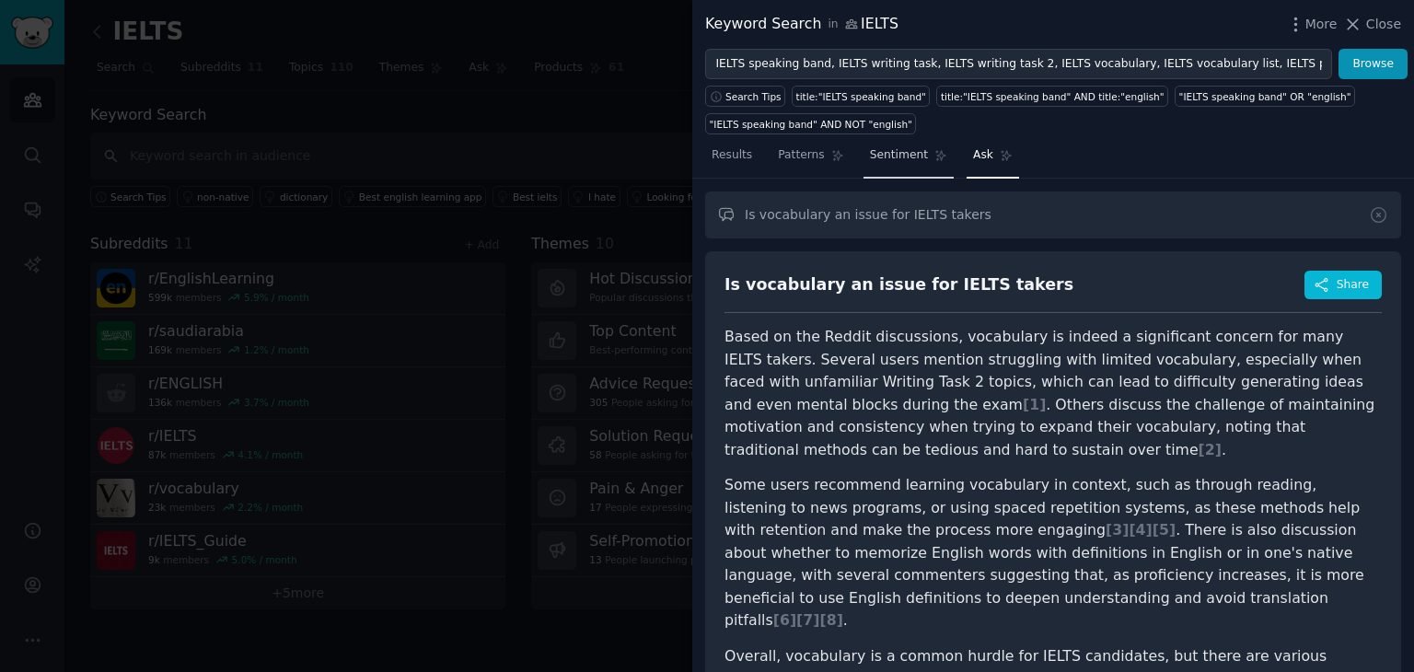
click at [881, 154] on span "Sentiment" at bounding box center [899, 155] width 58 height 17
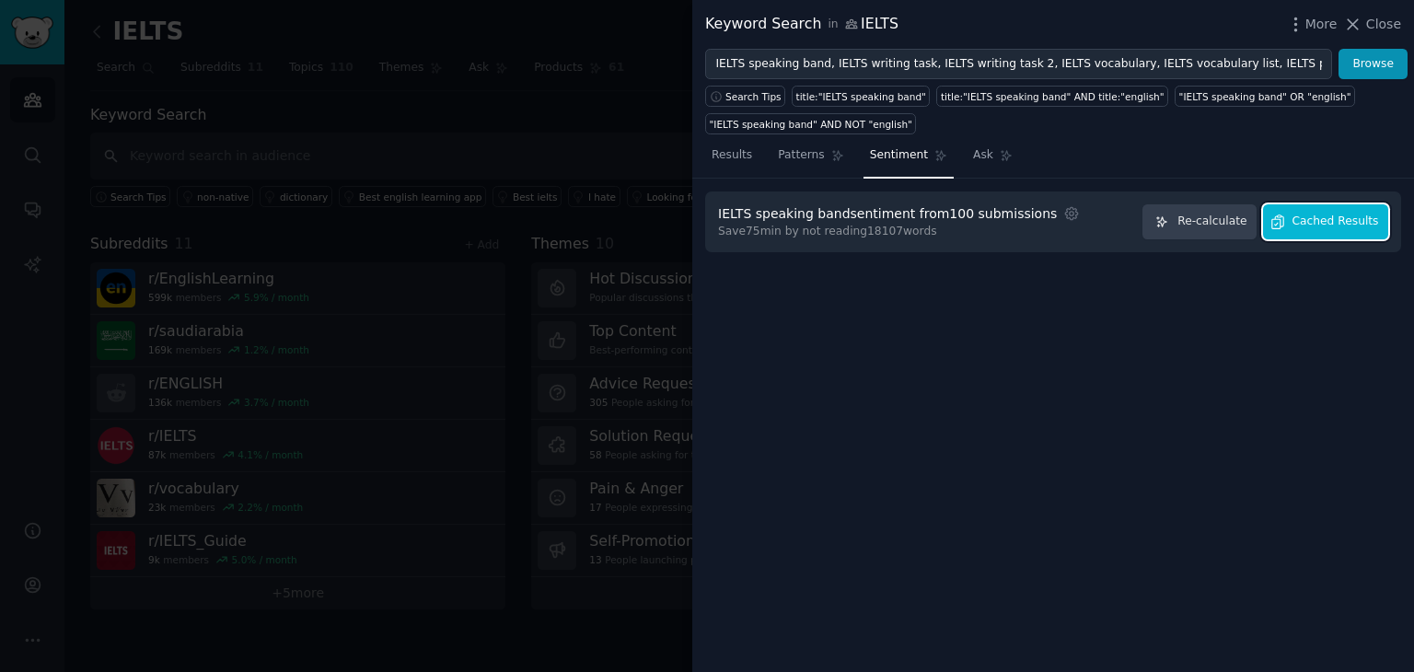
click at [1339, 218] on span "Cached Results" at bounding box center [1336, 222] width 87 height 17
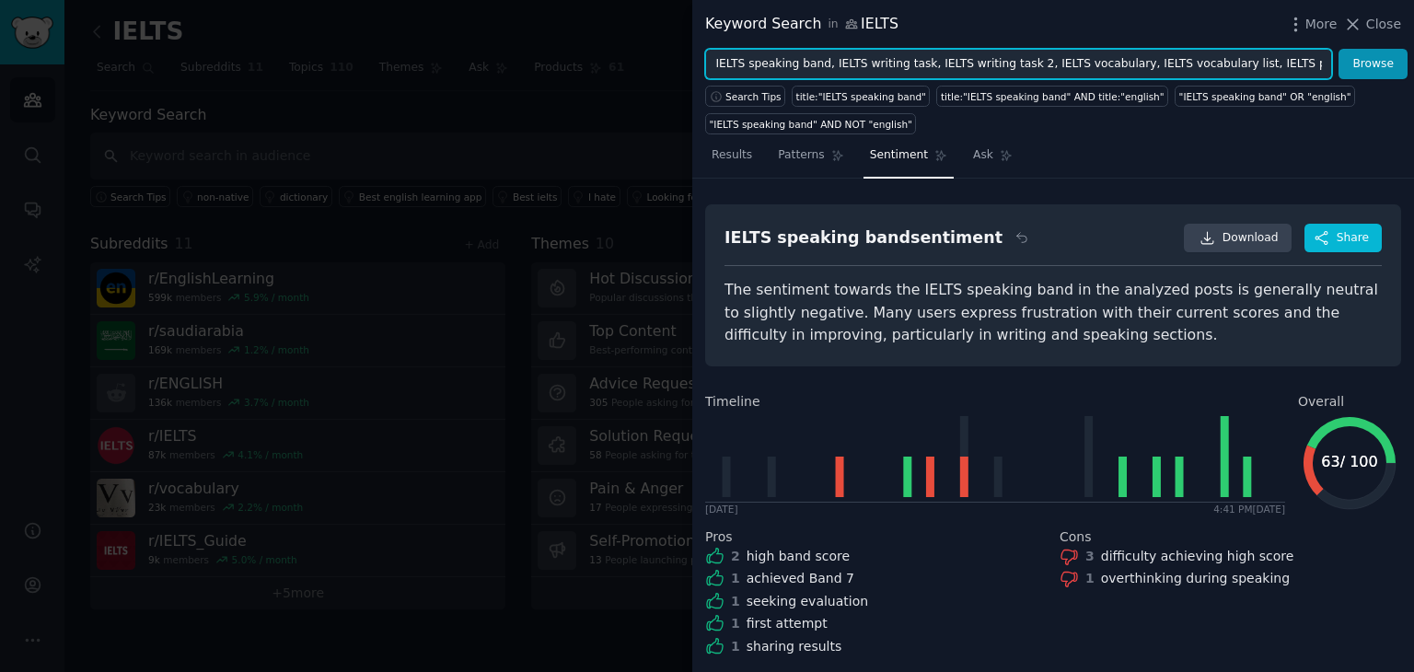
click at [800, 70] on input "IELTS speaking band, IELTS writing task, IELTS writing task 2, IELTS vocabulary…" at bounding box center [1018, 64] width 627 height 31
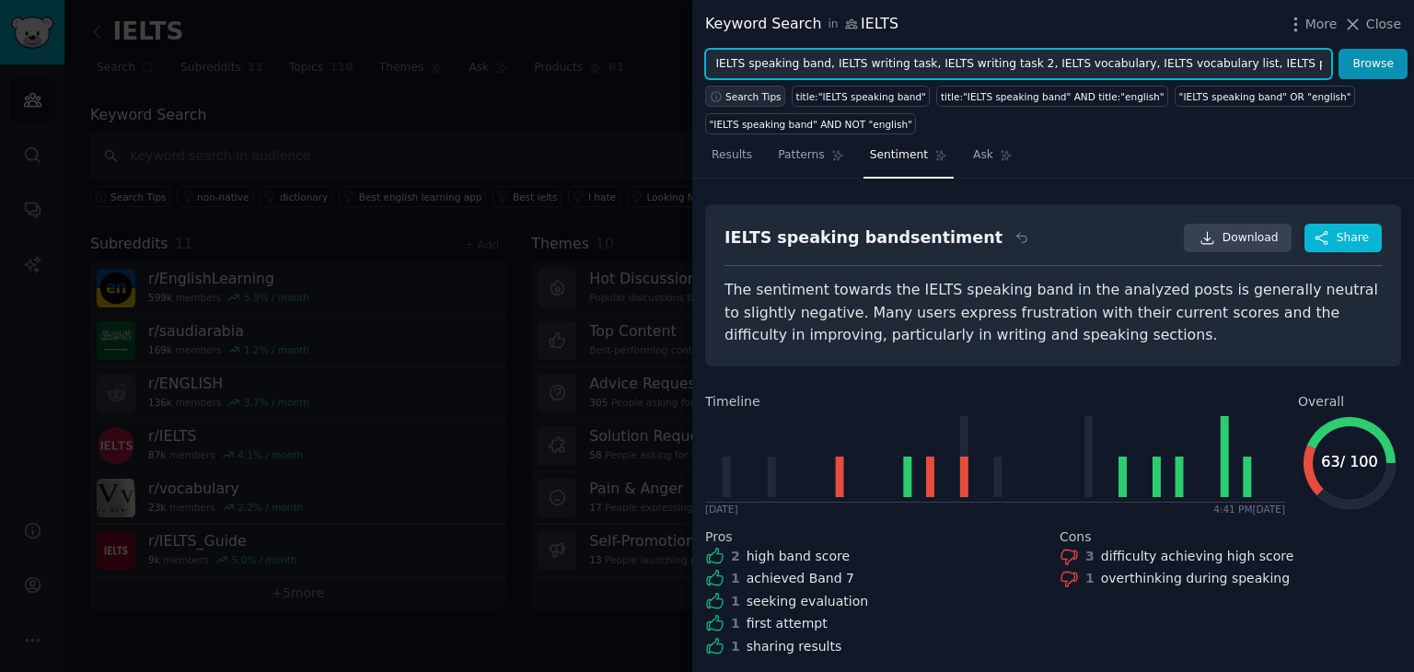
click at [742, 98] on span "Search Tips" at bounding box center [753, 96] width 56 height 13
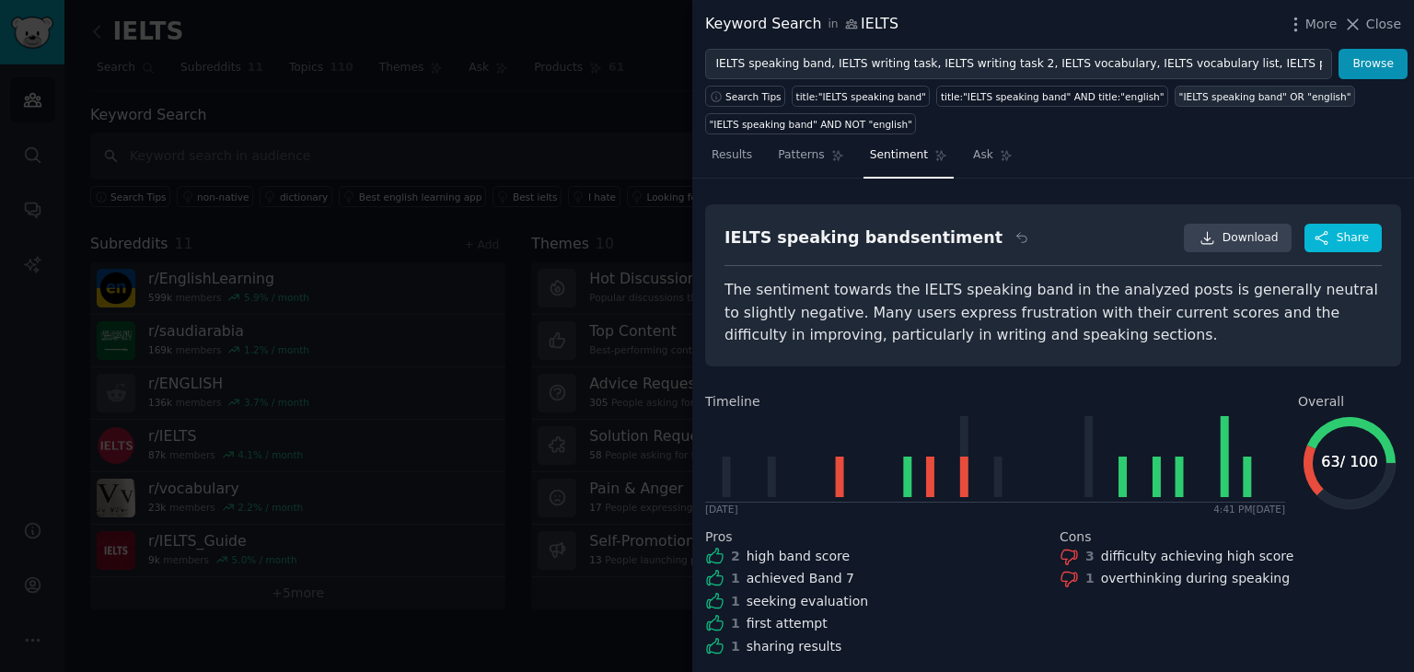
click at [1175, 102] on link ""IELTS speaking band" OR "english"" at bounding box center [1265, 96] width 180 height 21
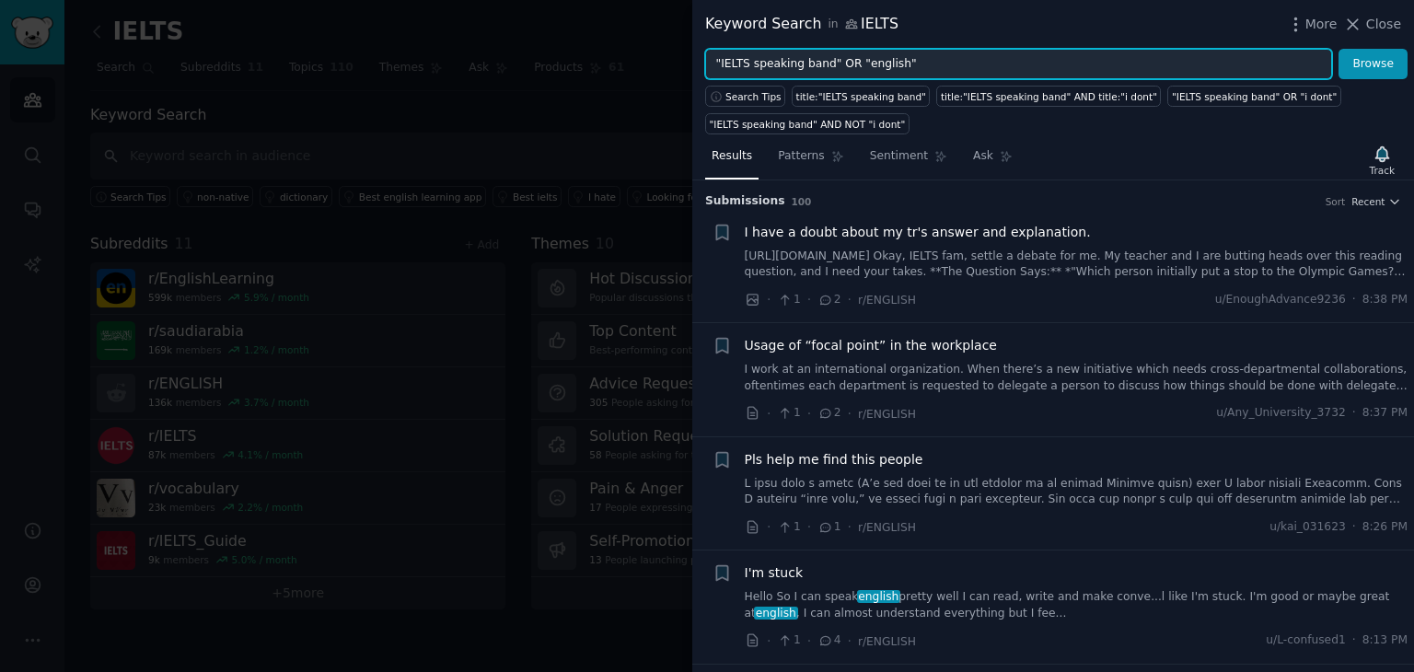
click at [880, 64] on input ""IELTS speaking band" OR "english"" at bounding box center [1018, 64] width 627 height 31
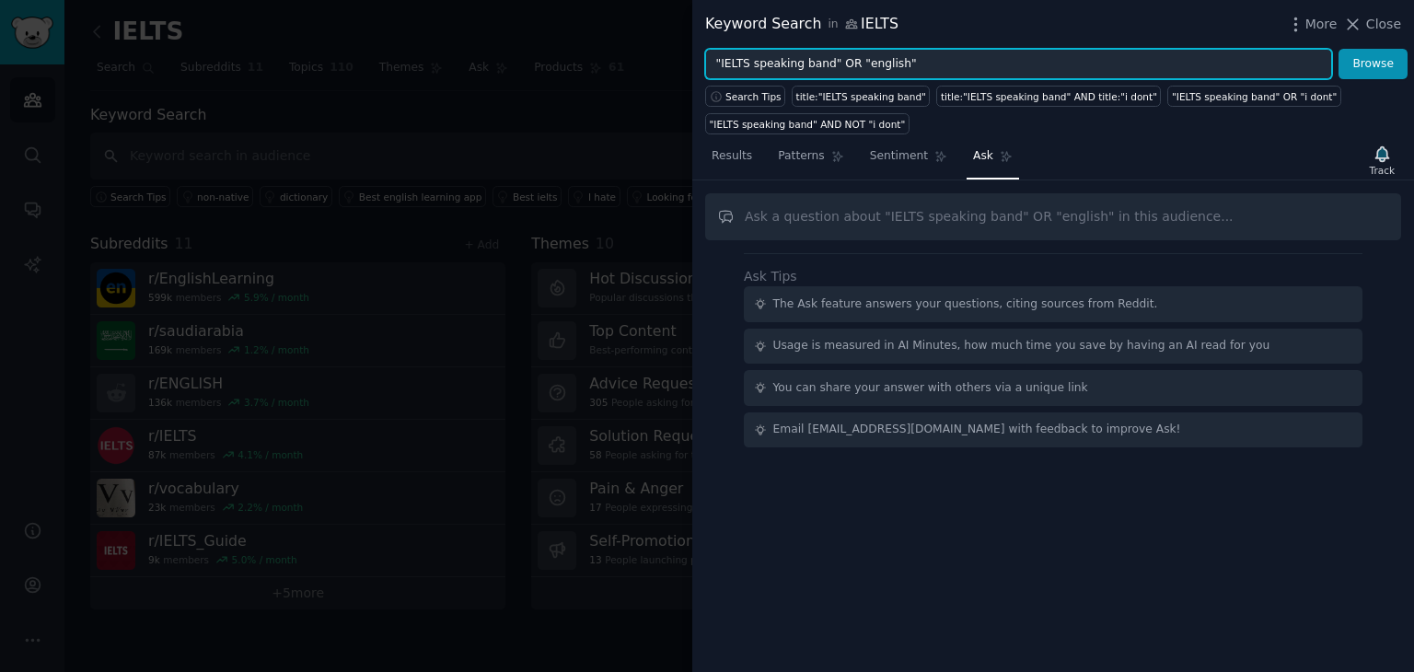
click at [825, 68] on input ""IELTS speaking band" OR "english"" at bounding box center [1018, 64] width 627 height 31
click at [758, 100] on span "Search Tips" at bounding box center [753, 96] width 56 height 13
click at [922, 50] on input ""IELTS speaking band" OR "english"" at bounding box center [1018, 64] width 627 height 31
drag, startPoint x: 922, startPoint y: 50, endPoint x: 667, endPoint y: 65, distance: 254.6
click at [667, 65] on div "Keyword Search in IELTS More Close "IELTS speaking band" OR "english" Browse Se…" at bounding box center [707, 336] width 1414 height 672
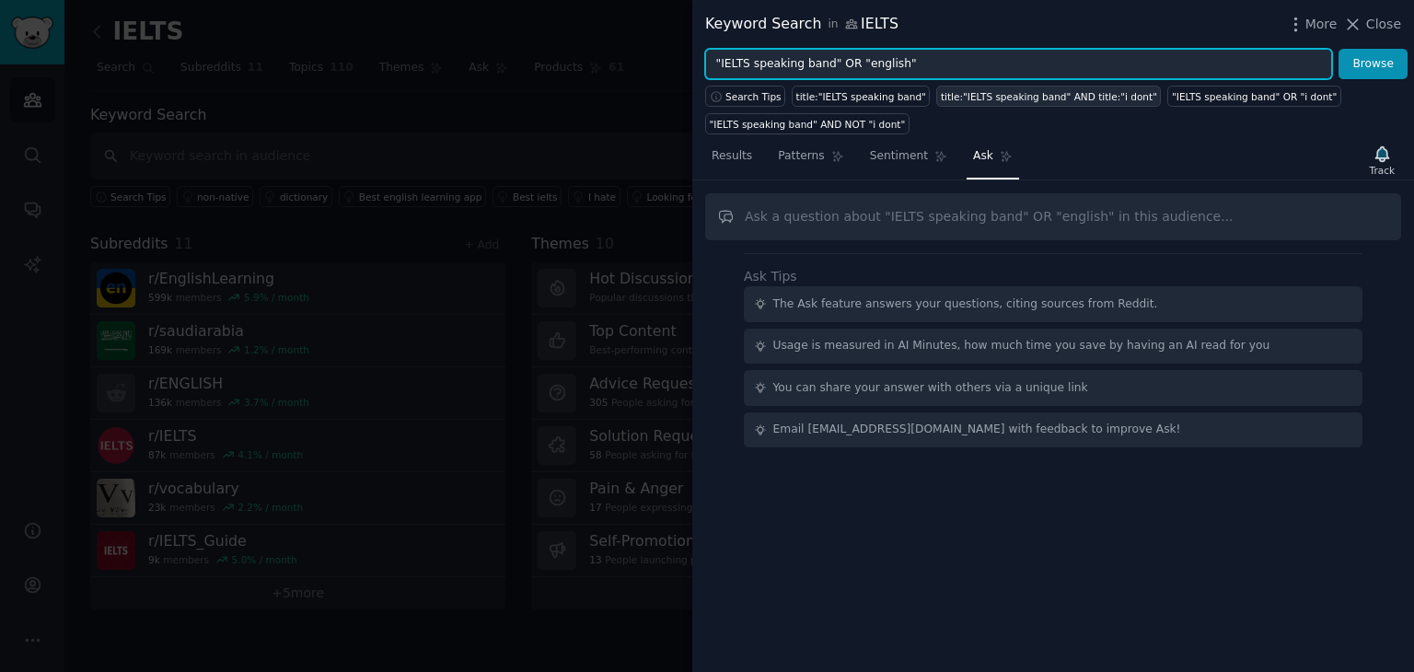
paste input "IELTS writing task" OR "IELTS writing task 2" OR "IELTS vocabulary" OR "IELTS v…"
type input ""IELTS speaking band" OR "IELTS writing task" OR "IELTS writing task 2" OR "IEL…"
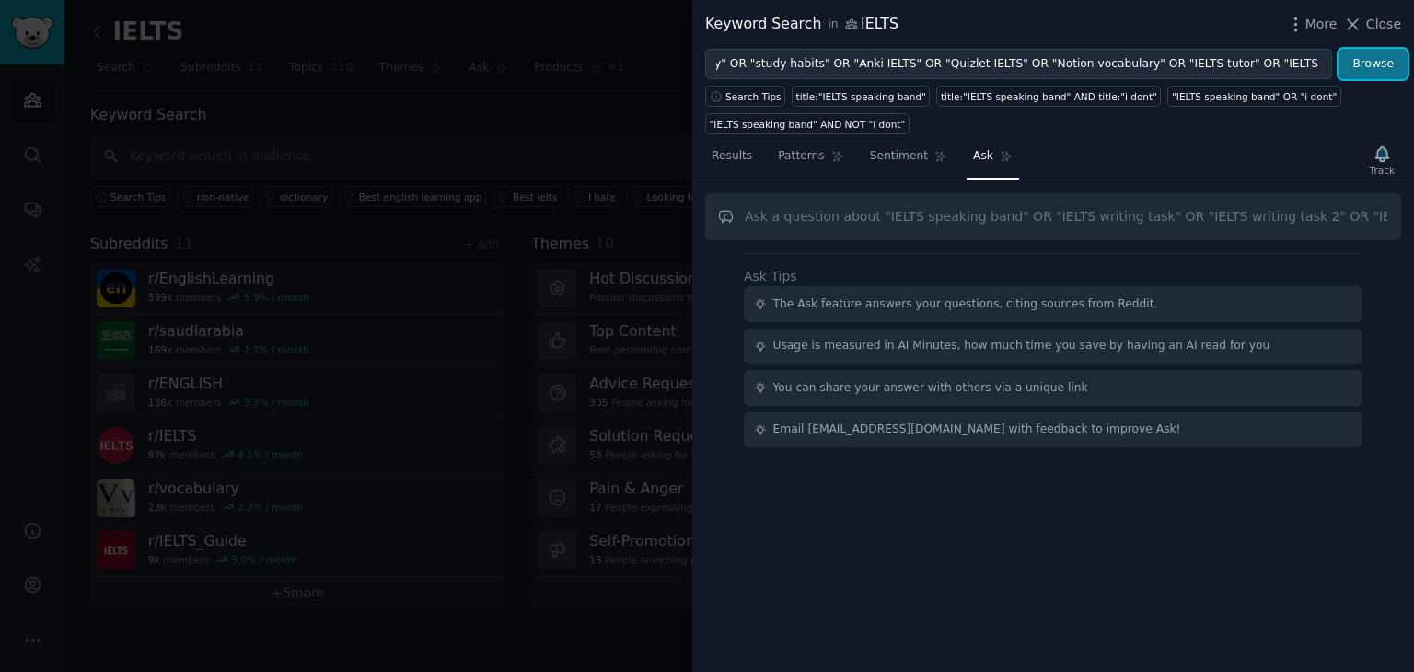
scroll to position [0, 0]
click at [1372, 63] on button "Browse" at bounding box center [1373, 64] width 69 height 31
click at [1365, 74] on button "Browse" at bounding box center [1373, 64] width 69 height 31
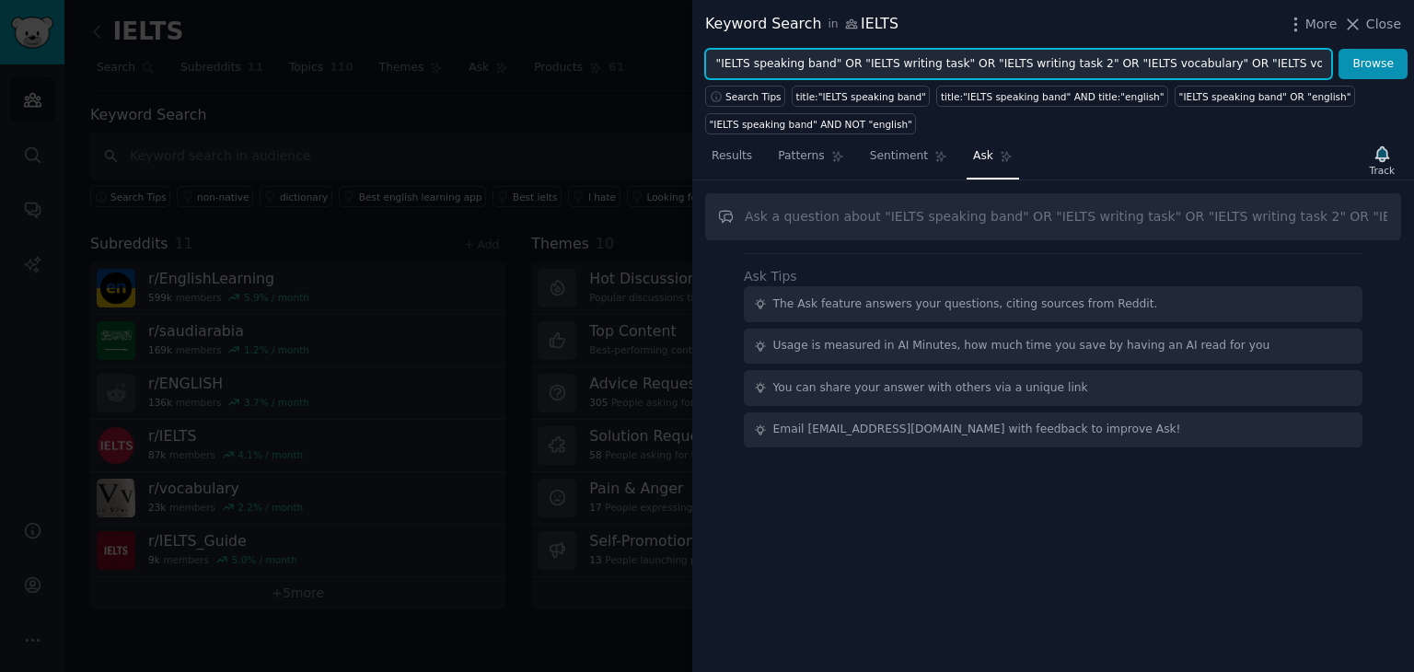
click at [1051, 52] on input ""IELTS speaking band" OR "IELTS writing task" OR "IELTS writing task 2" OR "IEL…" at bounding box center [1018, 64] width 627 height 31
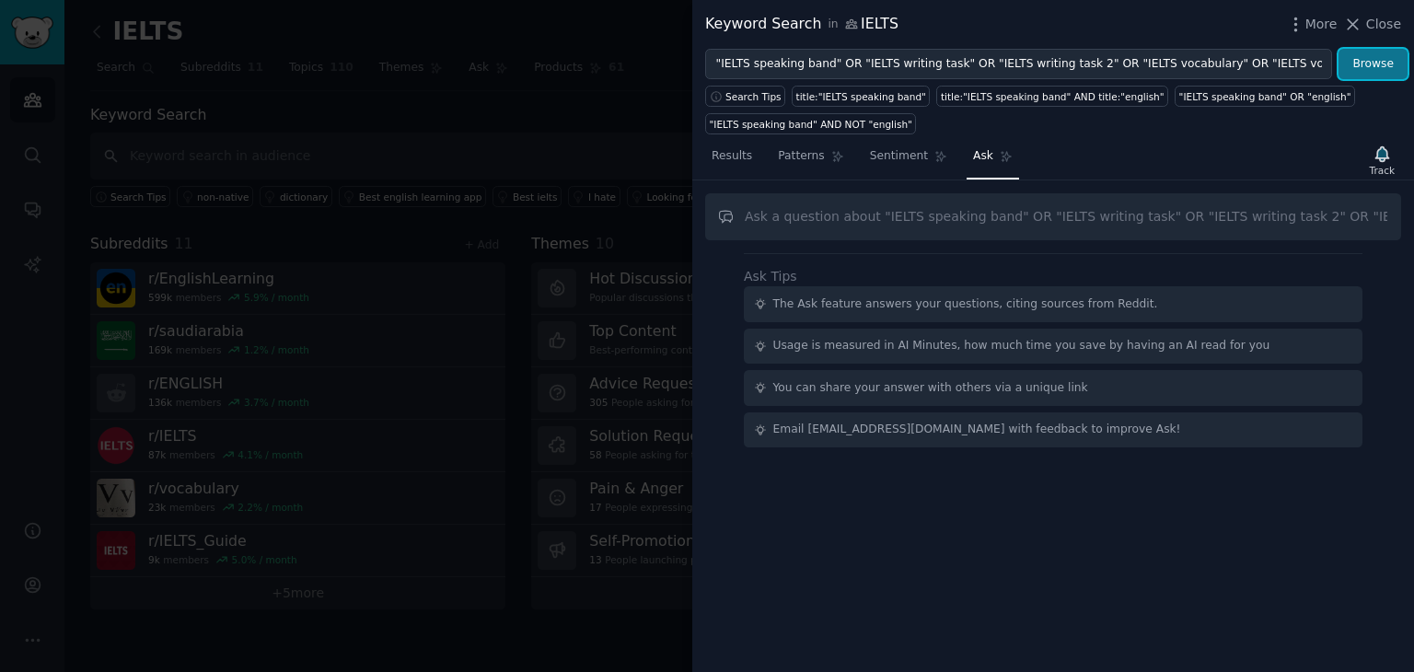
click at [1359, 53] on button "Browse" at bounding box center [1373, 64] width 69 height 31
click at [1357, 45] on div "Keyword Search in IELTS More Close "IELTS speaking band" OR "IELTS writing task…" at bounding box center [1053, 336] width 722 height 672
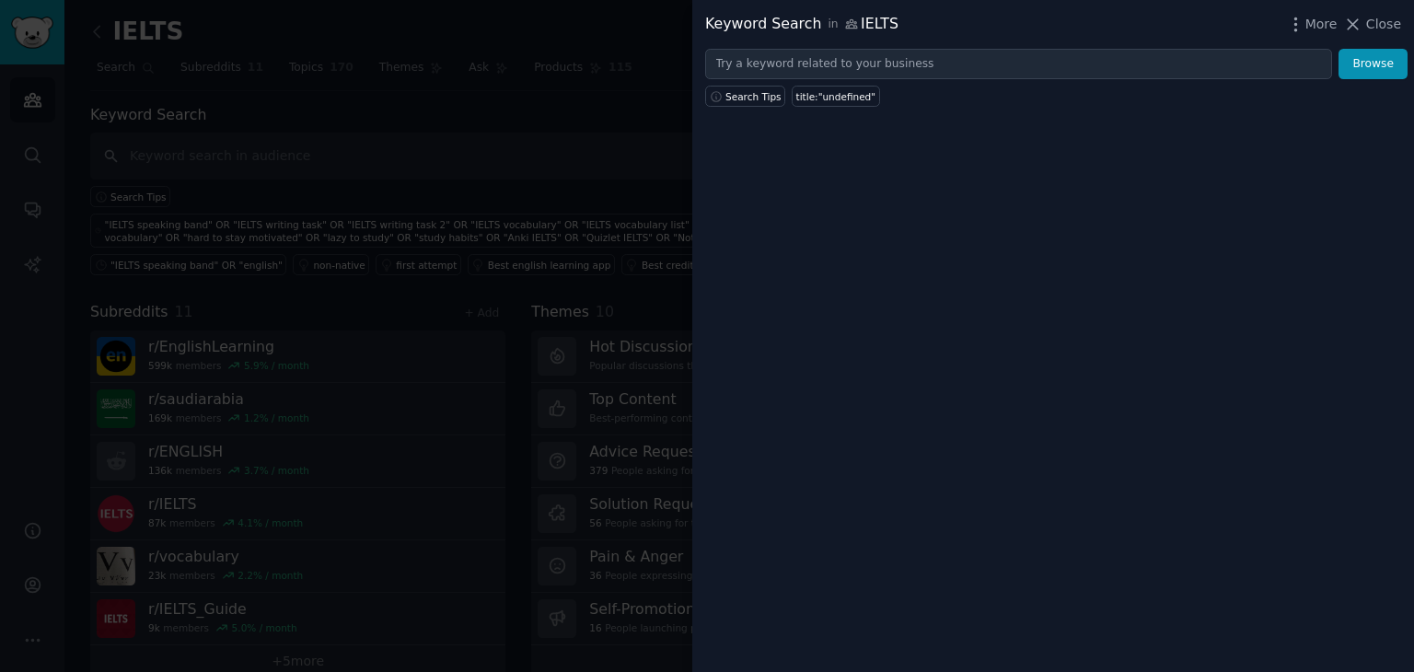
click at [420, 130] on div at bounding box center [707, 336] width 1414 height 672
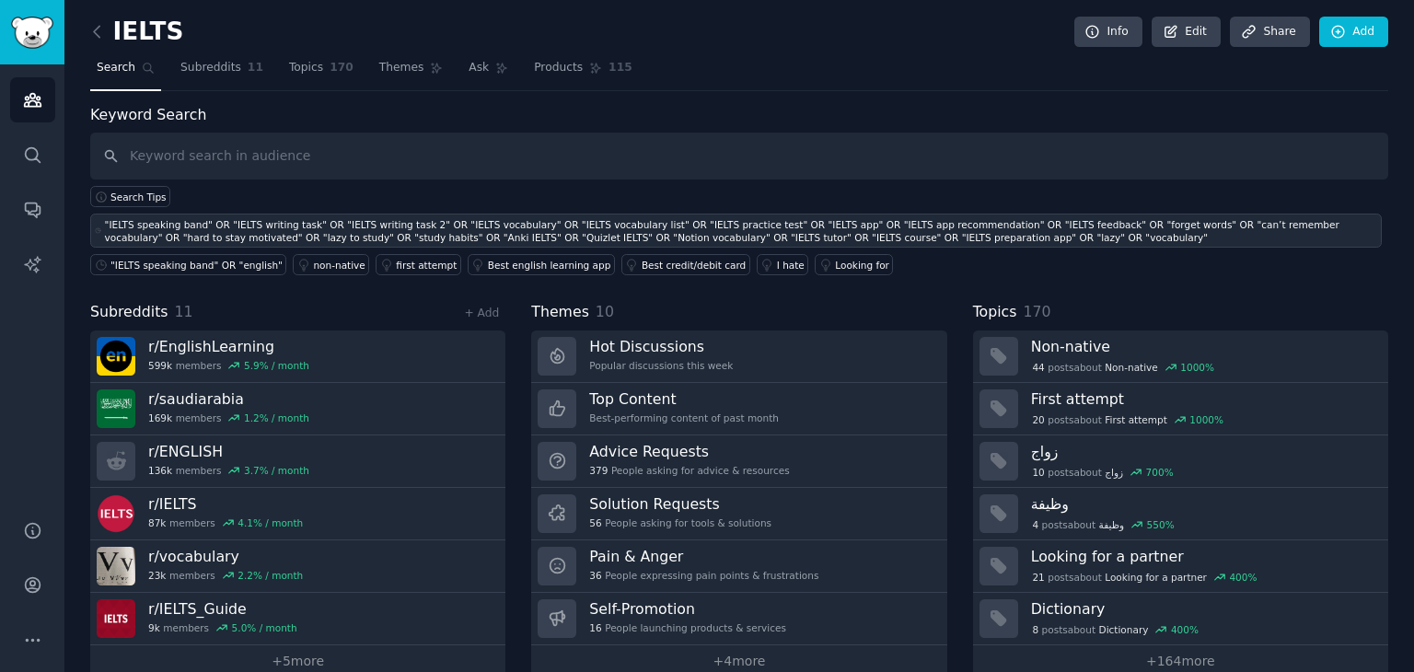
click at [447, 231] on div ""IELTS speaking band" OR "IELTS writing task" OR "IELTS writing task 2" OR "IEL…" at bounding box center [741, 231] width 1273 height 26
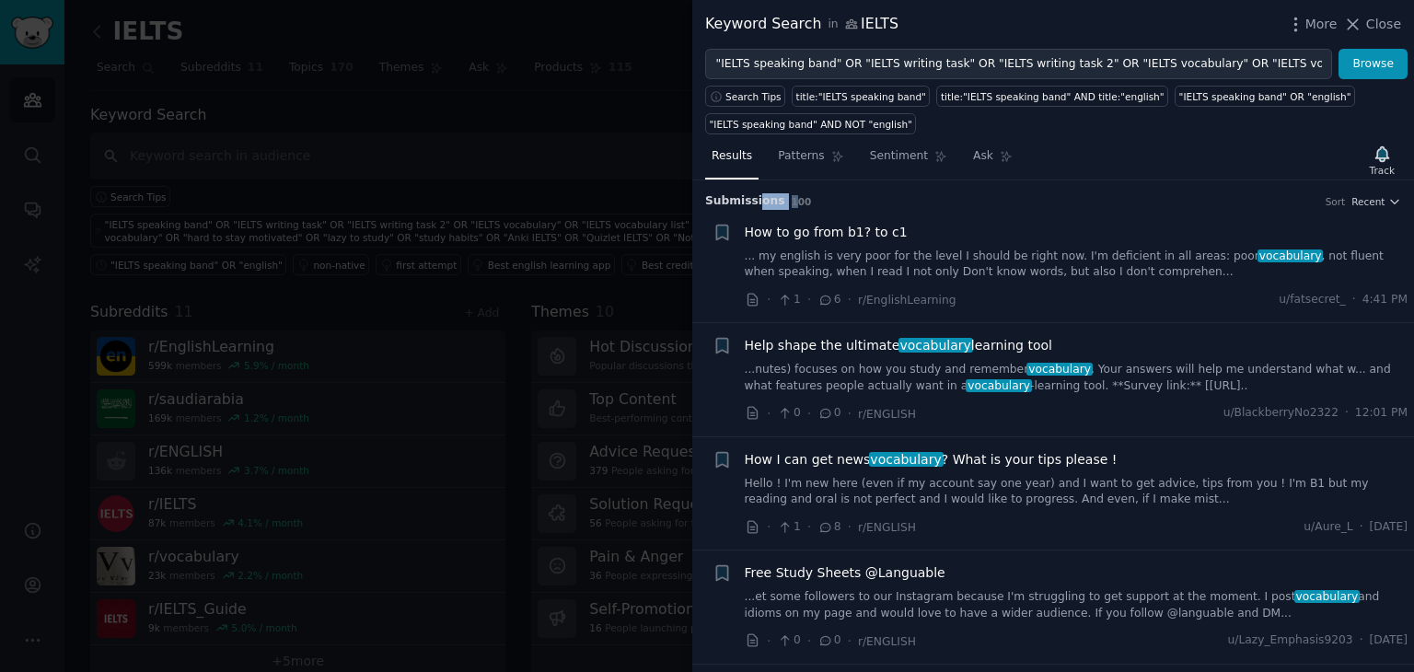
drag, startPoint x: 750, startPoint y: 201, endPoint x: 781, endPoint y: 201, distance: 30.4
click at [781, 201] on h3 "Submission s 100 Sort Recent" at bounding box center [1053, 201] width 696 height 17
click at [792, 201] on span "100" at bounding box center [802, 201] width 20 height 11
click at [792, 166] on link "Patterns" at bounding box center [811, 161] width 78 height 38
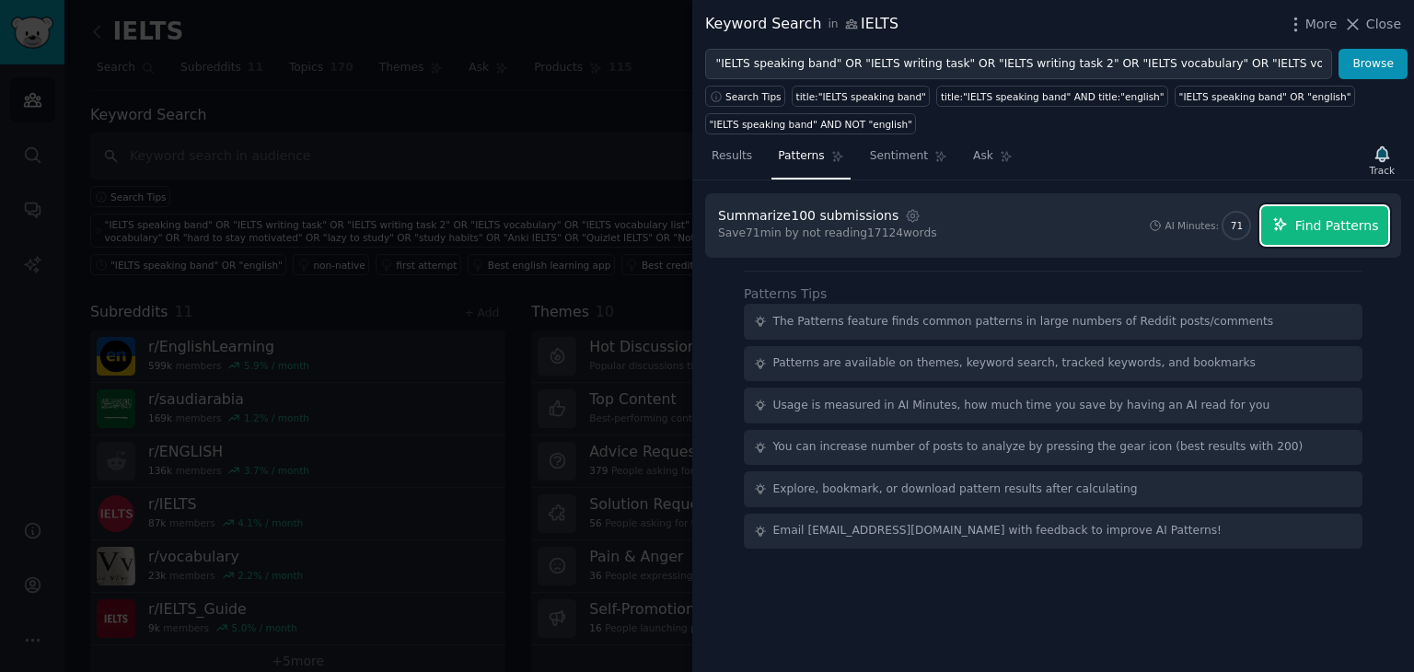
click at [1315, 220] on span "Find Patterns" at bounding box center [1337, 225] width 84 height 19
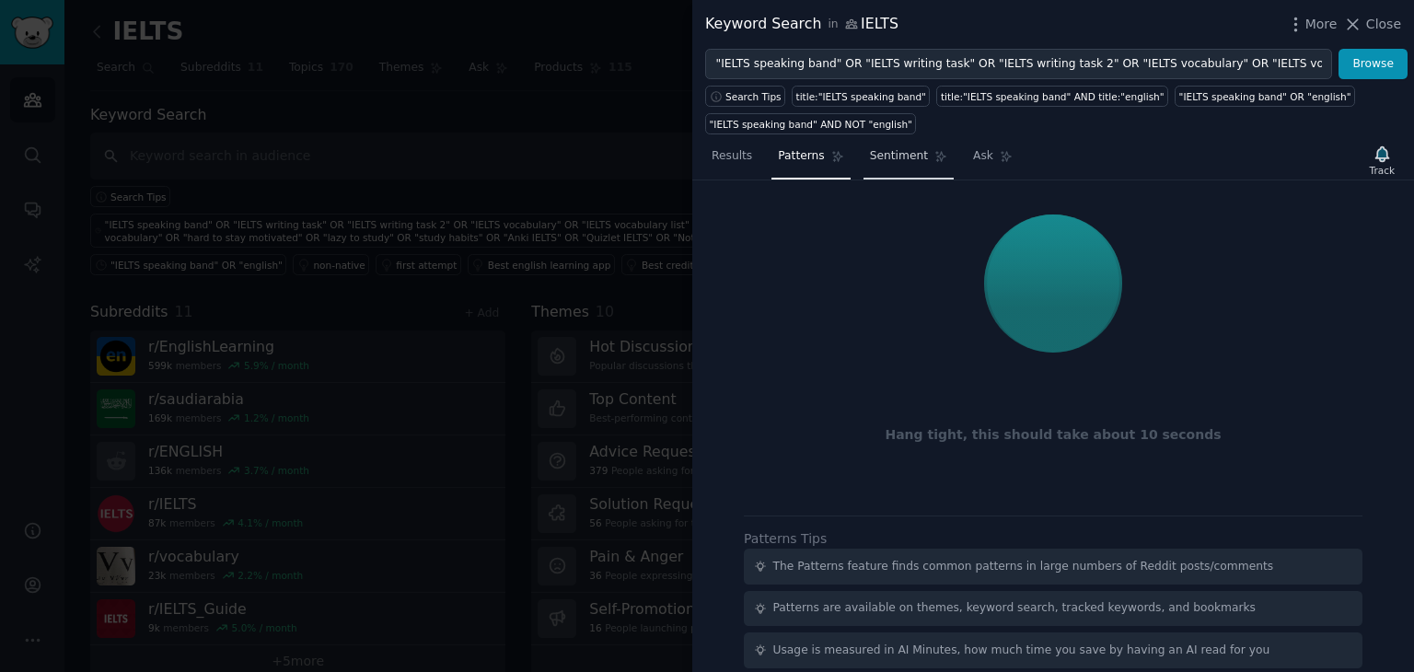
click at [890, 168] on link "Sentiment" at bounding box center [909, 161] width 90 height 38
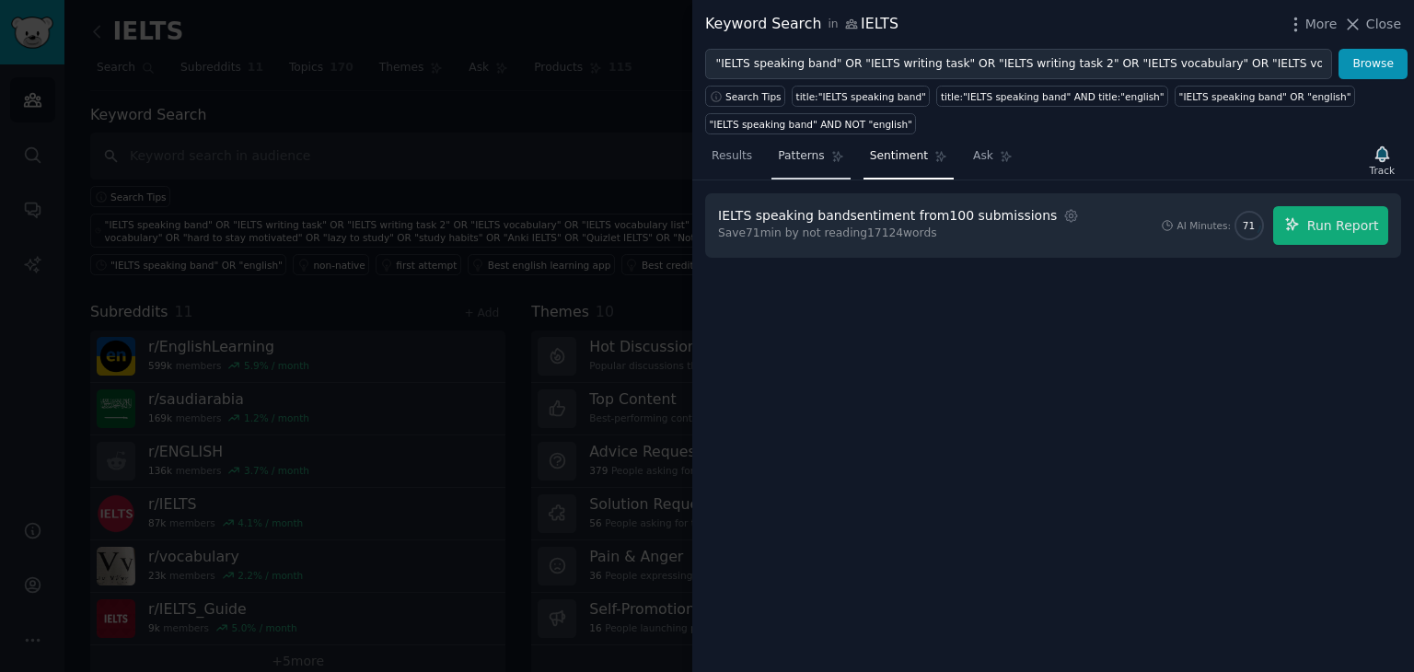
click at [784, 158] on span "Patterns" at bounding box center [801, 156] width 46 height 17
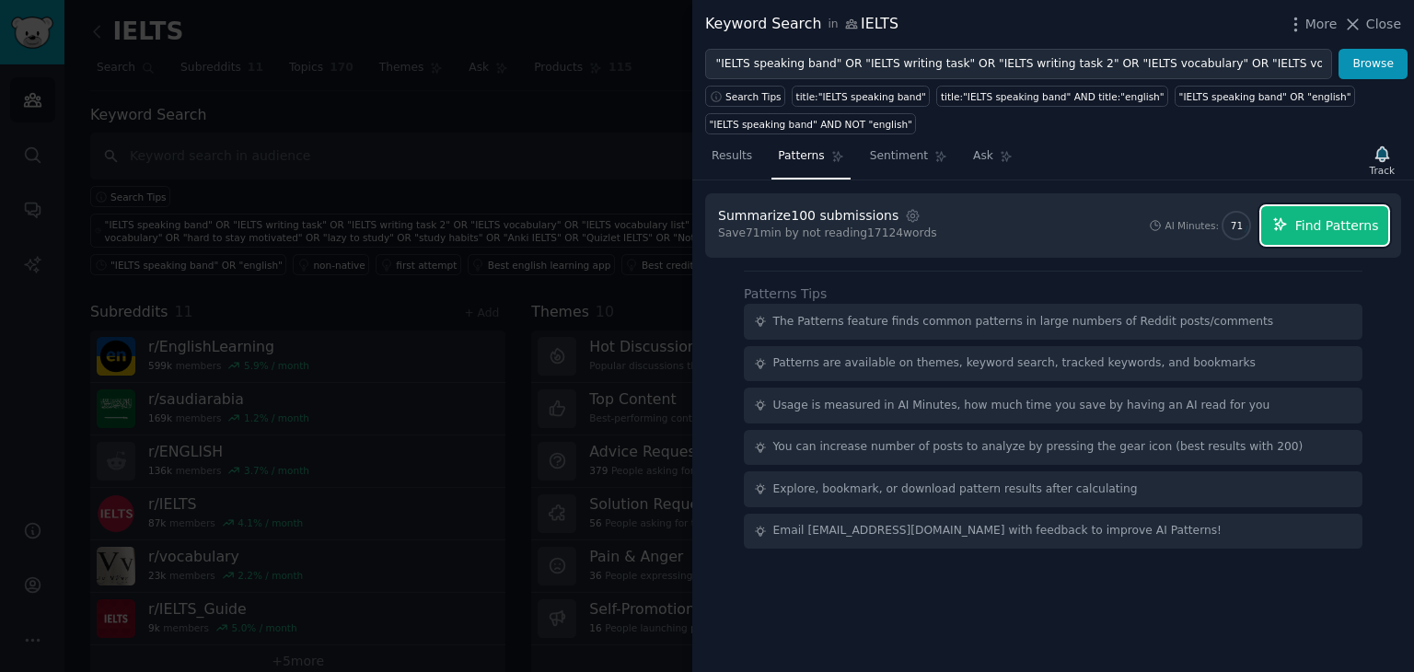
click at [1329, 225] on span "Find Patterns" at bounding box center [1337, 225] width 84 height 19
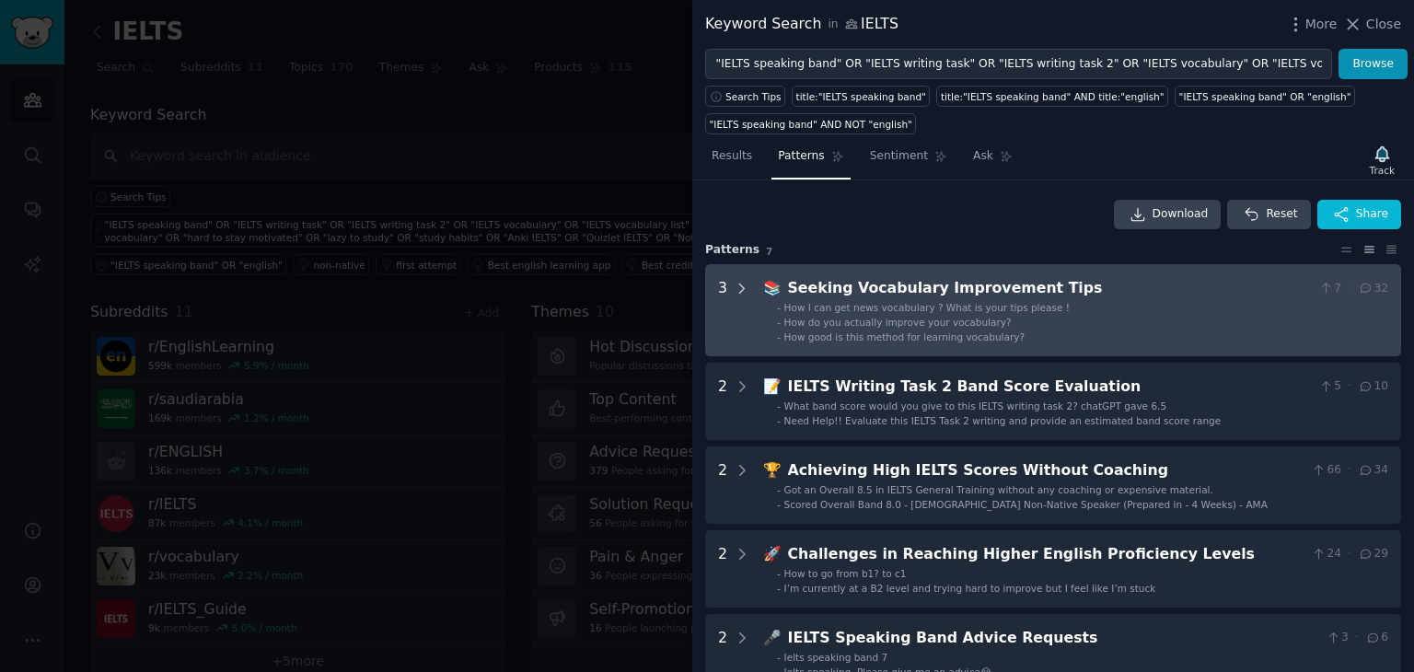
click at [740, 284] on icon at bounding box center [742, 288] width 5 height 9
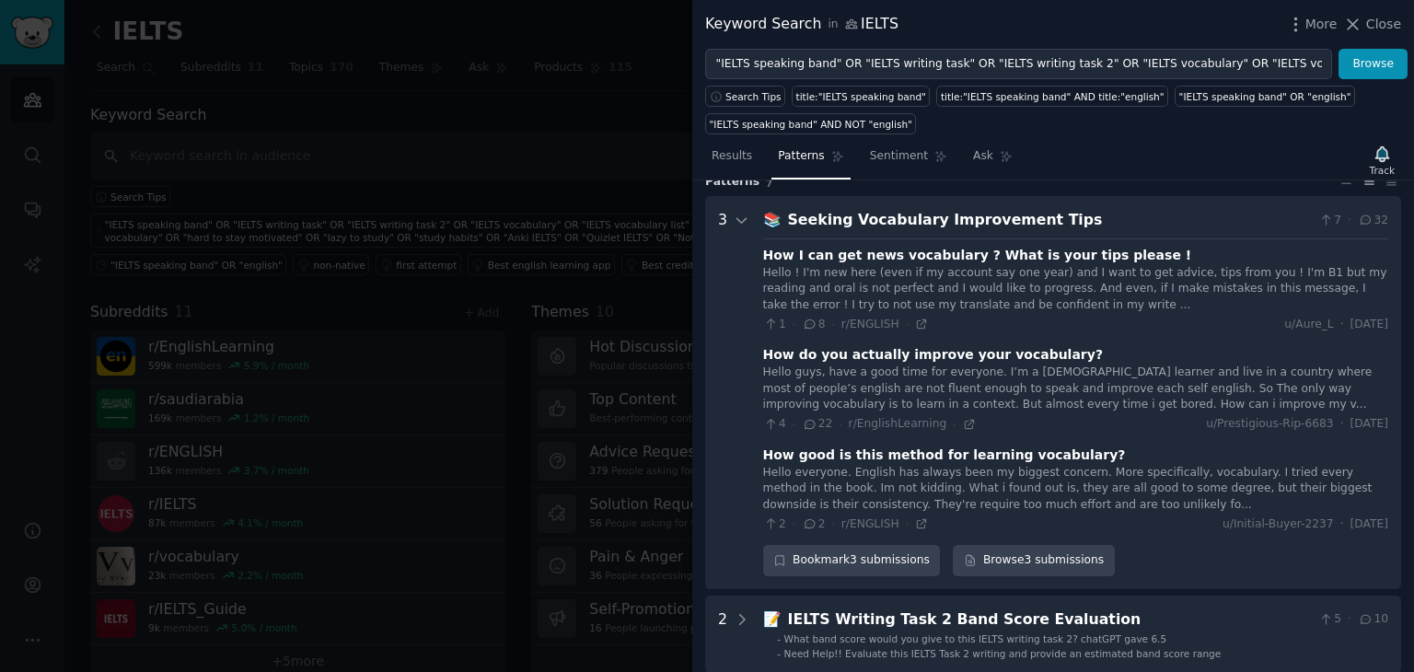
scroll to position [69, 0]
click at [735, 220] on icon at bounding box center [742, 220] width 17 height 17
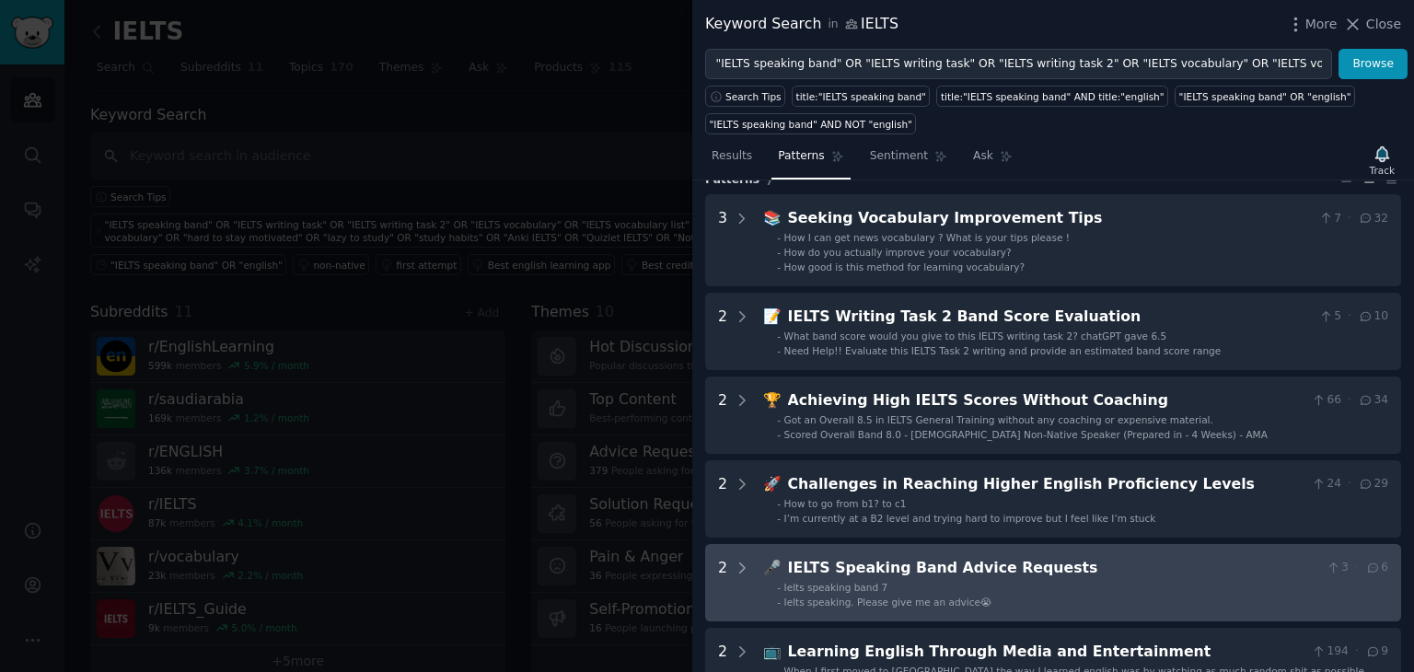
scroll to position [0, 0]
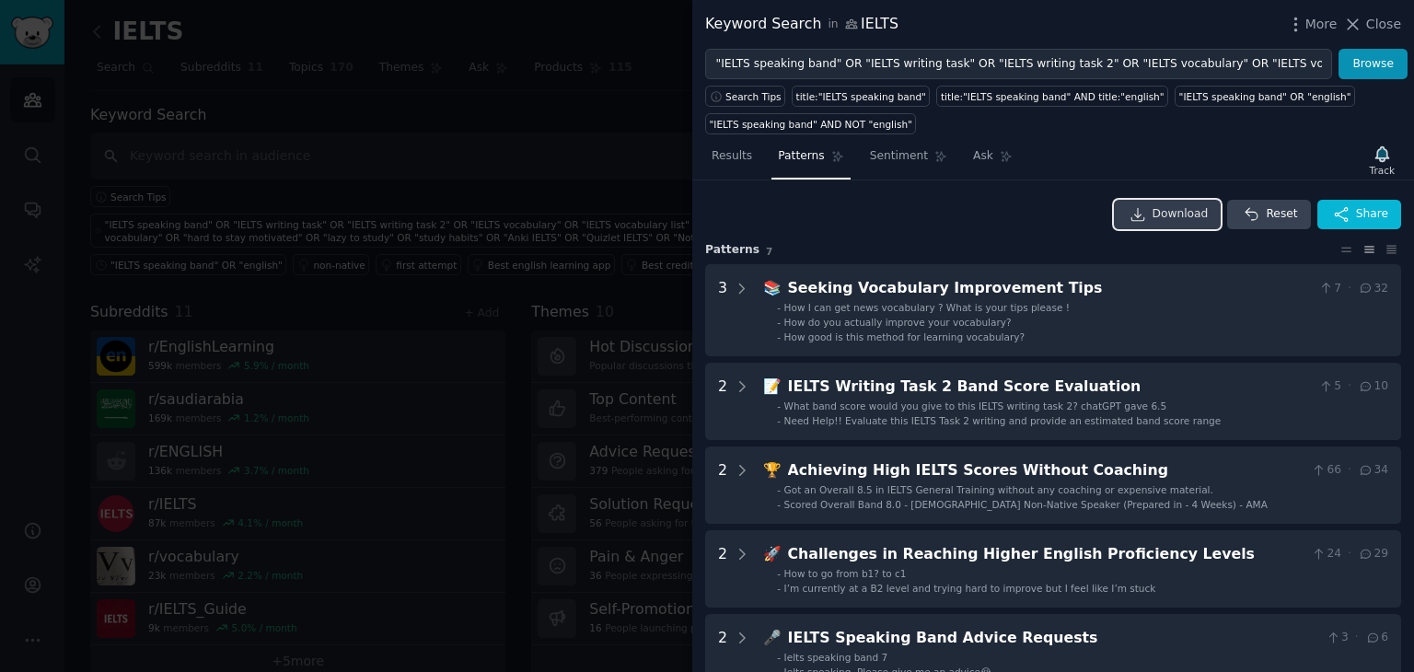
click at [1134, 222] on link "Download" at bounding box center [1168, 214] width 108 height 29
click at [875, 156] on span "Sentiment" at bounding box center [899, 156] width 58 height 17
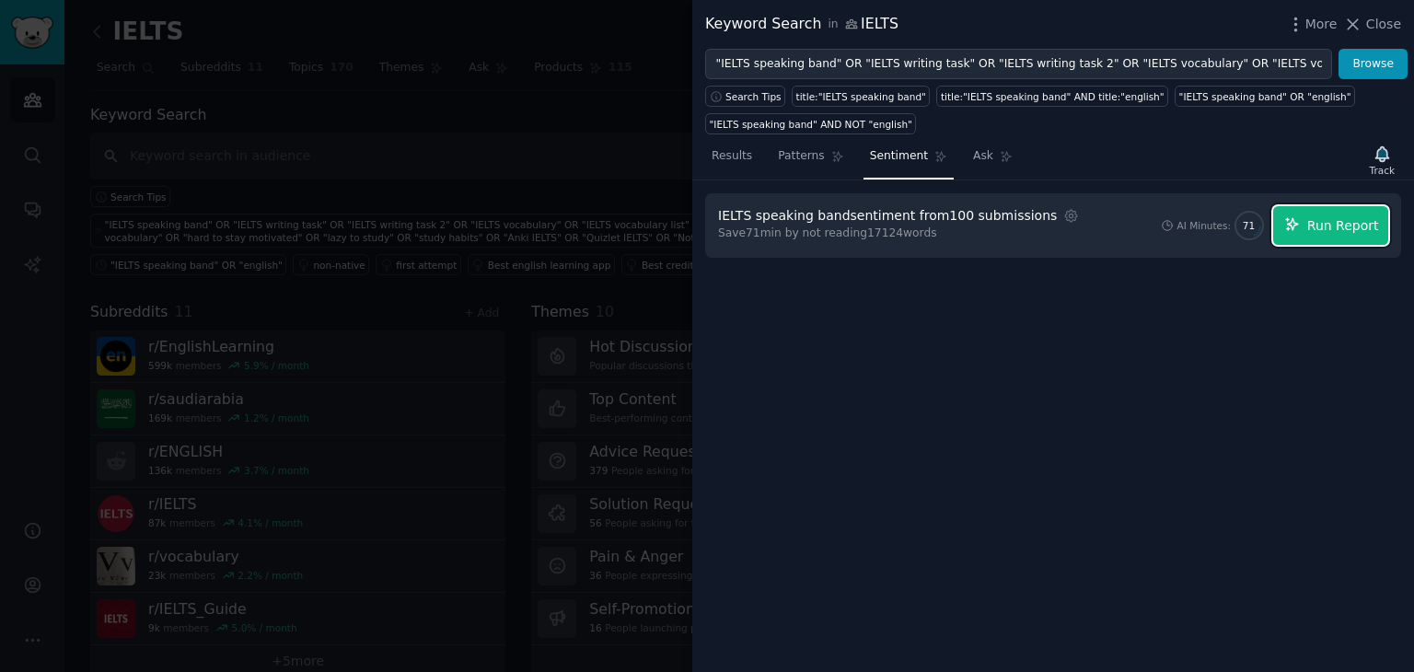
click at [1355, 225] on span "Run Report" at bounding box center [1343, 225] width 72 height 19
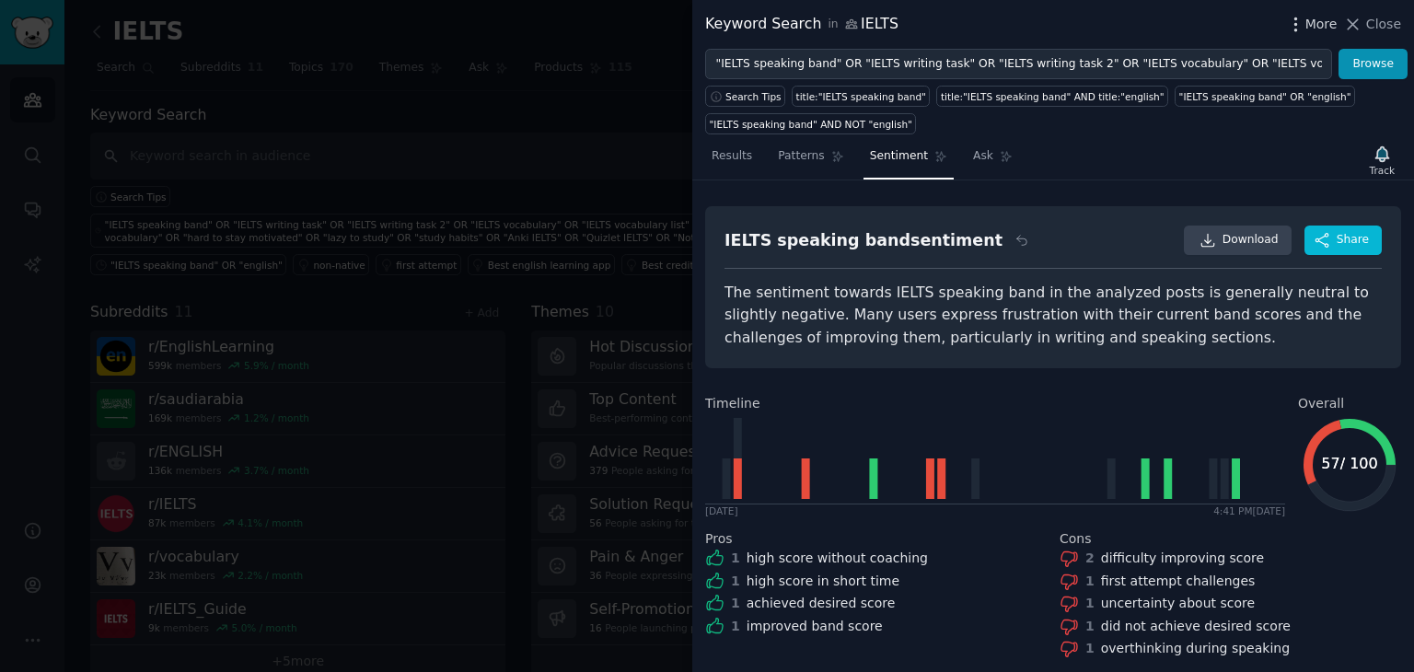
click at [1313, 18] on span "More" at bounding box center [1322, 24] width 32 height 19
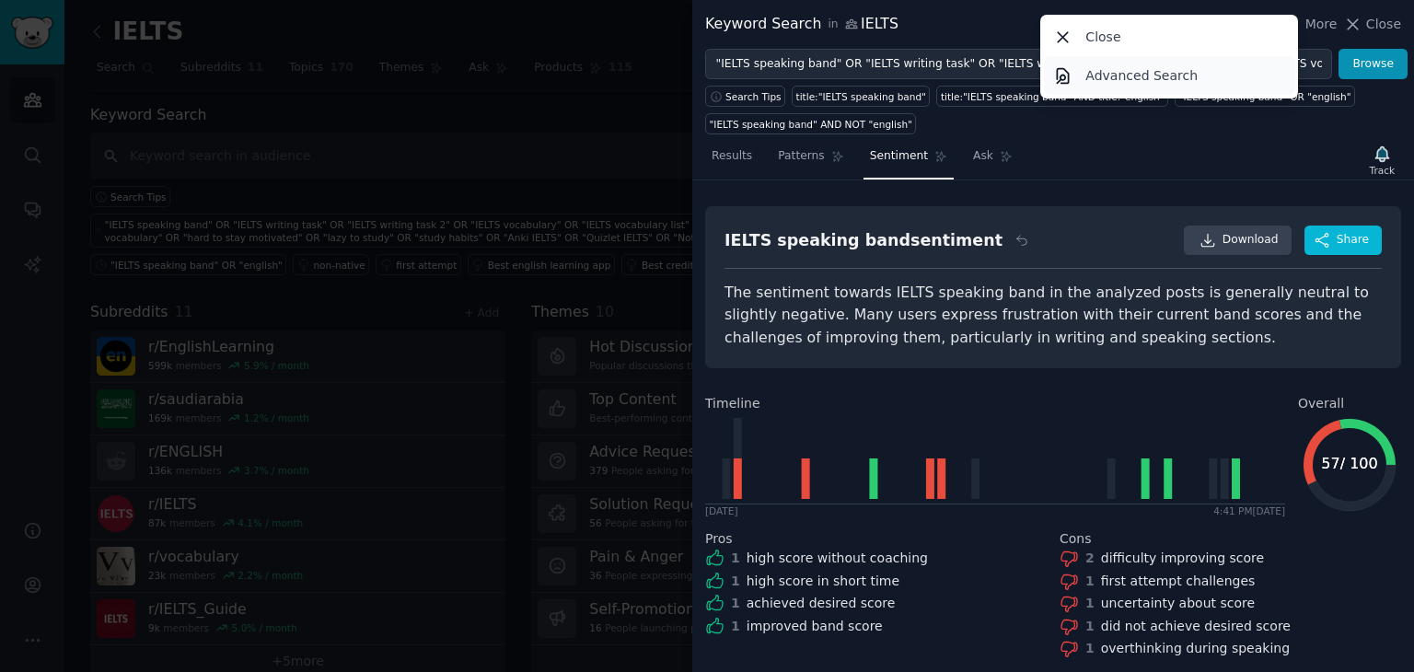
click at [1213, 84] on link "Advanced Search" at bounding box center [1169, 75] width 251 height 39
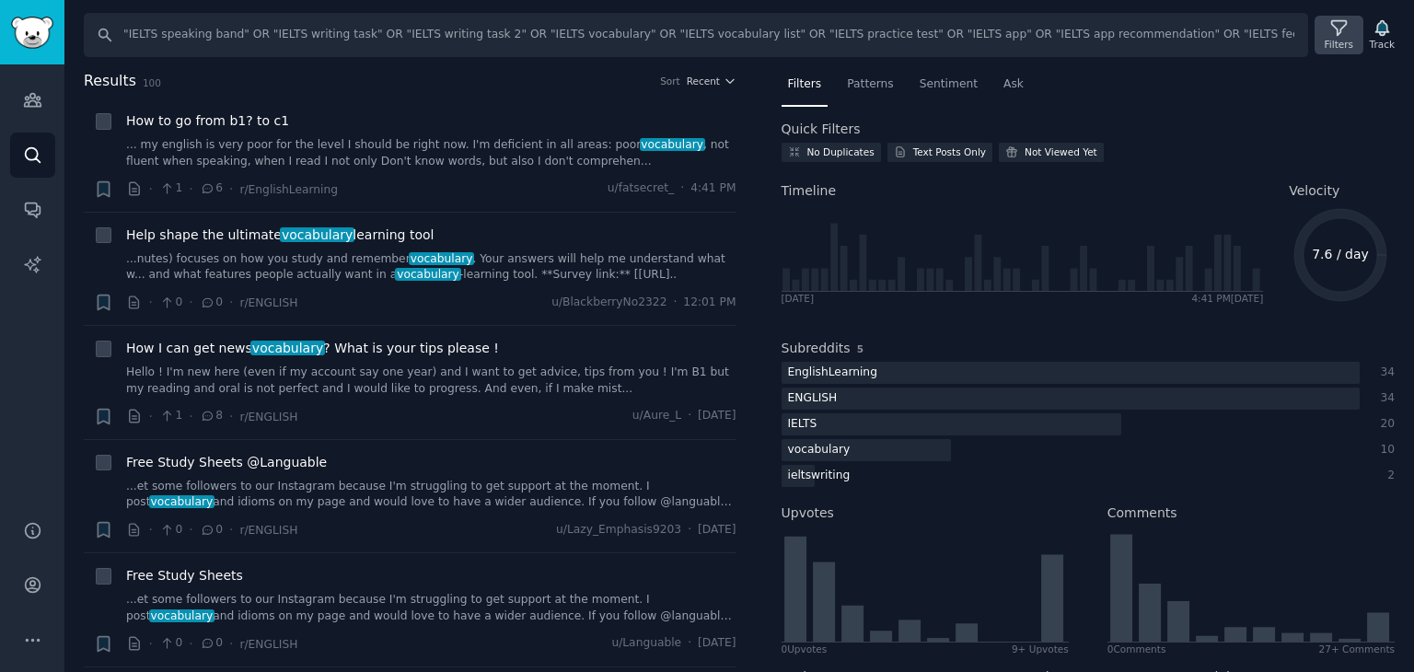
click at [1325, 37] on div "Filters" at bounding box center [1339, 35] width 48 height 39
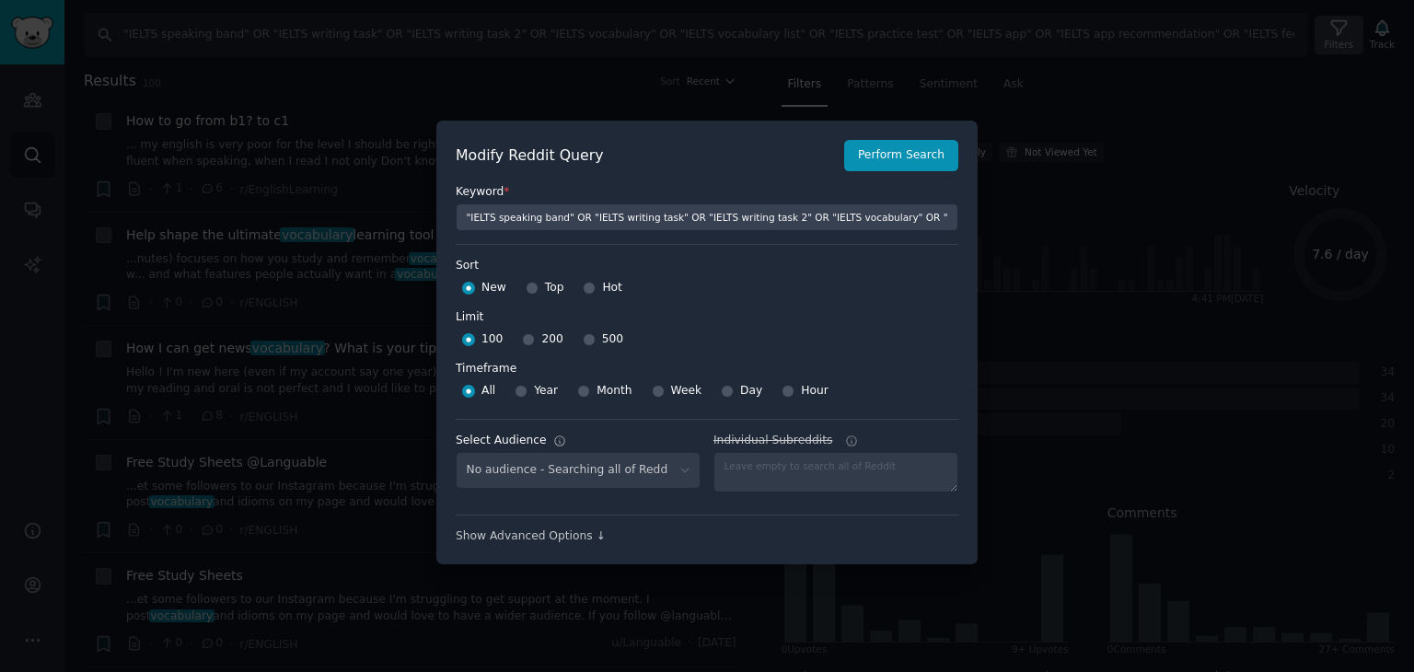
select select "238af84316"
click at [1080, 239] on div at bounding box center [707, 336] width 1414 height 672
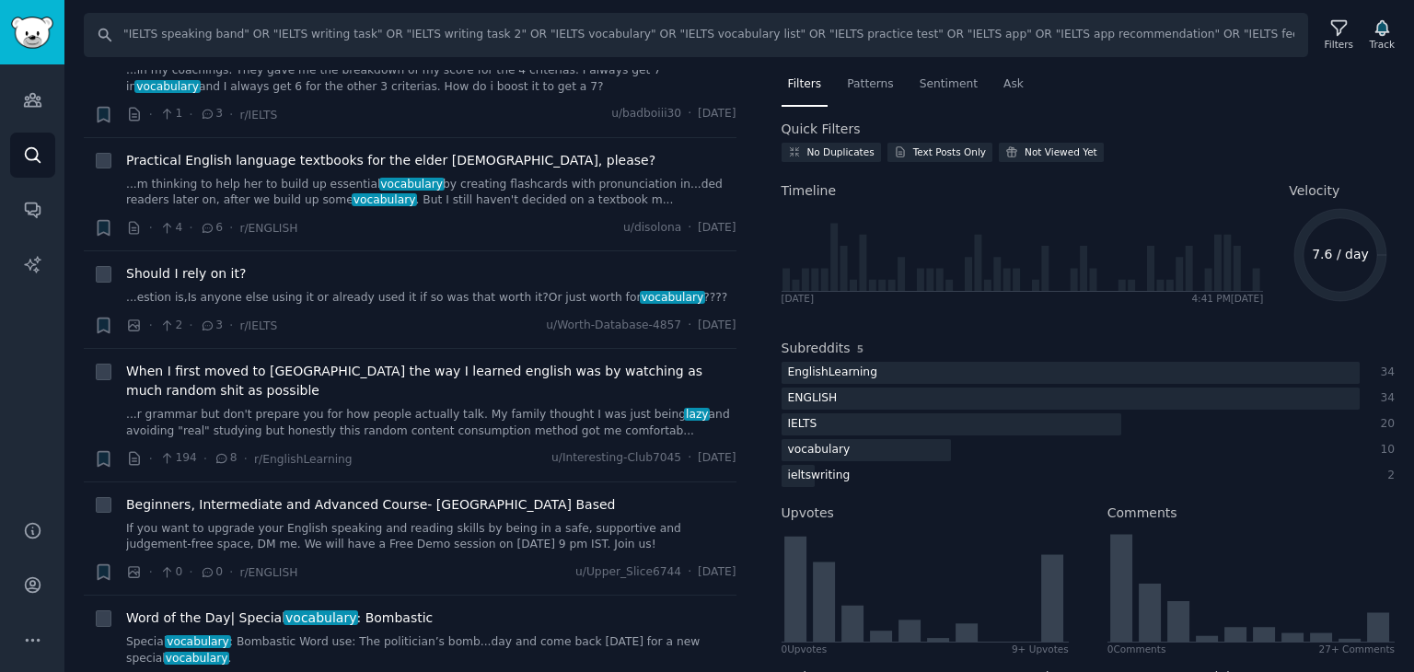
scroll to position [2106, 0]
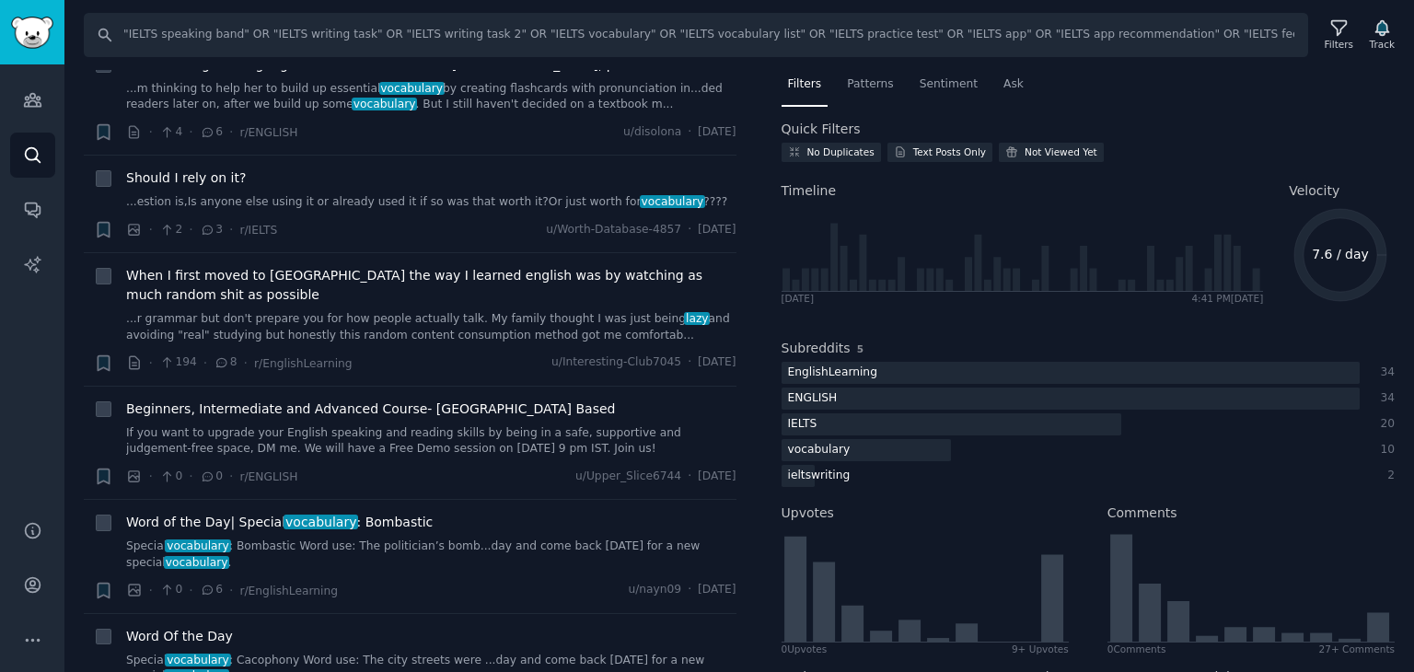
click at [374, 156] on li "+ Should I rely on it? ...estion is,Is anyone else using it or already used it …" at bounding box center [410, 204] width 653 height 97
click at [372, 156] on li "+ Should I rely on it? ...estion is,Is anyone else using it or already used it …" at bounding box center [410, 204] width 653 height 97
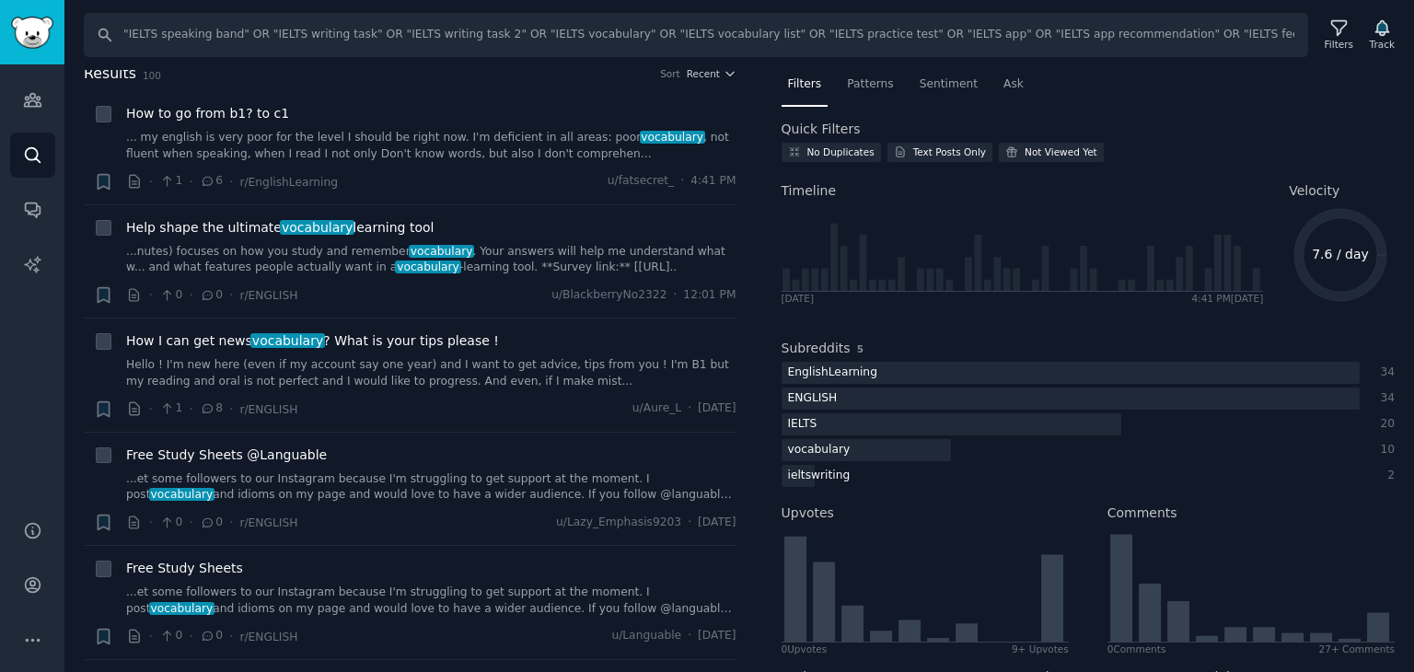
scroll to position [0, 0]
